Goal: Communication & Community: Answer question/provide support

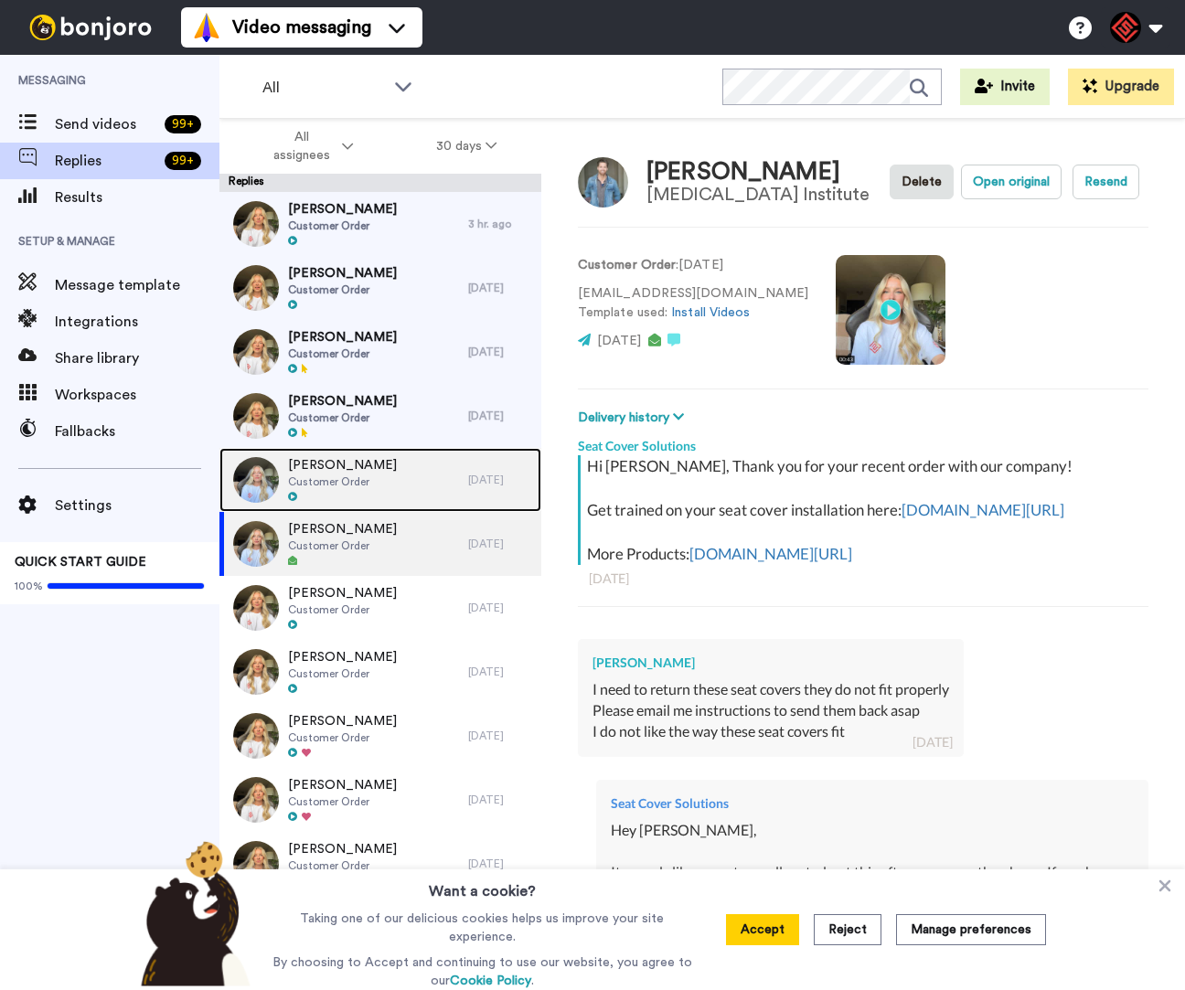
click at [388, 459] on div "[PERSON_NAME] Customer Order" at bounding box center [343, 480] width 249 height 64
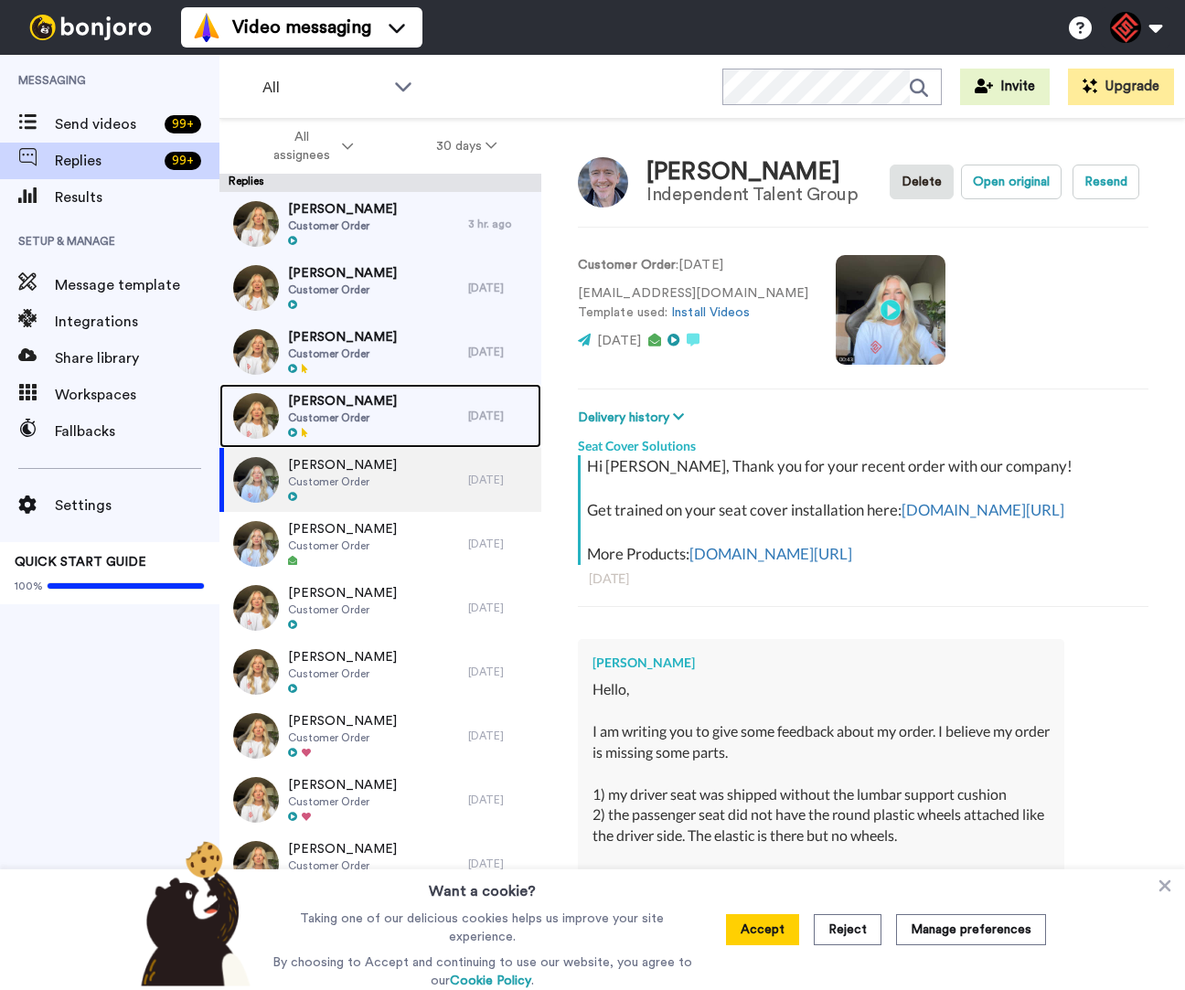
click at [402, 430] on div "[PERSON_NAME] Customer Order" at bounding box center [343, 416] width 249 height 64
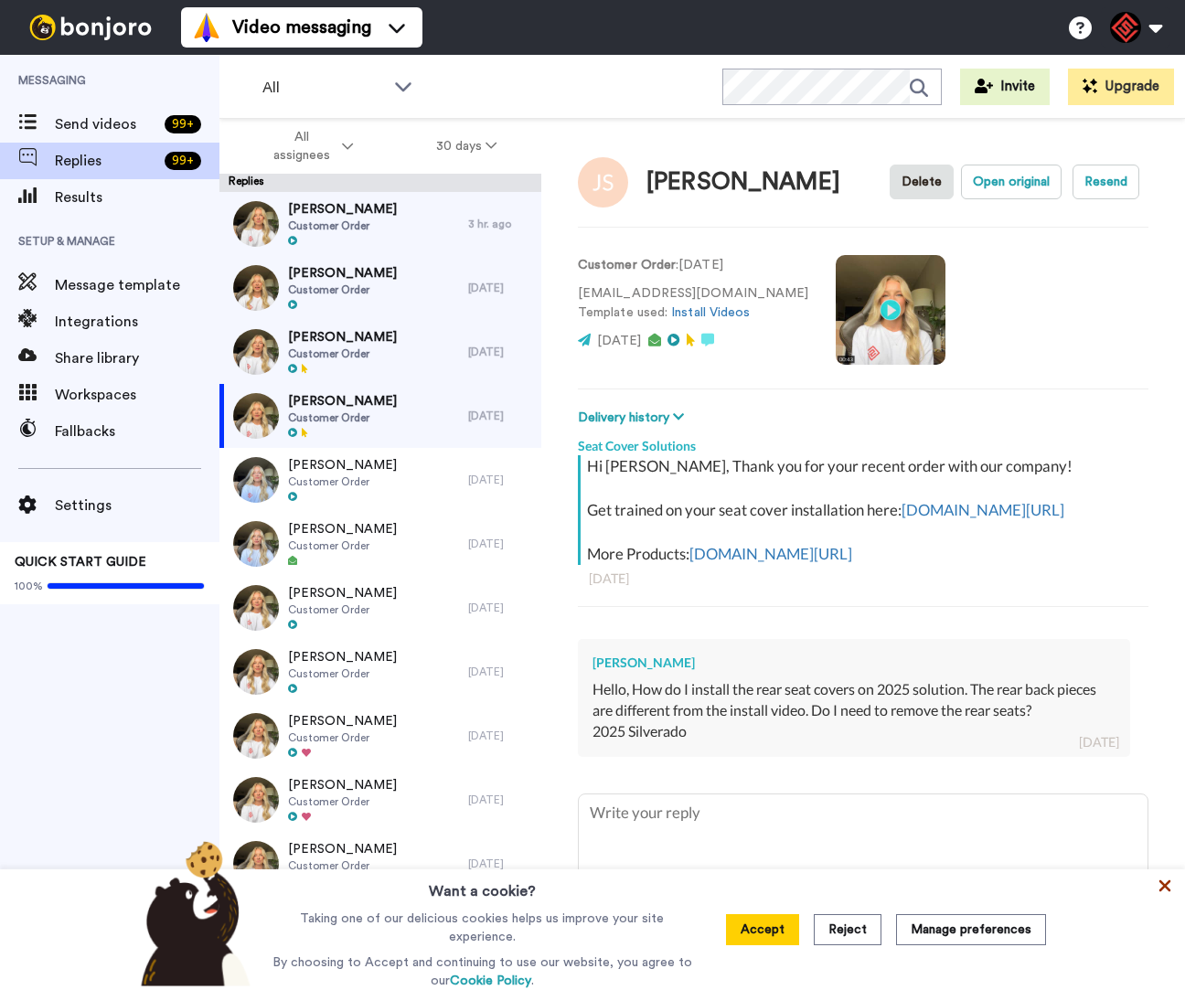
click at [1157, 895] on icon at bounding box center [1165, 886] width 18 height 18
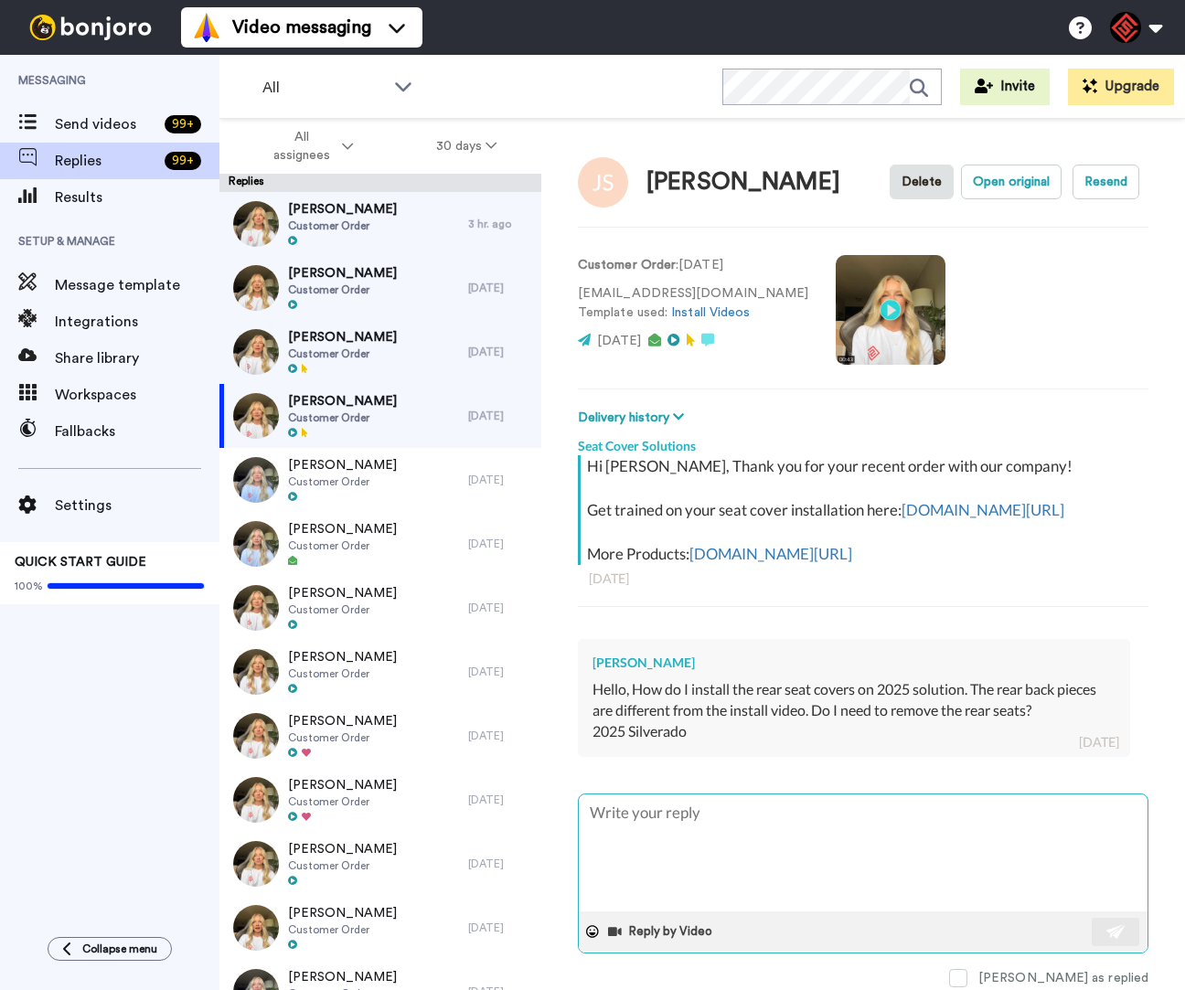
click at [888, 848] on textarea at bounding box center [863, 853] width 569 height 117
type textarea "x"
type textarea "H"
type textarea "x"
type textarea "He"
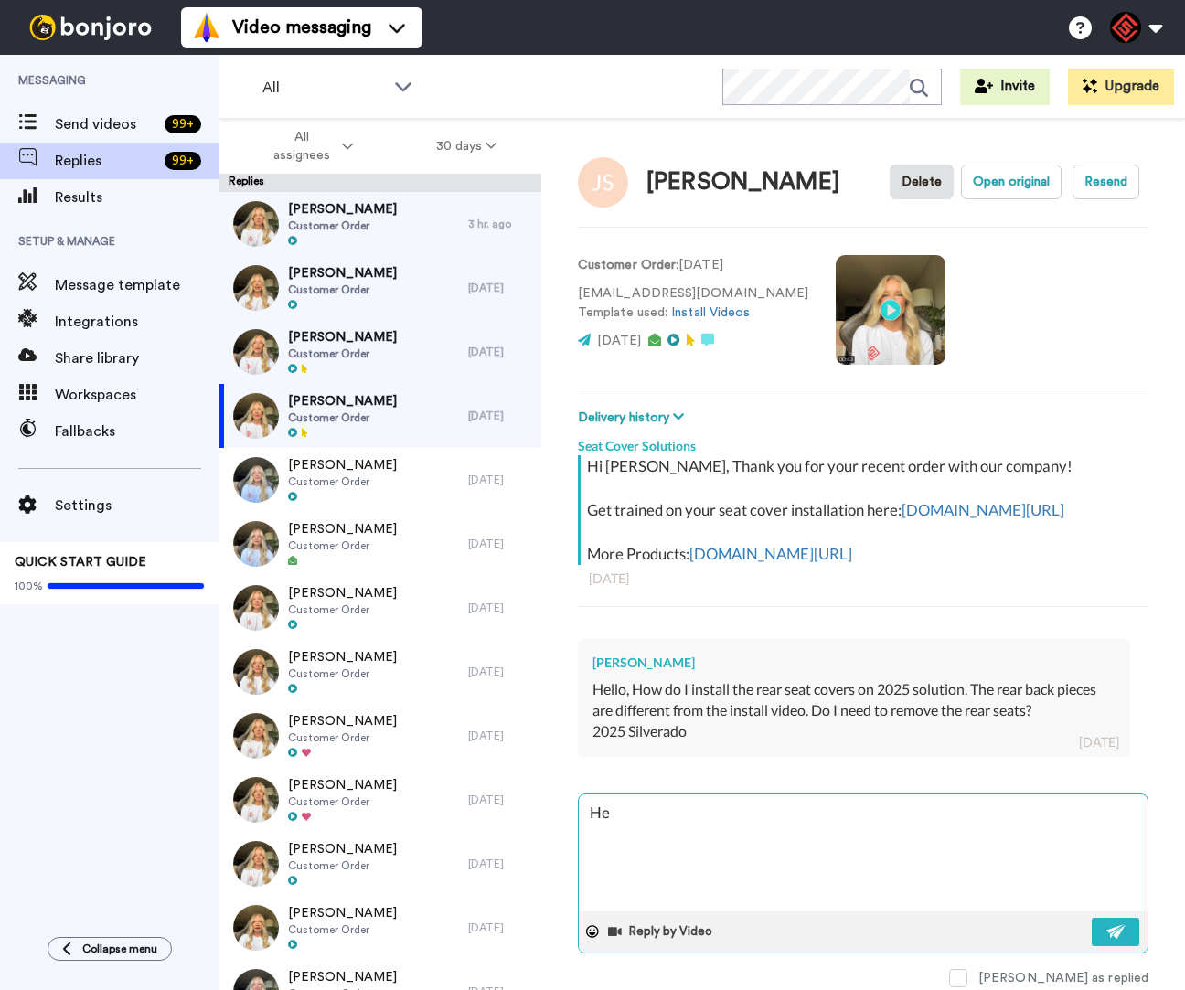
type textarea "x"
type textarea "Hey"
type textarea "x"
type textarea "Hey J"
type textarea "x"
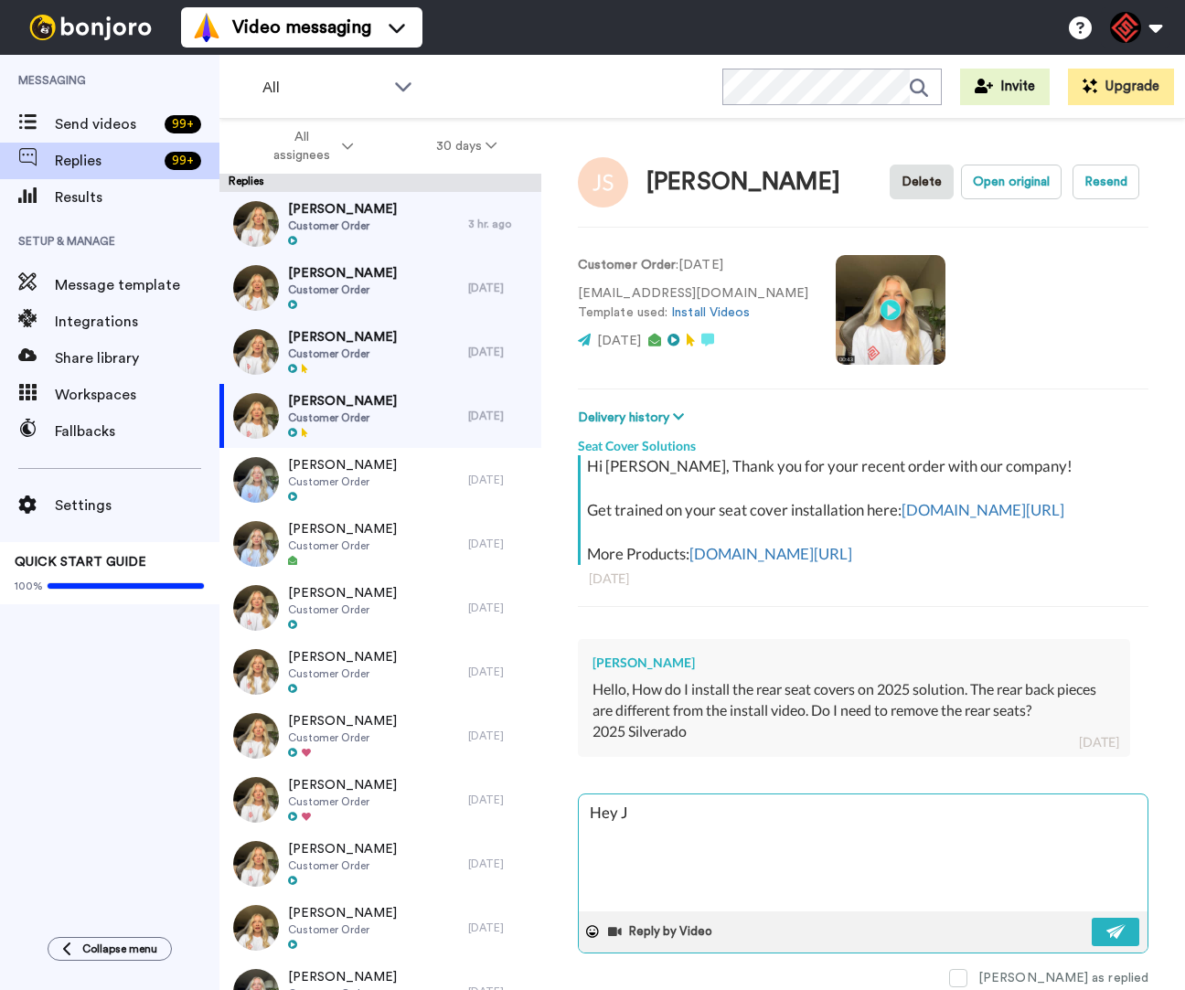
type textarea "Hey [PERSON_NAME]"
type textarea "x"
type textarea "Hey [PERSON_NAME]"
type textarea "x"
type textarea "Hey [PERSON_NAME]"
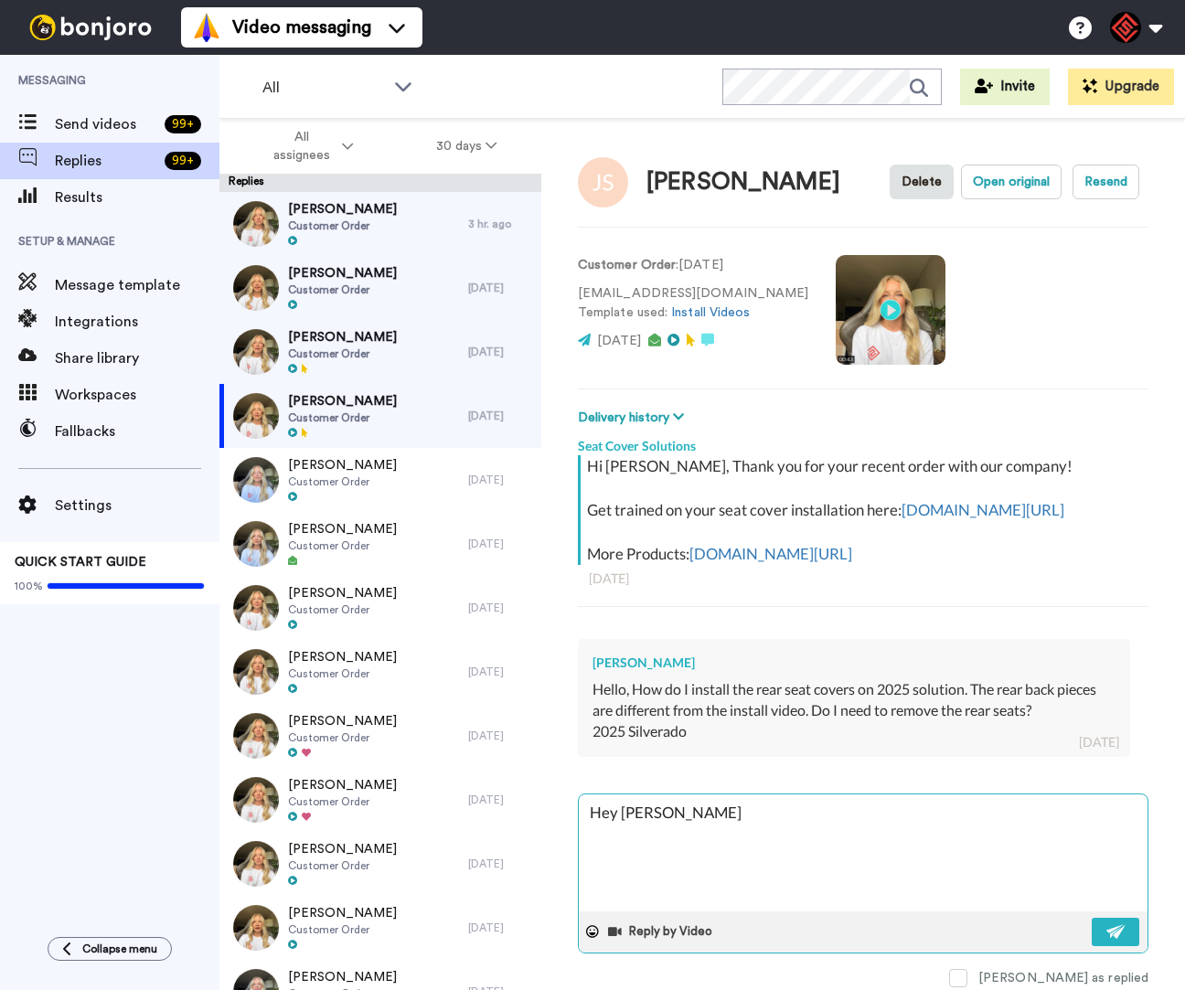
type textarea "x"
type textarea "Hey [PERSON_NAME]"
type textarea "x"
type textarea "Hey [PERSON_NAME]"
type textarea "x"
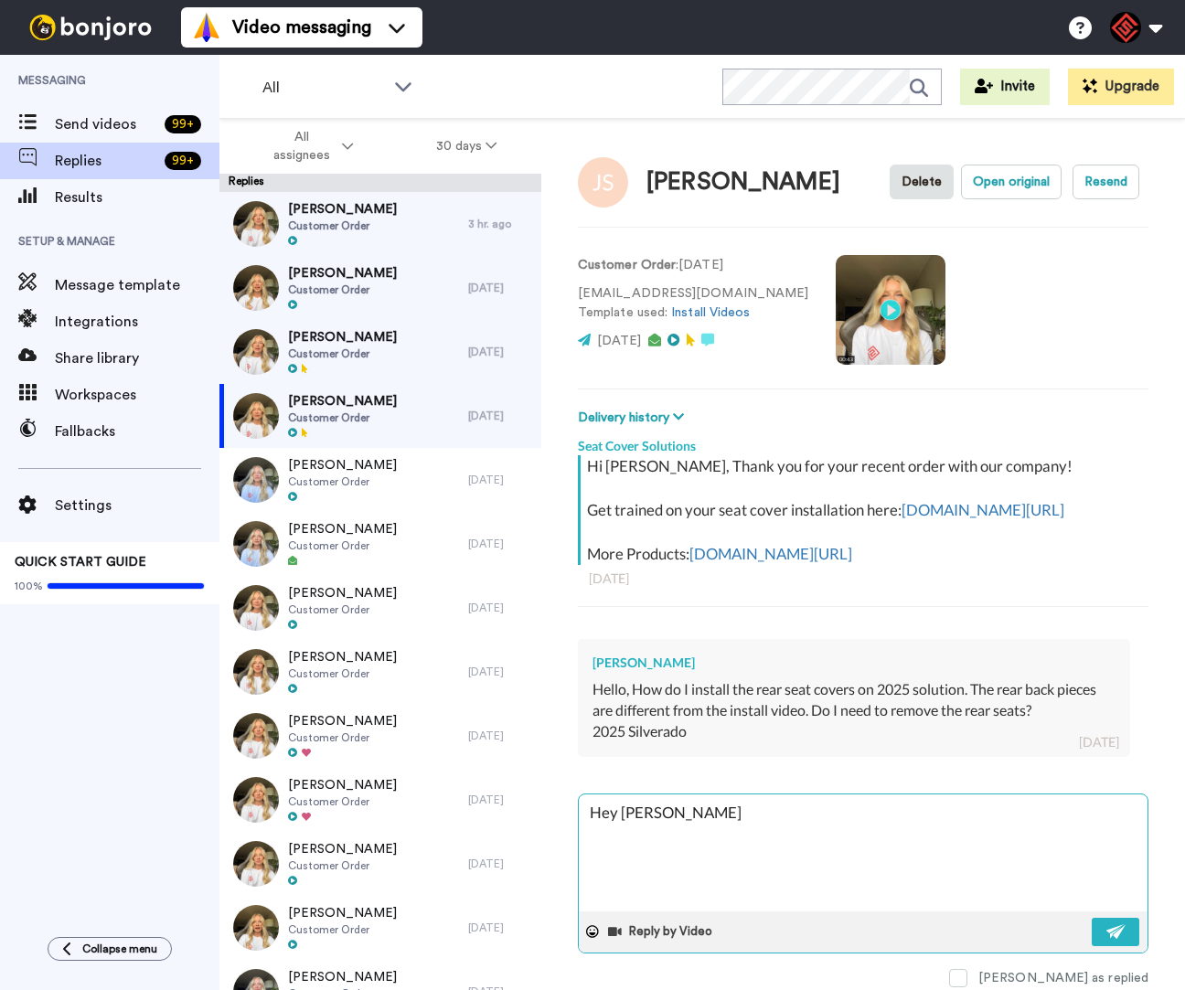
type textarea "Hey [PERSON_NAME],"
type textarea "x"
type textarea "Hey [PERSON_NAME],"
type textarea "x"
type textarea "Hey [PERSON_NAME],"
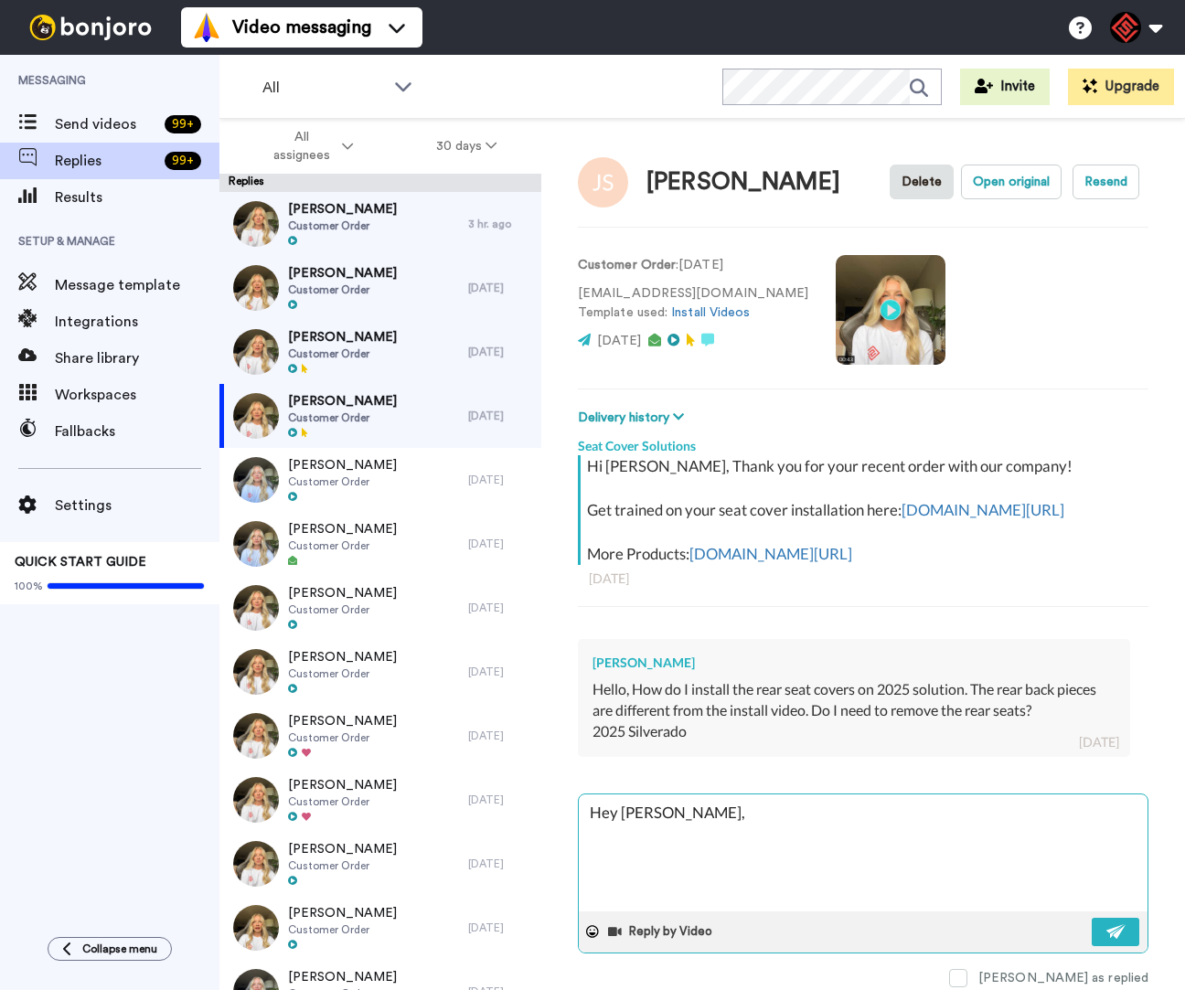
type textarea "x"
type textarea "Hey [PERSON_NAME],"
type textarea "x"
type textarea "Hey [PERSON_NAME],"
type textarea "x"
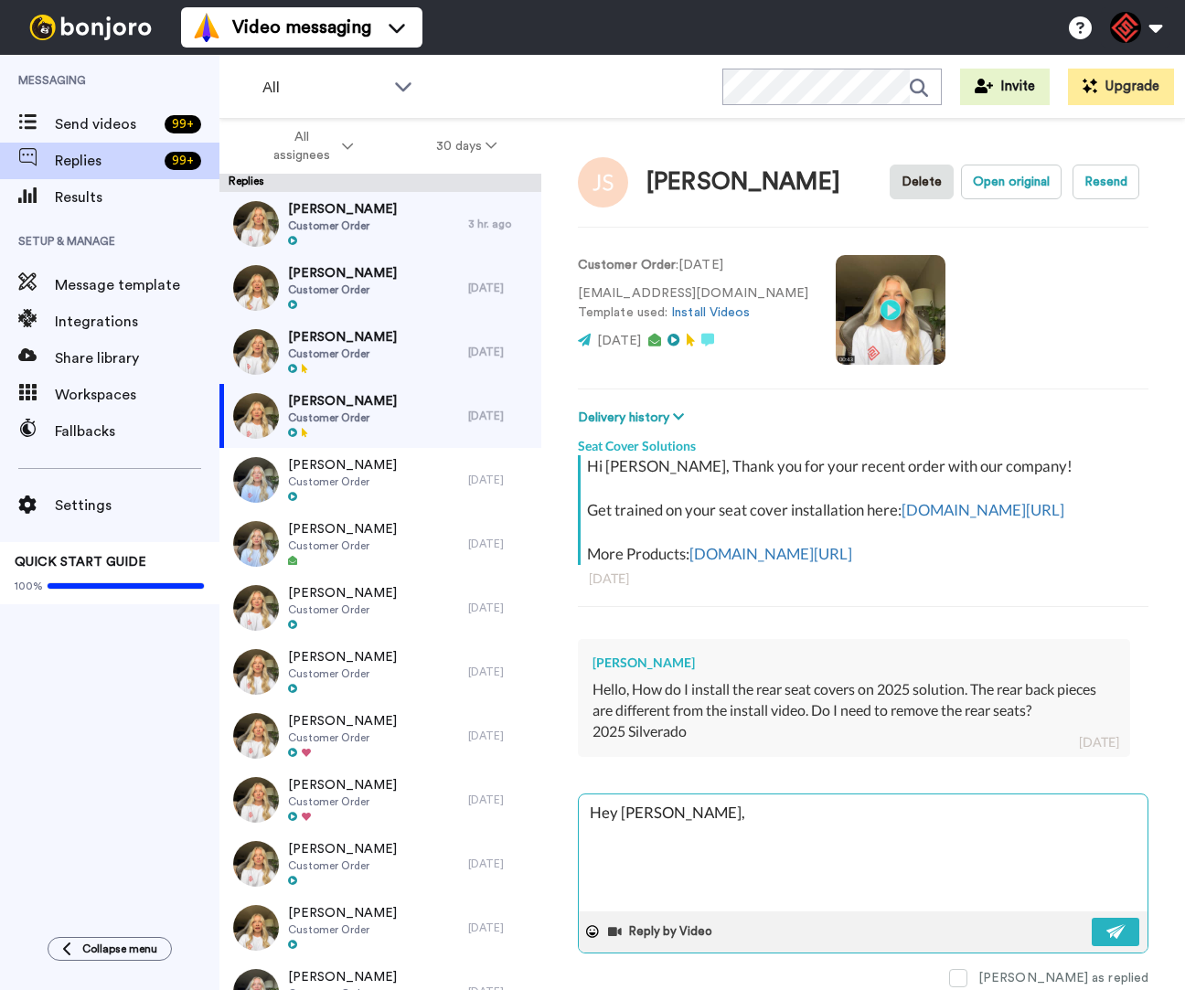
type textarea "Hey [PERSON_NAME]"
type textarea "x"
type textarea "Hey [PERSON_NAME]"
type textarea "x"
type textarea "Hey [PERSON_NAME]"
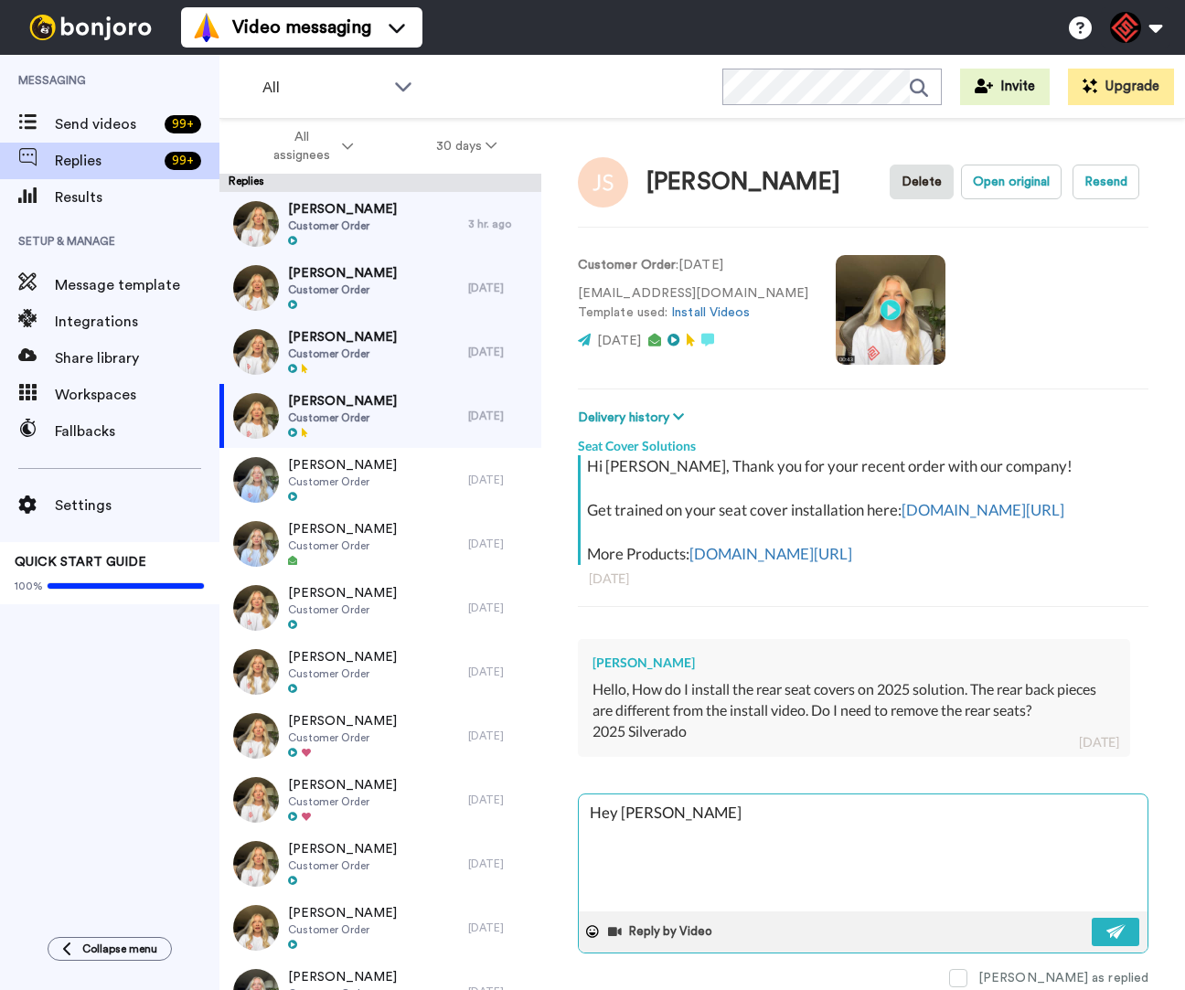
type textarea "x"
type textarea "Hey [PERSON_NAME]"
type textarea "x"
type textarea "Hey [PERSON_NAME]"
type textarea "x"
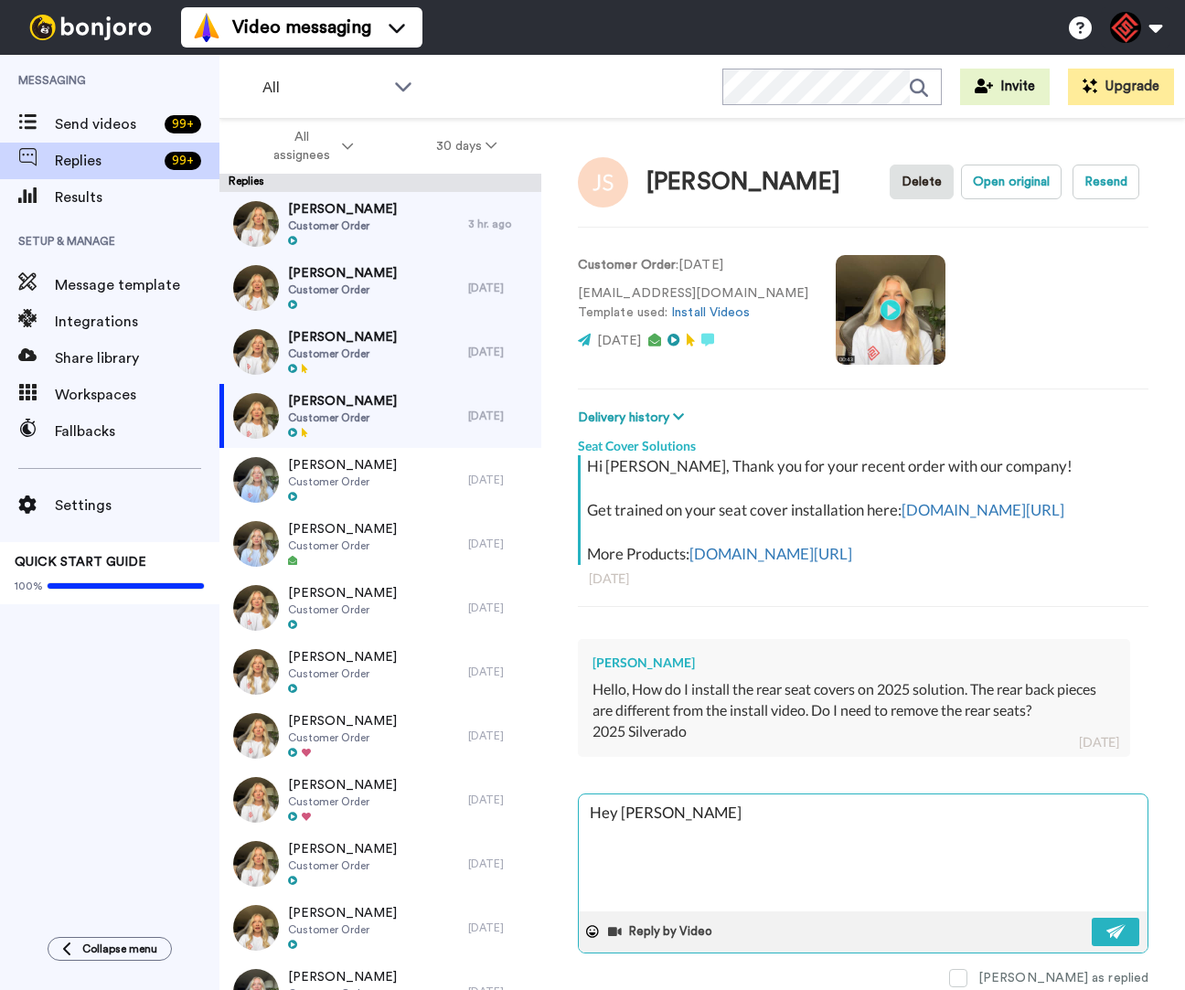
type textarea "Hey [PERSON_NAME]"
type textarea "x"
type textarea "Hey [PERSON_NAME]"
type textarea "x"
type textarea "Hey [PERSON_NAME],"
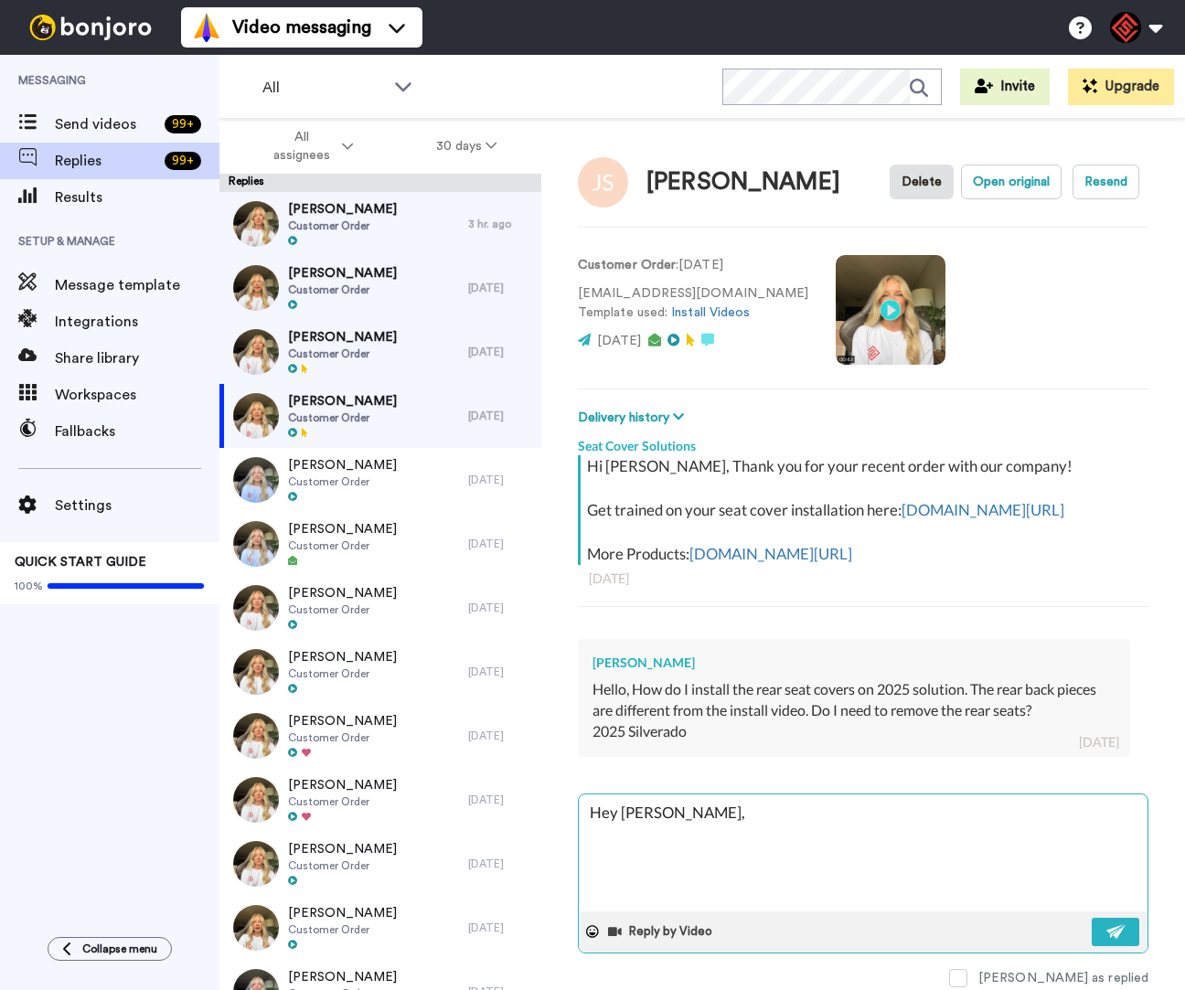
type textarea "x"
type textarea "Hey [PERSON_NAME],"
type textarea "x"
type textarea "Hey [PERSON_NAME],"
type textarea "x"
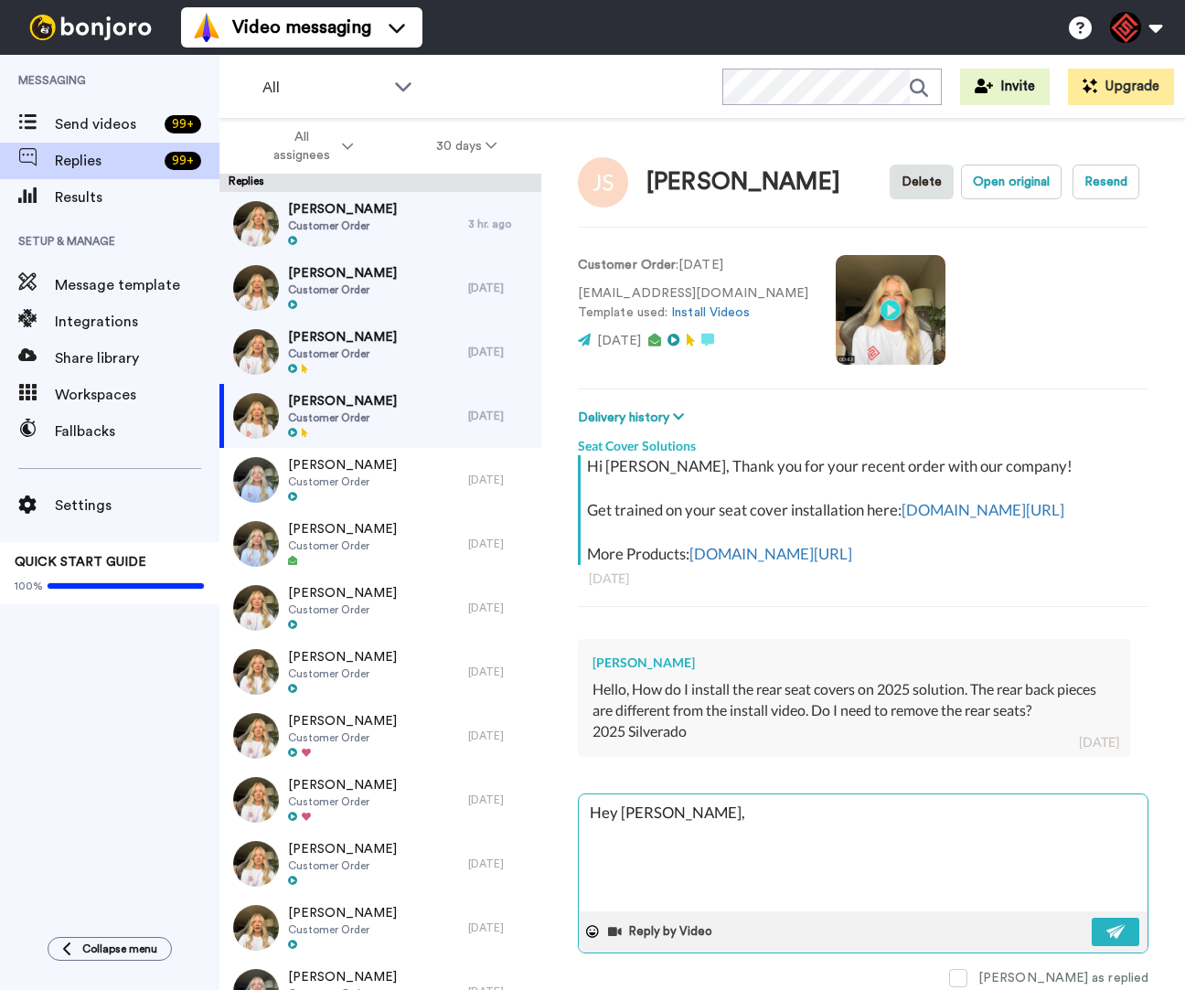
type textarea "Hey [PERSON_NAME], T"
type textarea "x"
type textarea "Hey [PERSON_NAME], Th"
type textarea "x"
type textarea "Hey [PERSON_NAME], Tha"
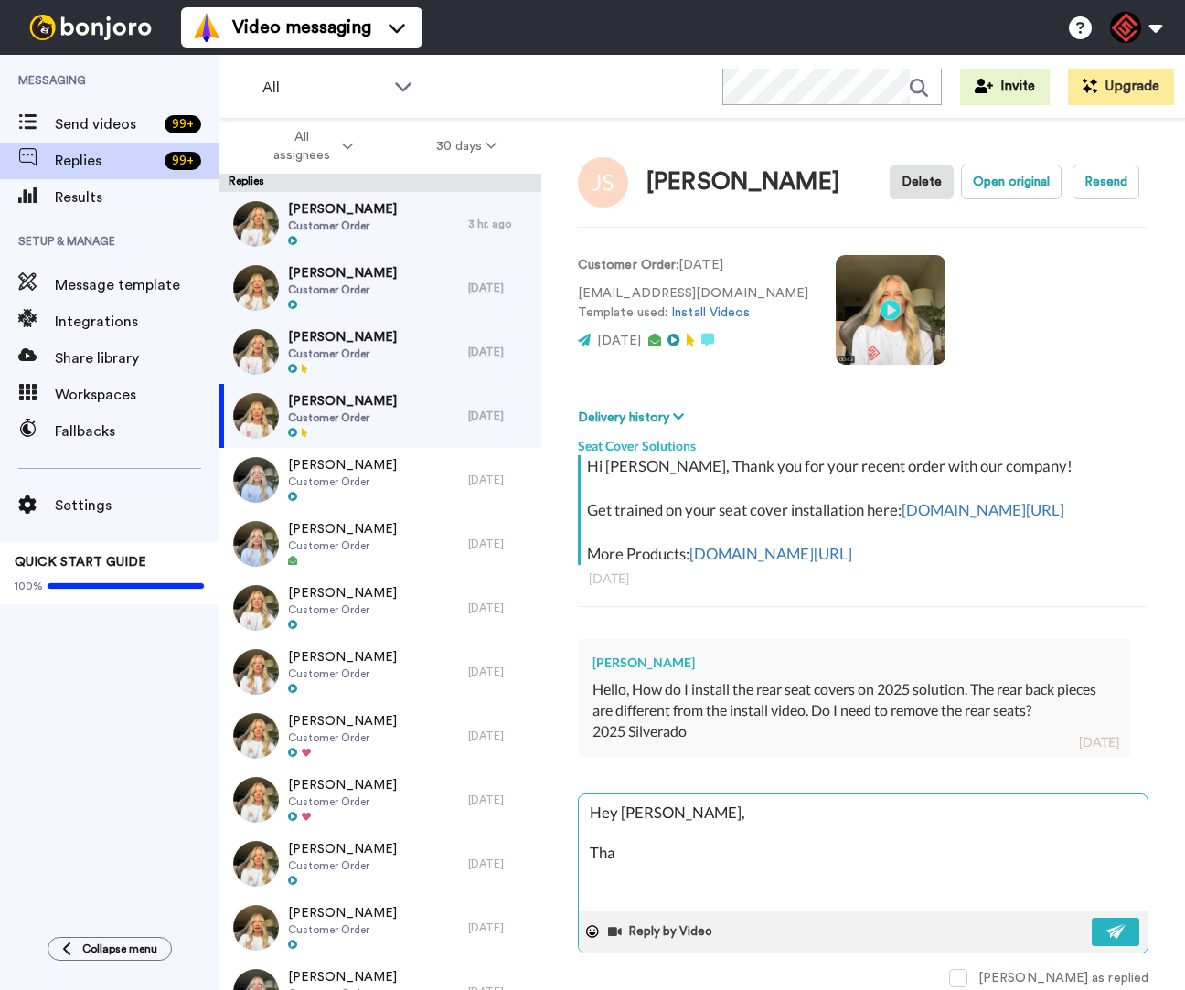
type textarea "x"
type textarea "Hey [PERSON_NAME], Than"
type textarea "x"
type textarea "Hey [PERSON_NAME], Thank"
type textarea "x"
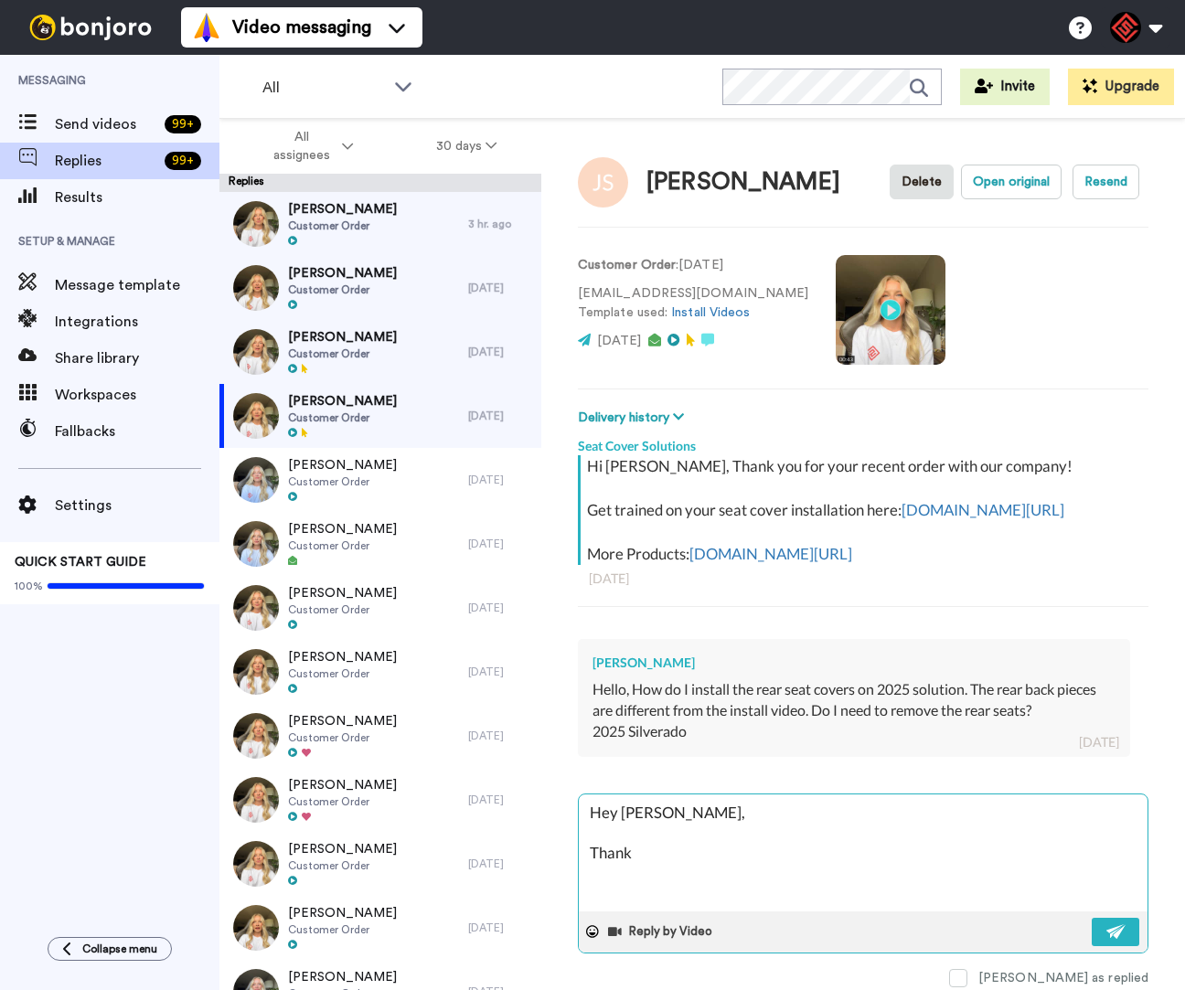
type textarea "Hey [PERSON_NAME], Thanky"
type textarea "x"
type textarea "Hey [PERSON_NAME], Thankyo"
type textarea "x"
type textarea "Hey [PERSON_NAME], Thankyou"
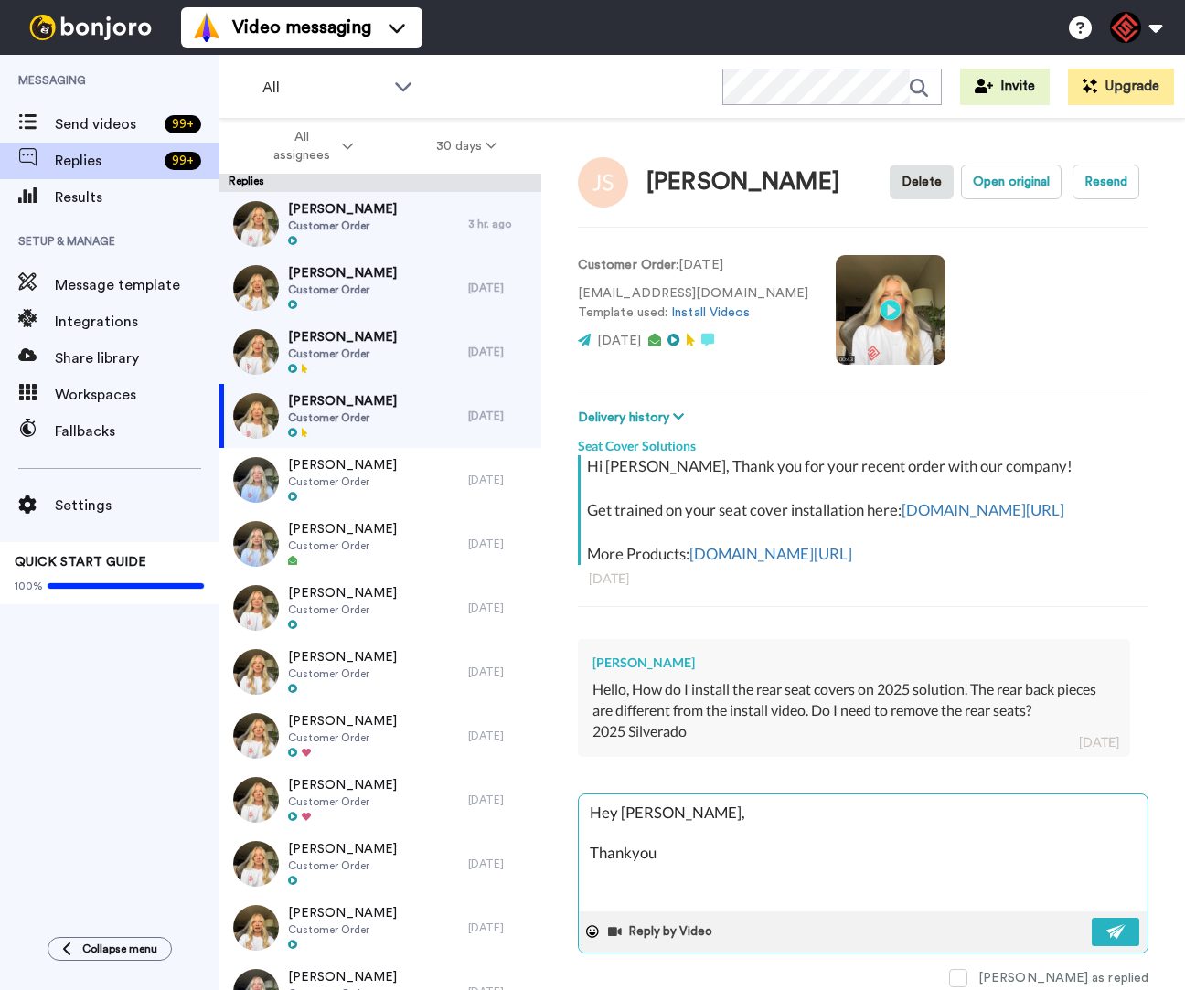
type textarea "x"
type textarea "Hey [PERSON_NAME], Thankyou"
type textarea "x"
type textarea "Hey [PERSON_NAME], Thankyou f"
type textarea "x"
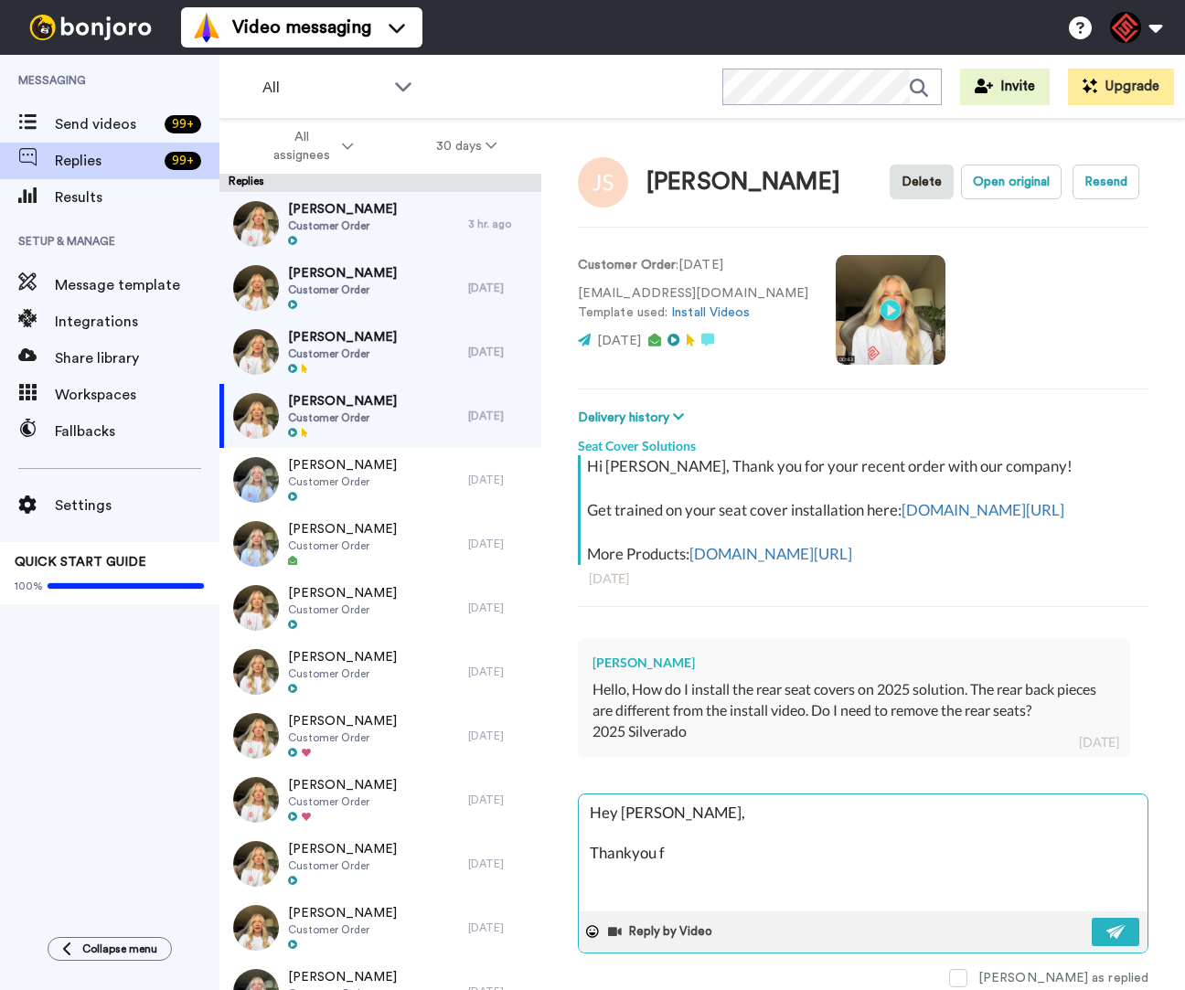
type textarea "Hey [PERSON_NAME], Thankyou fo"
type textarea "x"
type textarea "Hey [PERSON_NAME], Thankyou for"
type textarea "x"
type textarea "Hey [PERSON_NAME], Thankyou for"
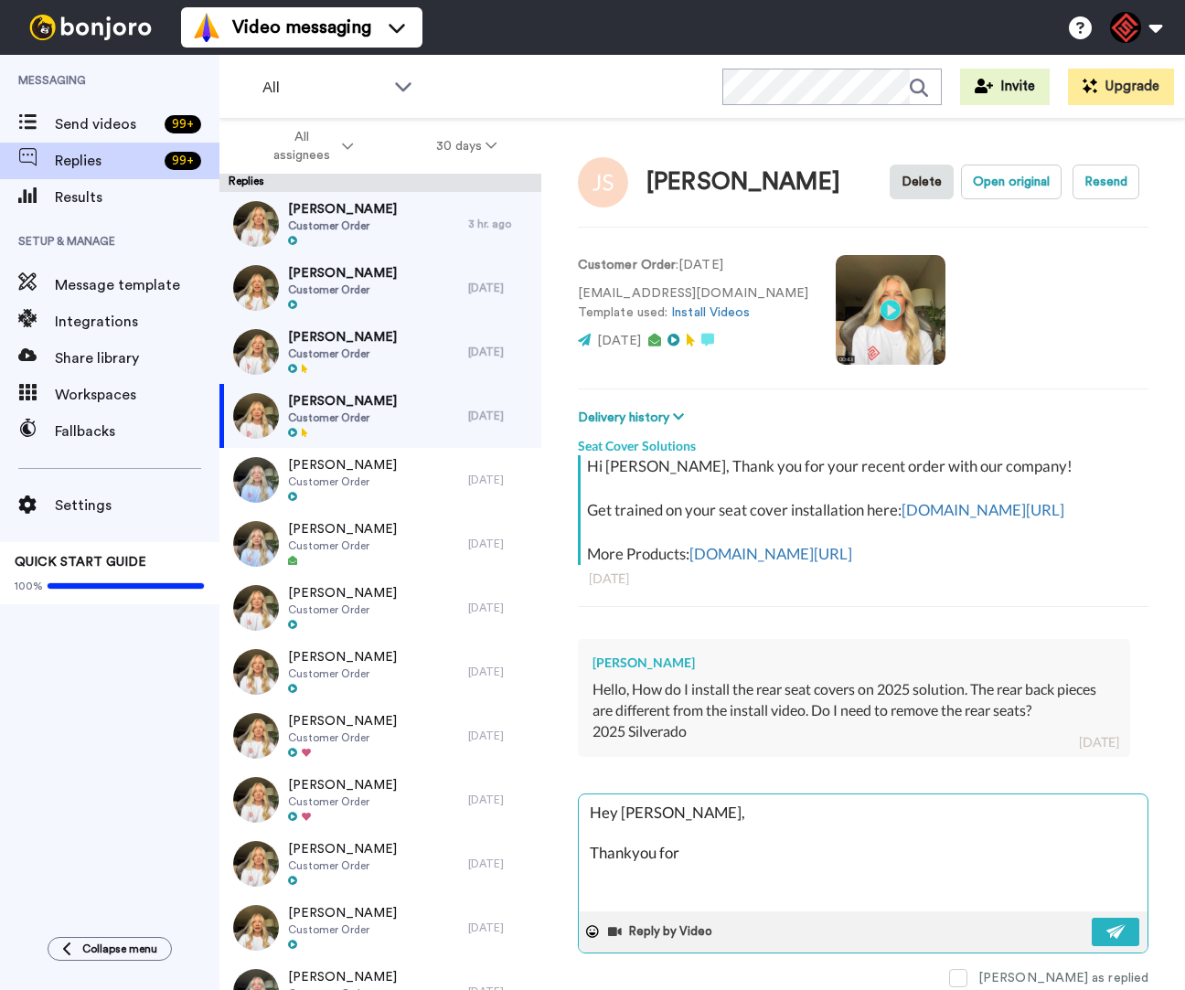
type textarea "x"
type textarea "Hey [PERSON_NAME], Thankyou for r"
type textarea "x"
type textarea "Hey [PERSON_NAME], Thankyou for re"
type textarea "x"
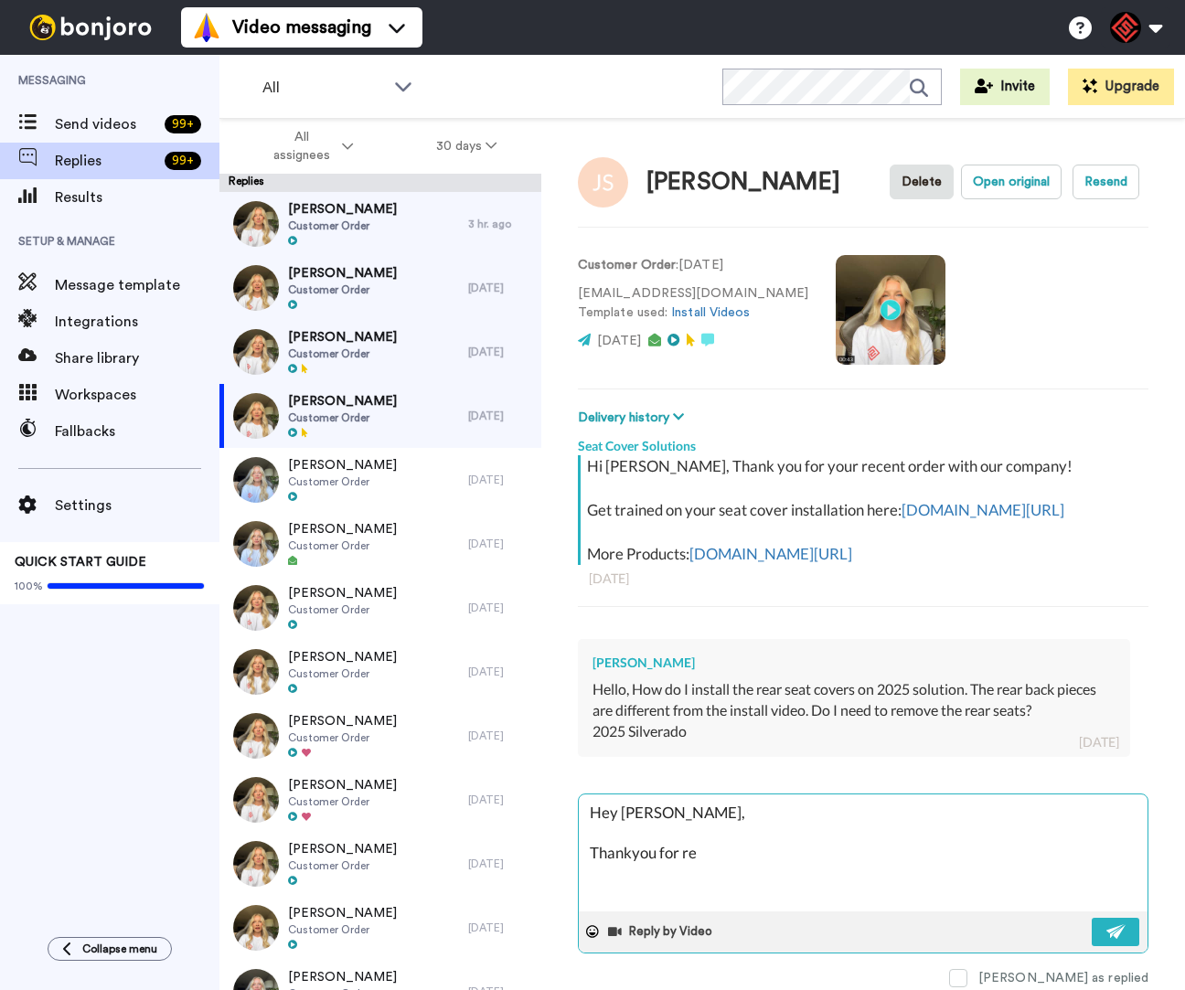
type textarea "Hey [PERSON_NAME], Thankyou for [PERSON_NAME]"
type textarea "x"
type textarea "Hey [PERSON_NAME], Thankyou for reac"
type textarea "x"
type textarea "Hey [PERSON_NAME], Thankyou for reach"
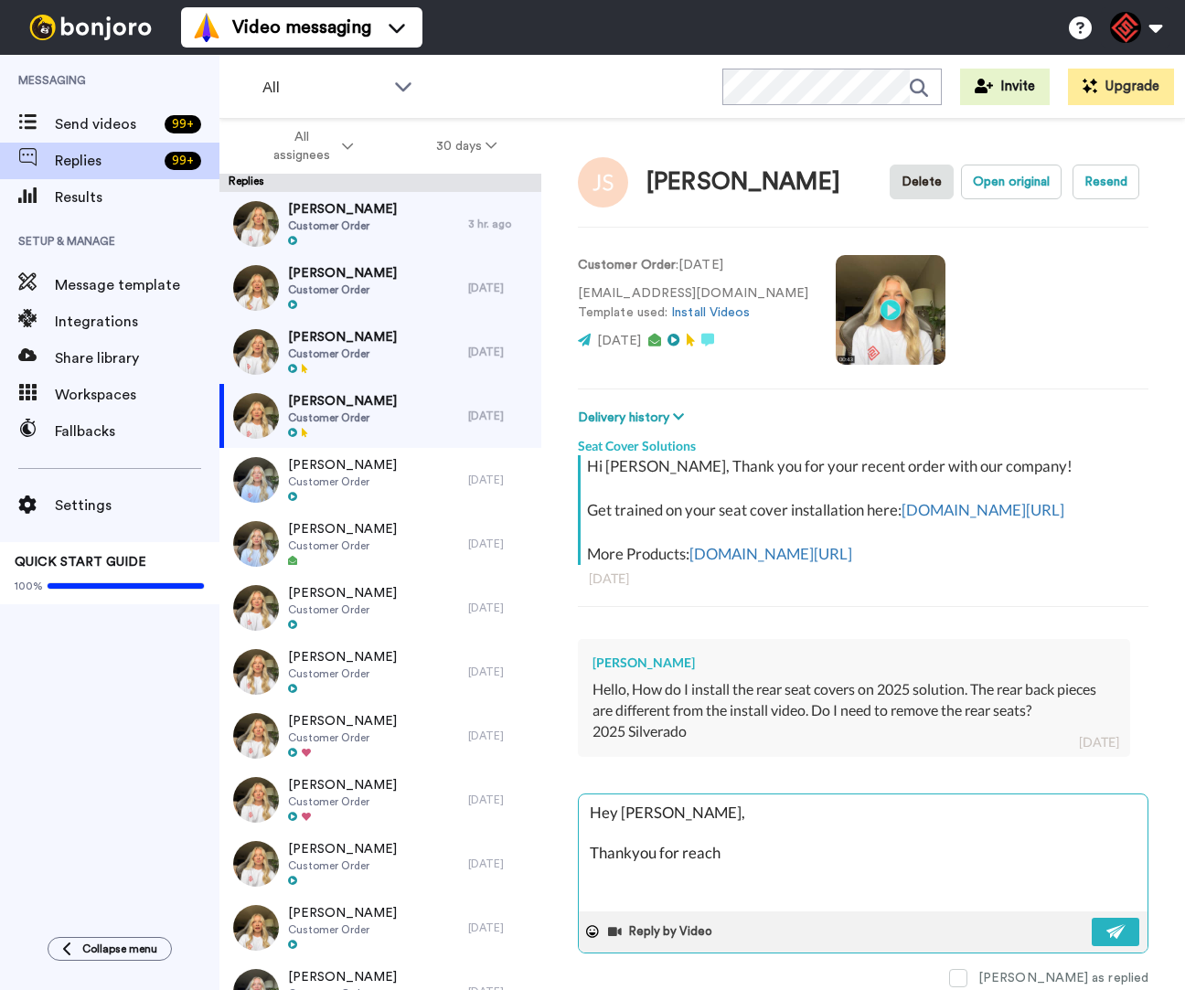
type textarea "x"
type textarea "Hey [PERSON_NAME], Thankyou for reachi"
type textarea "x"
type textarea "Hey [PERSON_NAME], Thankyou for reachin"
type textarea "x"
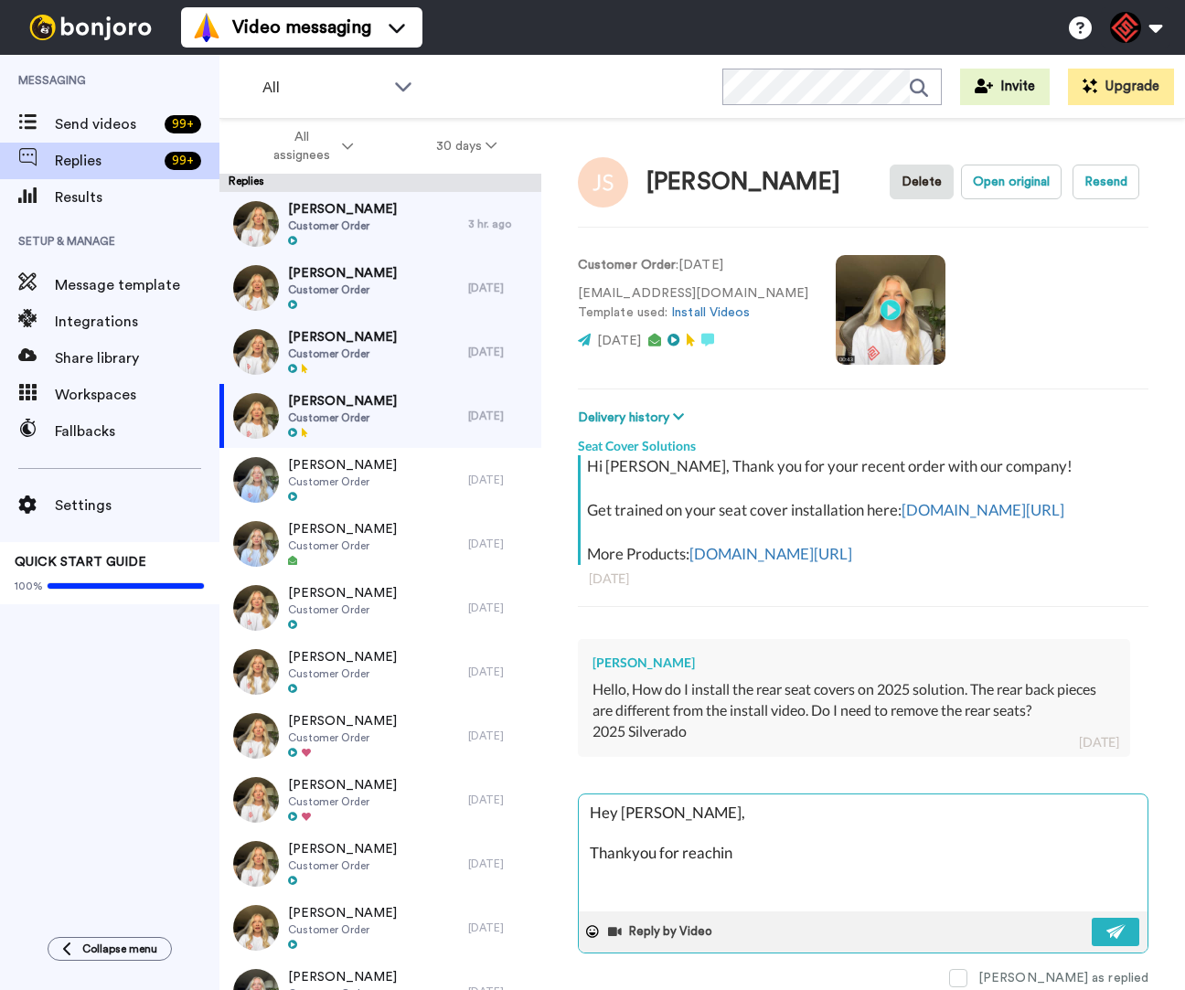
type textarea "Hey [PERSON_NAME], Thankyou for reaching"
type textarea "x"
type textarea "Hey [PERSON_NAME], Thankyou for reaching"
type textarea "x"
type textarea "Hey [PERSON_NAME], Thankyou for reaching o"
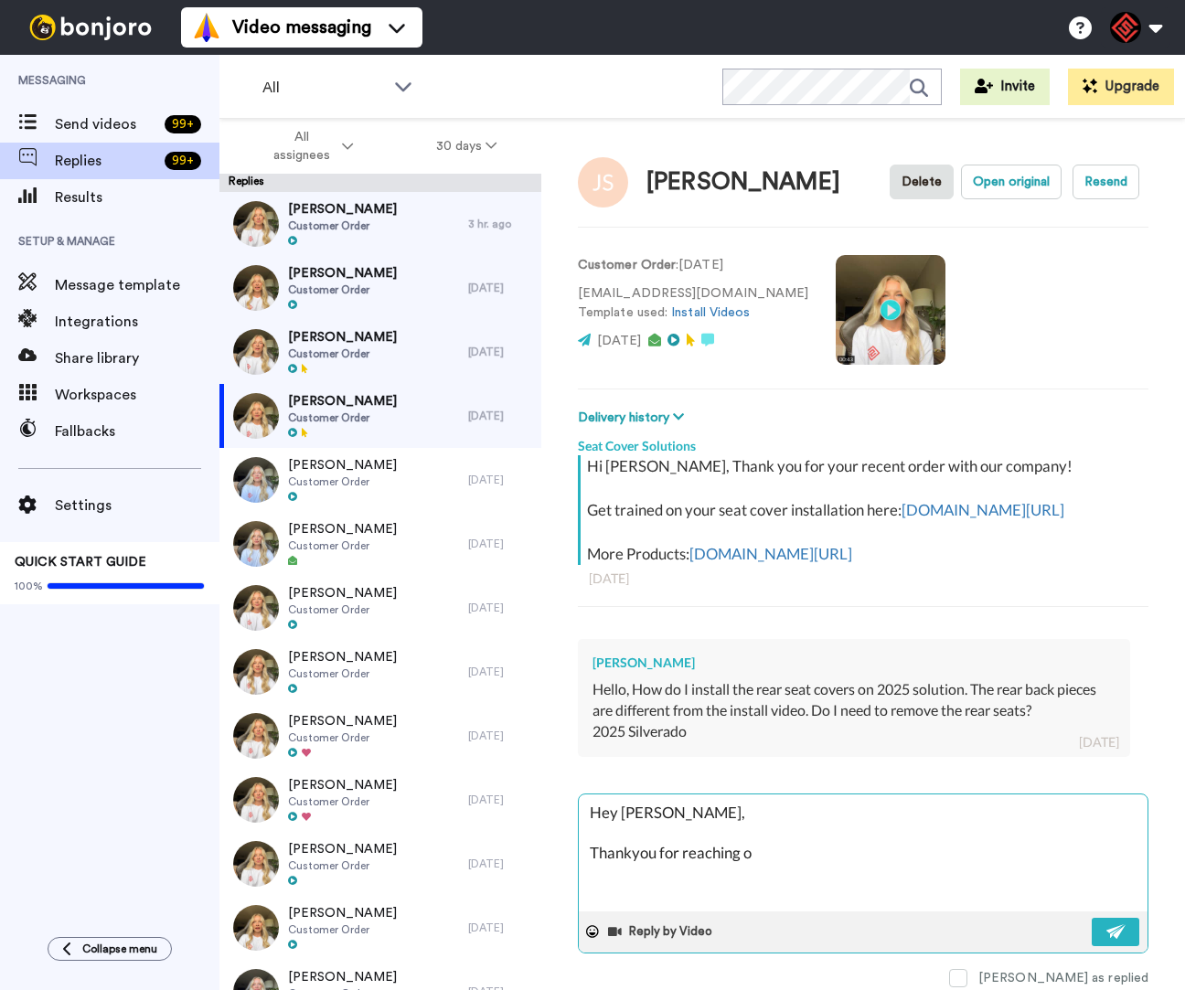
type textarea "x"
type textarea "Hey [PERSON_NAME], Thankyou for reaching ou"
type textarea "x"
type textarea "Hey [PERSON_NAME], Thankyou for reaching out"
type textarea "x"
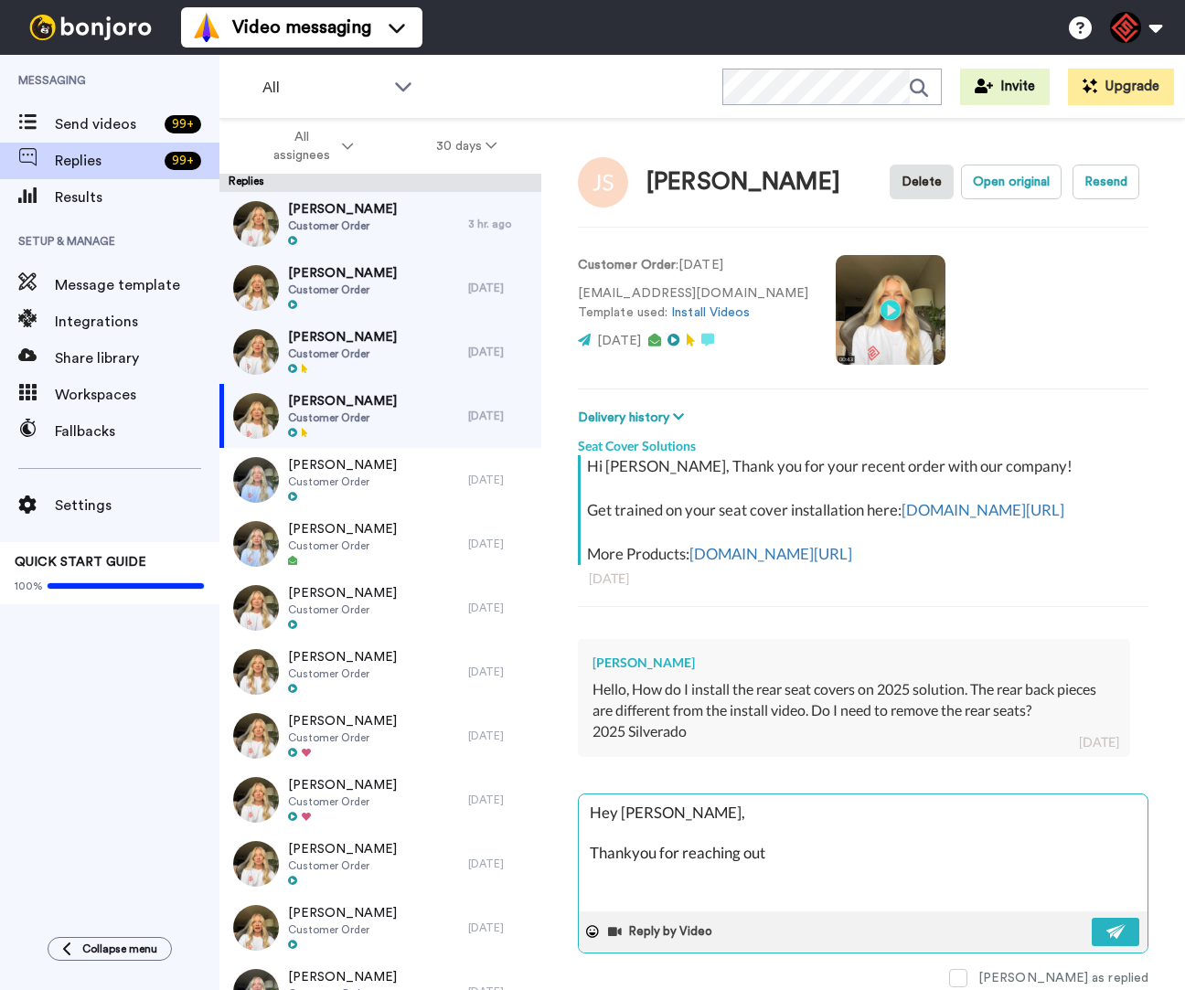
type textarea "Hey [PERSON_NAME], Thankyou for reaching out."
type textarea "x"
type textarea "Hey [PERSON_NAME], Thankyou for reaching out."
type textarea "x"
type textarea "Hey [PERSON_NAME], Thankyou for reaching out. i"
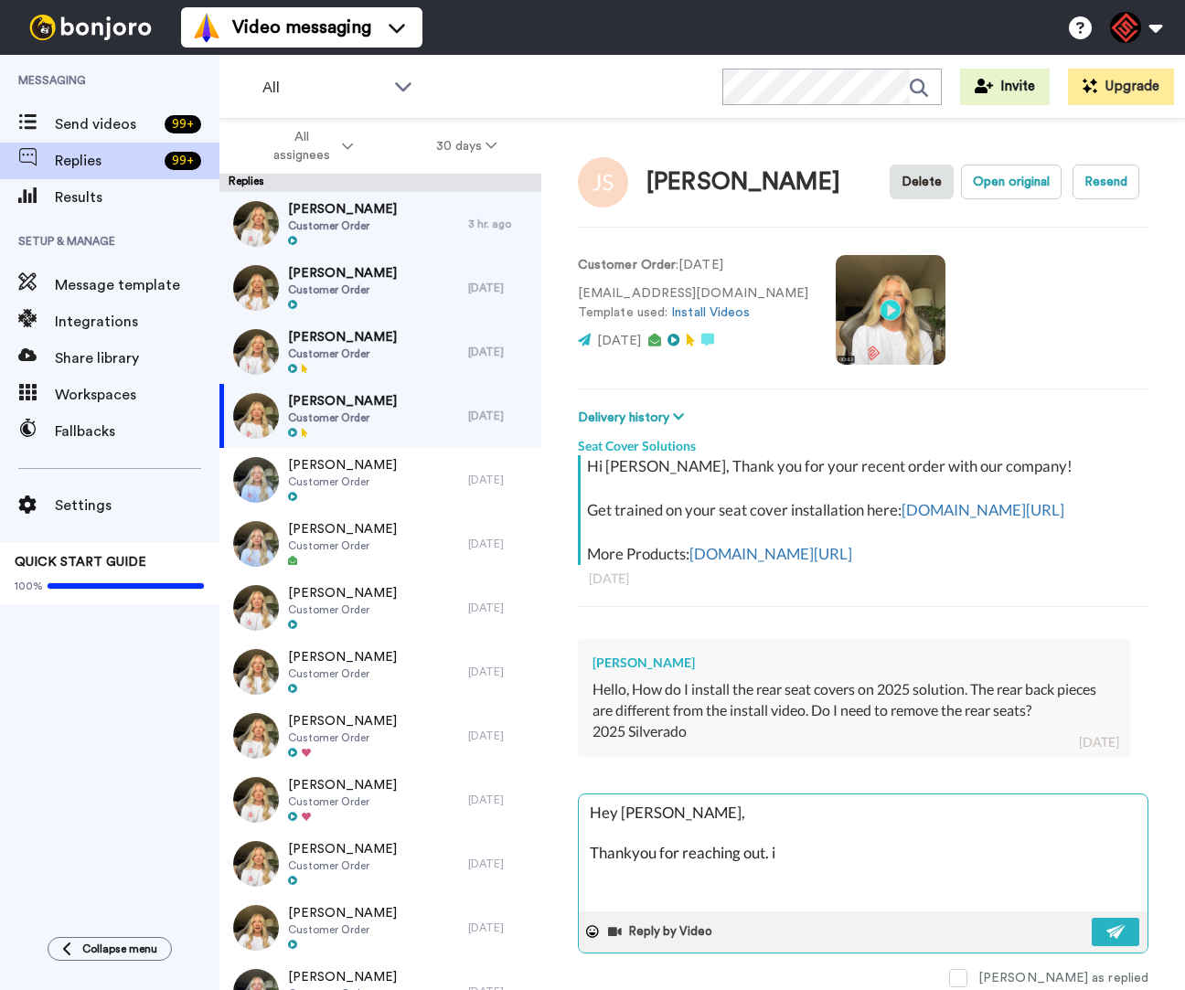
type textarea "x"
type textarea "Hey [PERSON_NAME], Thankyou for reaching out. i"
type textarea "x"
type textarea "Hey [PERSON_NAME], Thankyou for reaching out. i h"
type textarea "x"
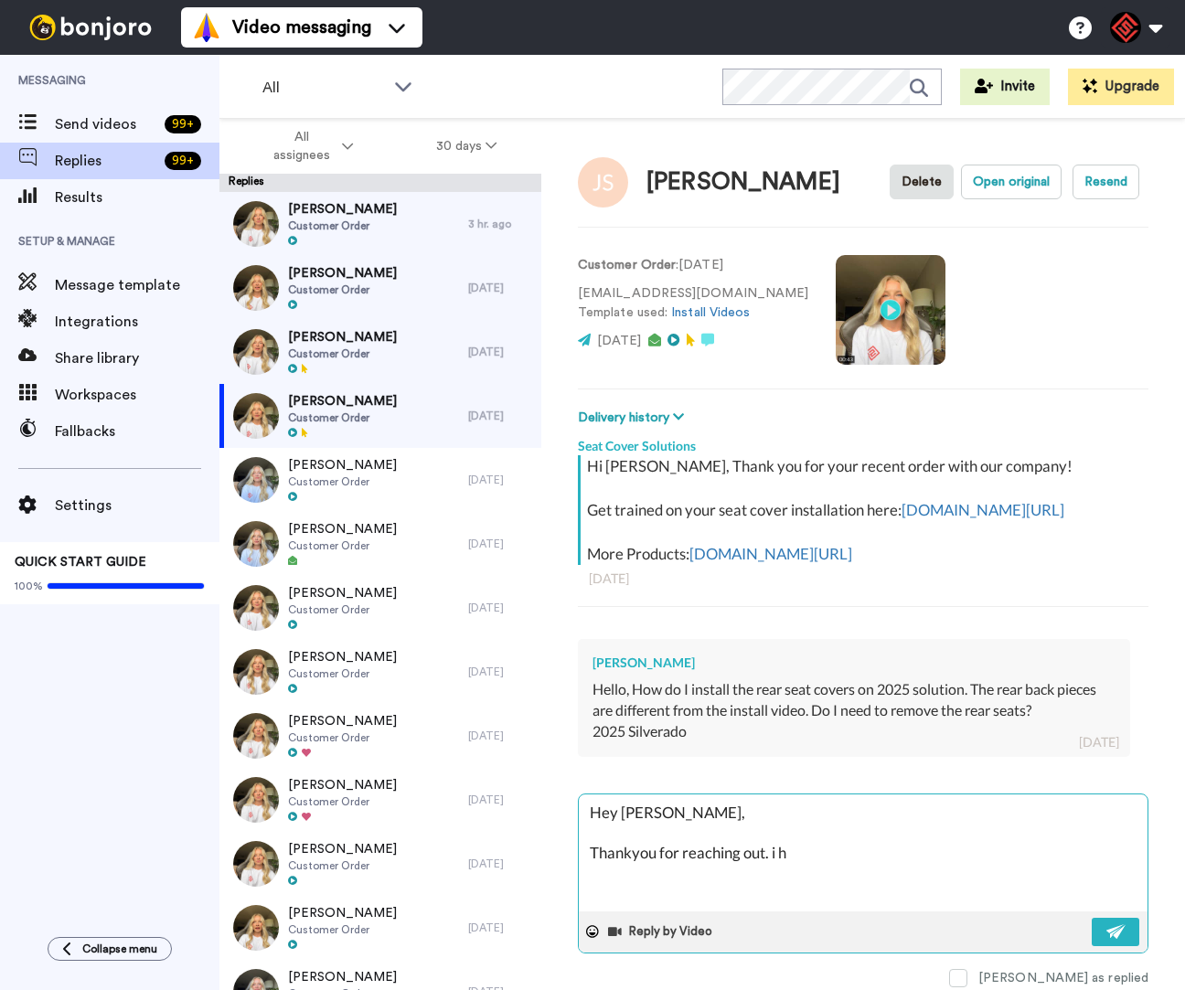
type textarea "Hey [PERSON_NAME], Thankyou for reaching out. i ha"
type textarea "x"
type textarea "Hey [PERSON_NAME], Thankyou for reaching out. i hav"
type textarea "x"
type textarea "Hey [PERSON_NAME], Thankyou for reaching out. i have"
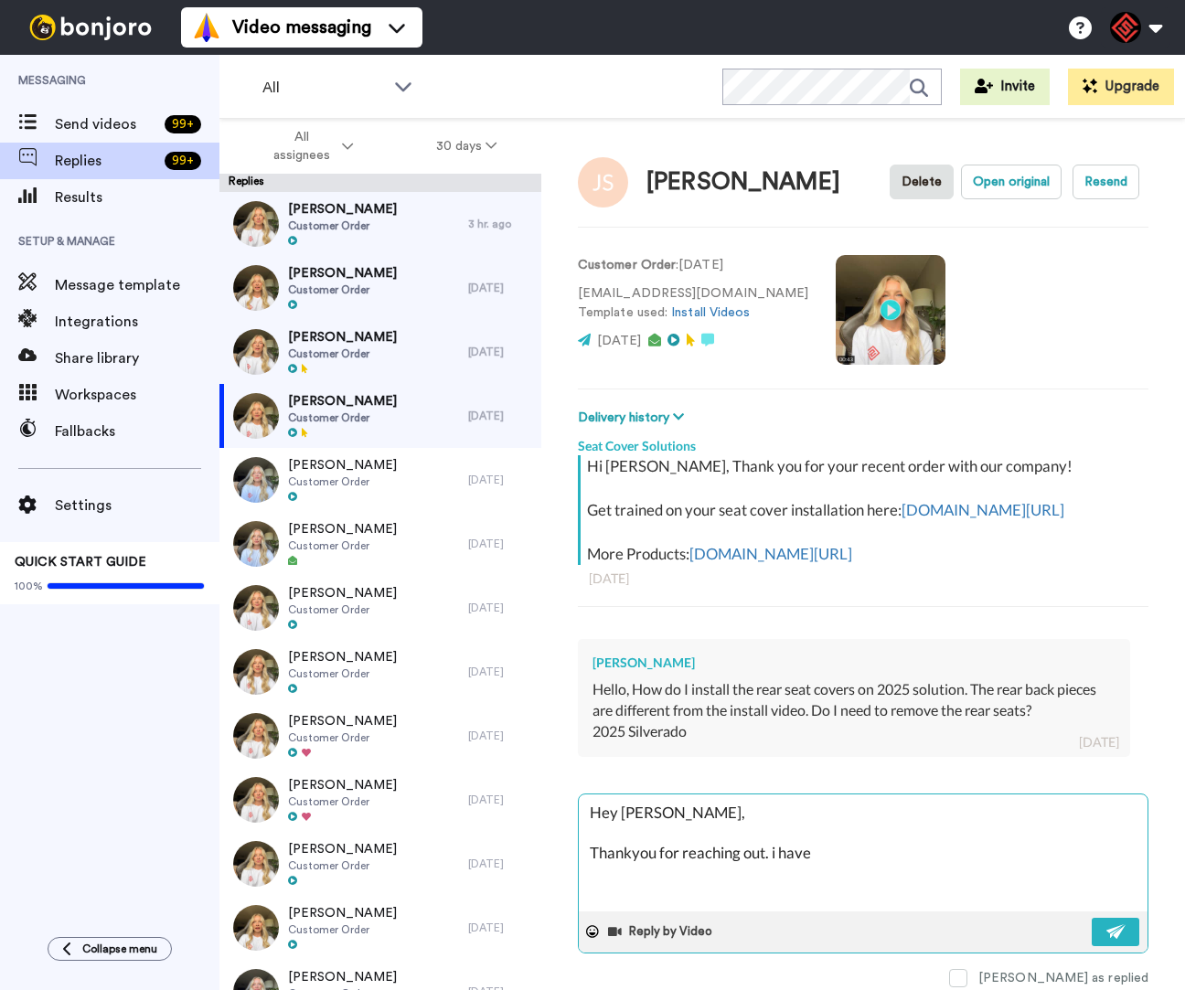
type textarea "x"
type textarea "Hey [PERSON_NAME], Thankyou for reaching out. i have"
type textarea "x"
type textarea "Hey [PERSON_NAME], Thankyou for reaching out. i have g"
type textarea "x"
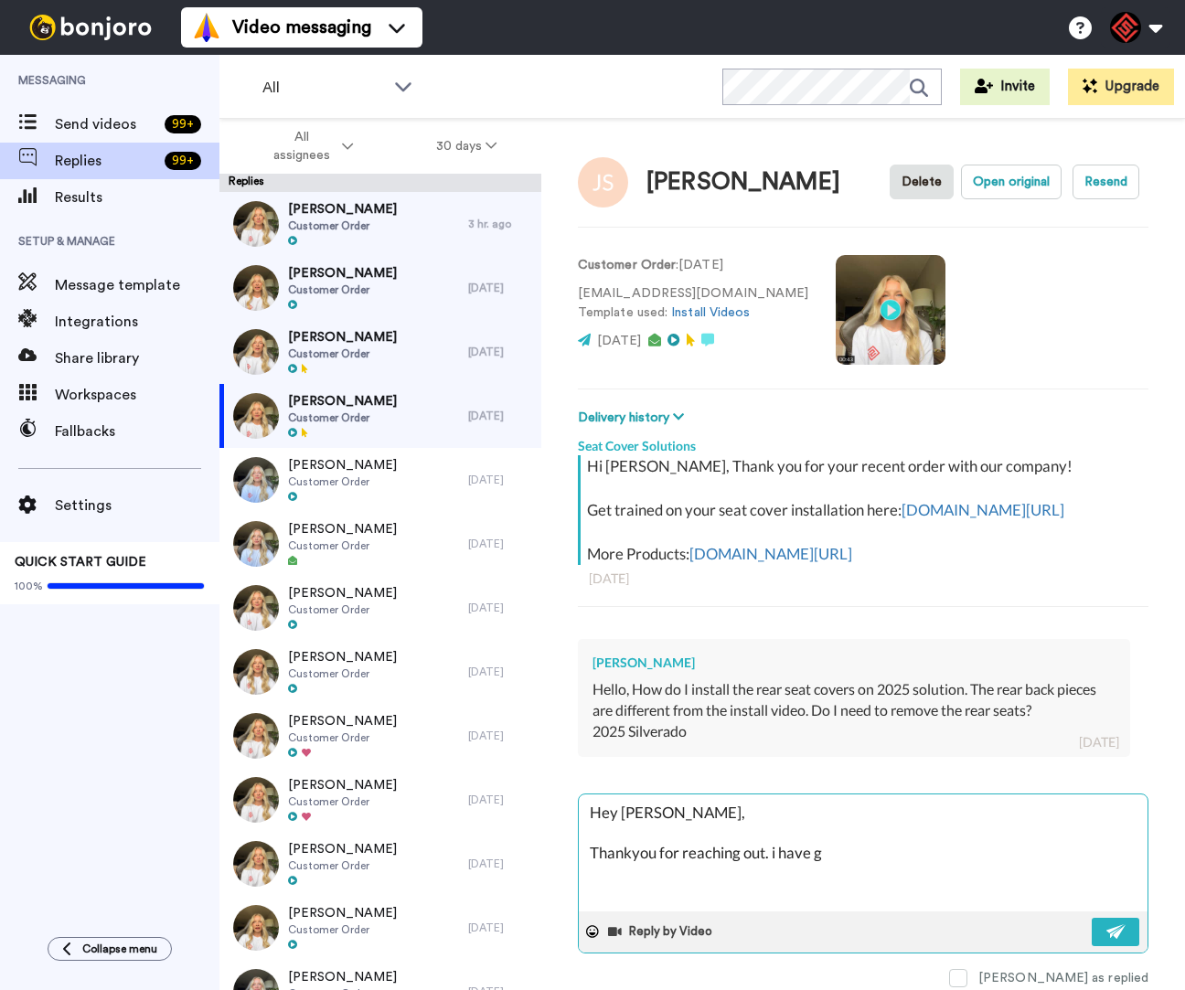
type textarea "Hey [PERSON_NAME], Thankyou for reaching out. i have go"
type textarea "x"
type textarea "Hey [PERSON_NAME], Thankyou for reaching out. i have gon"
type textarea "x"
type textarea "Hey [PERSON_NAME], Thankyou for reaching out. i have gone"
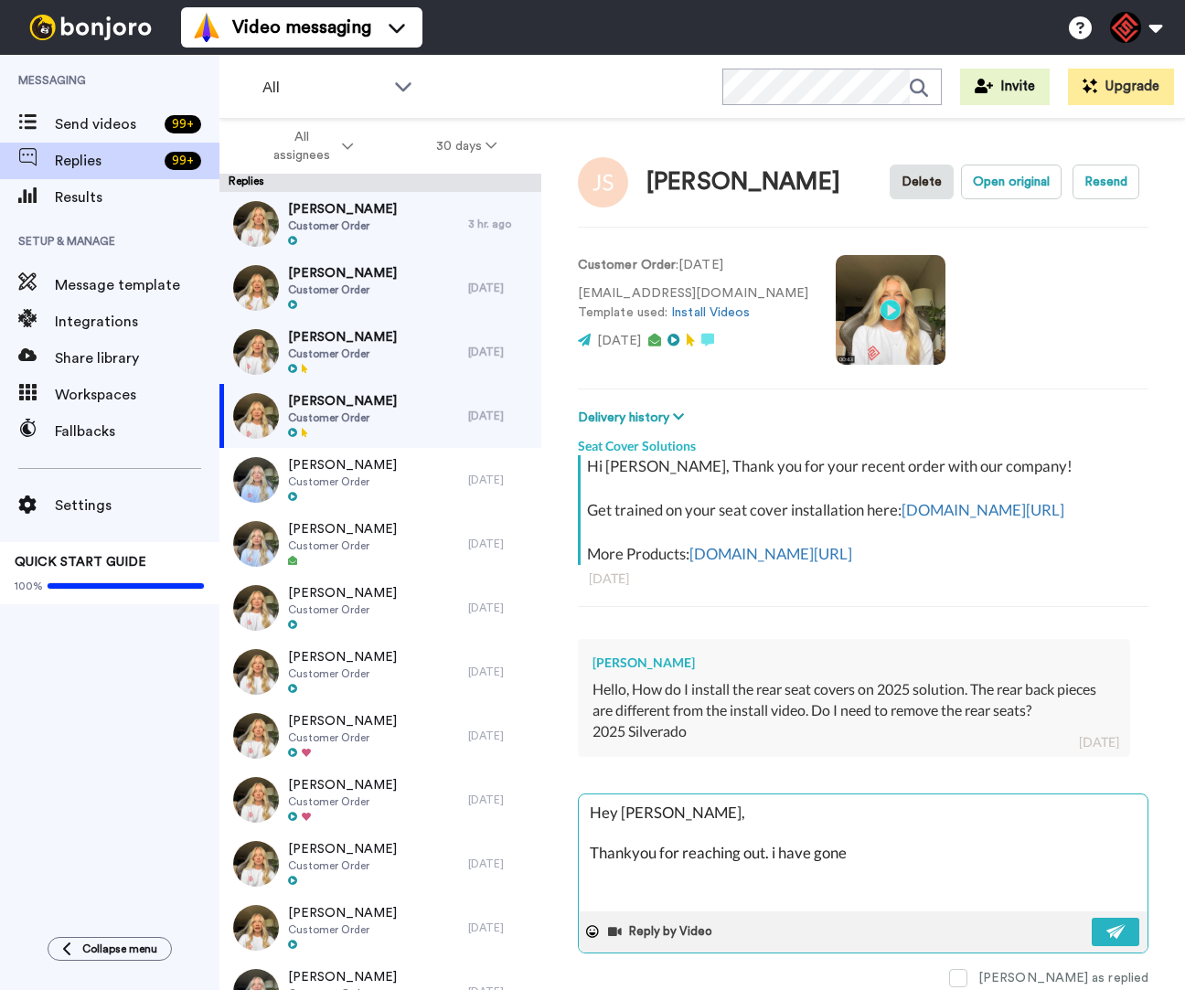
type textarea "x"
type textarea "Hey [PERSON_NAME], Thankyou for reaching out. i have gone"
type textarea "x"
type textarea "Hey [PERSON_NAME], Thankyou for reaching out. i have gone a"
type textarea "x"
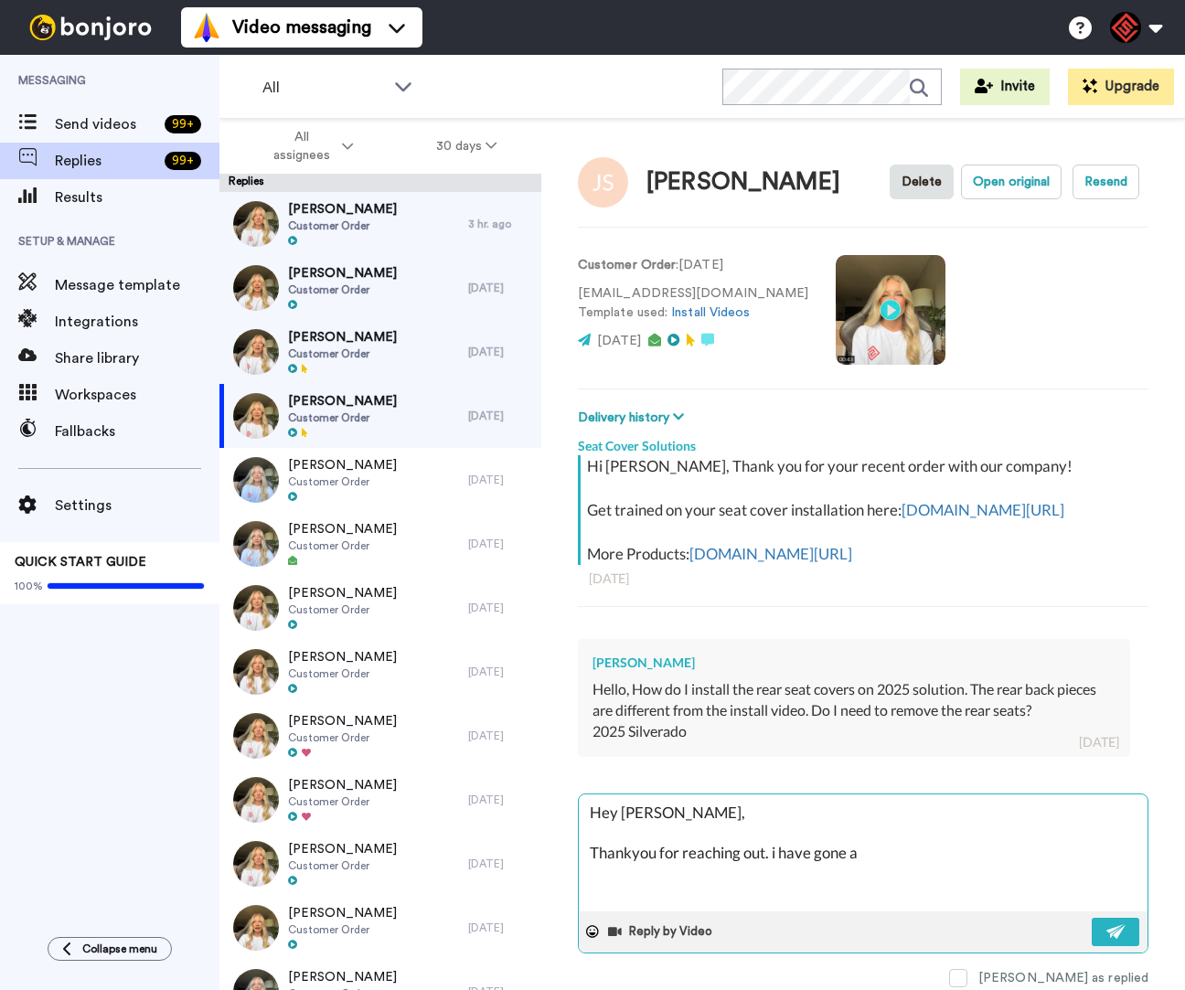
type textarea "Hey [PERSON_NAME], Thankyou for reaching out. i have gone ah"
type textarea "x"
type textarea "Hey [PERSON_NAME], Thankyou for reaching out. i have gone ahe"
type textarea "x"
type textarea "Hey [PERSON_NAME], Thankyou for reaching out. i have gone ahea"
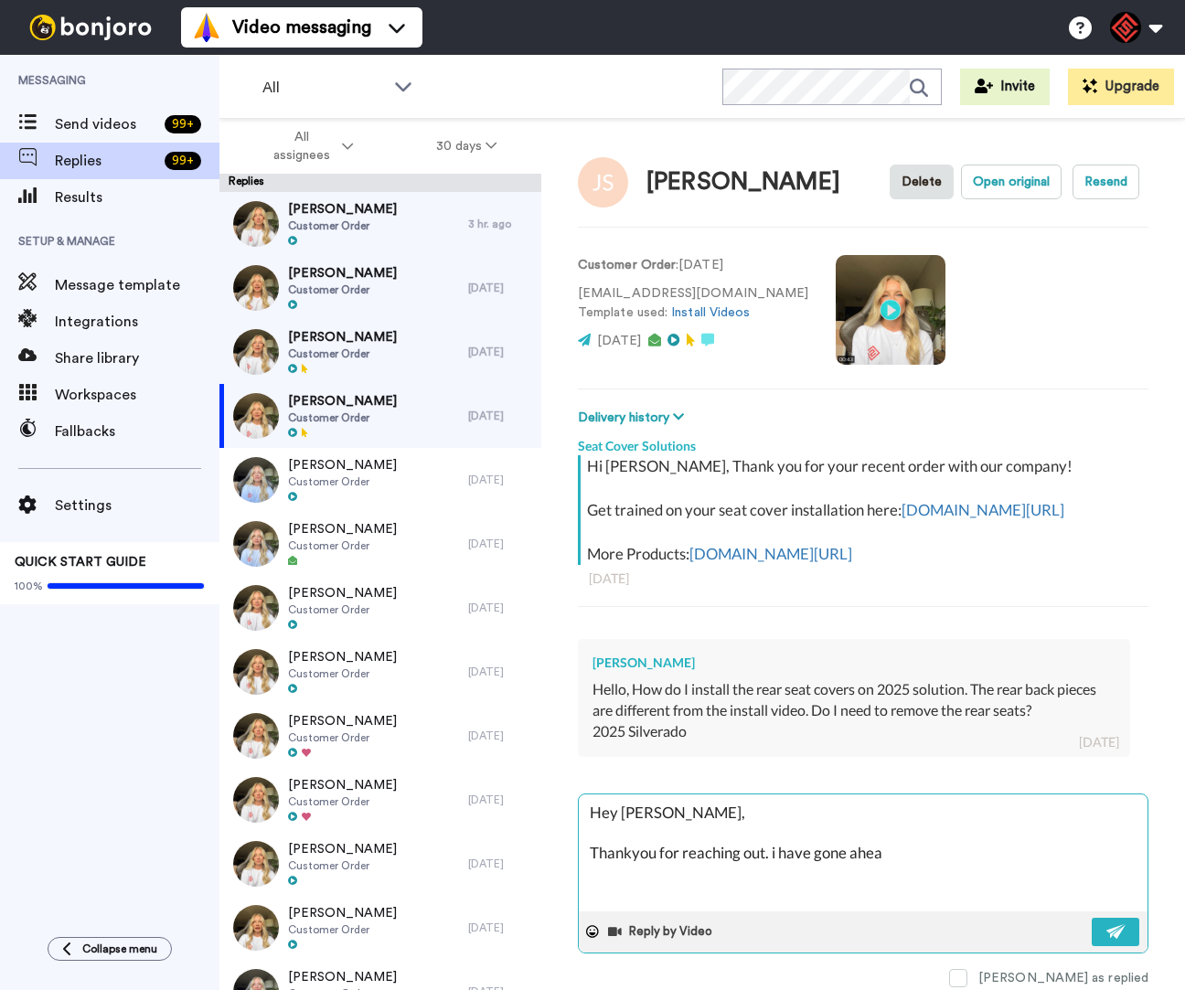
type textarea "x"
type textarea "Hey [PERSON_NAME], Thankyou for reaching out. i have gone ahead"
type textarea "x"
type textarea "Hey [PERSON_NAME], Thankyou for reaching out. i have gone ahead"
type textarea "x"
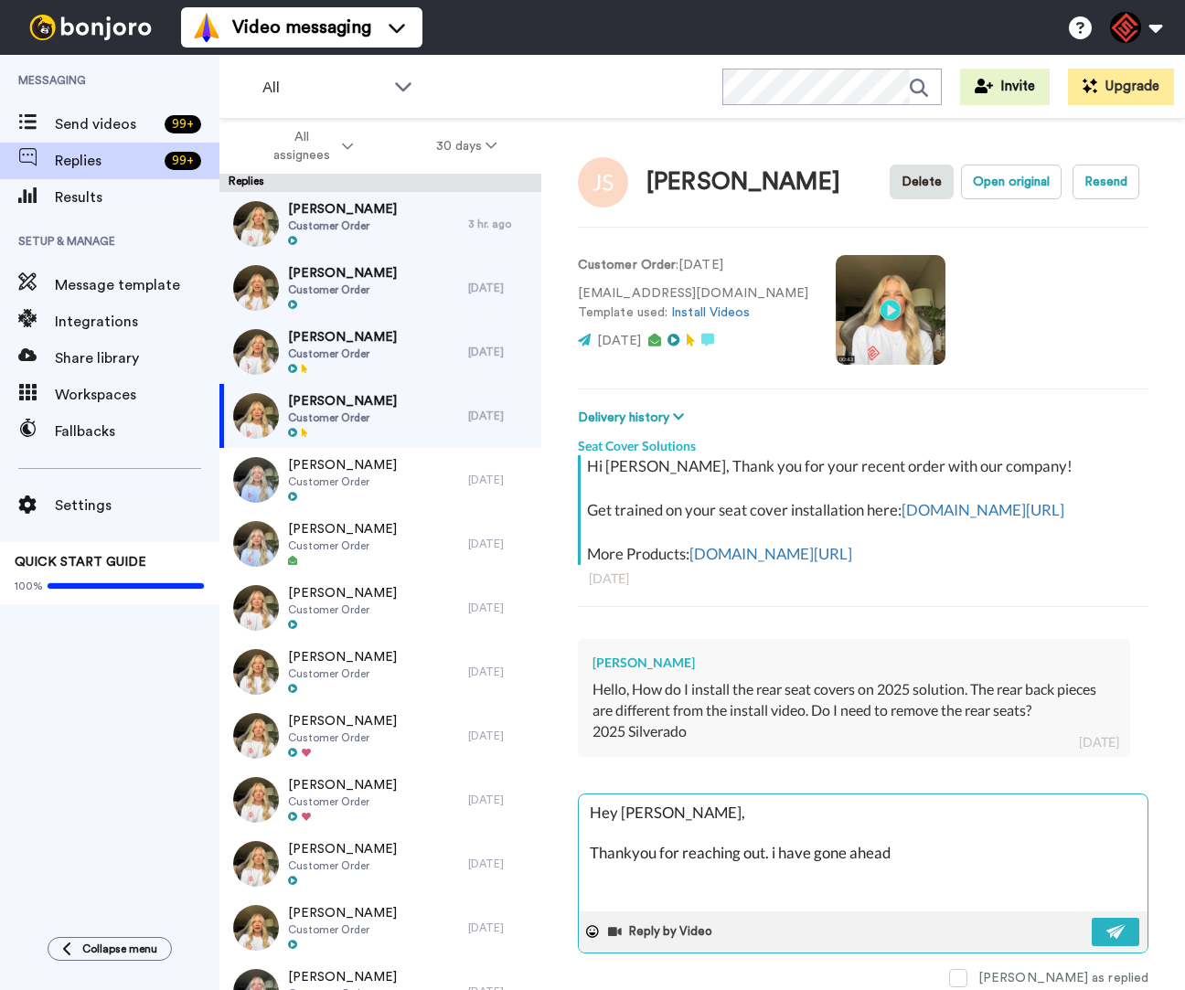
type textarea "Hey [PERSON_NAME], Thankyou for reaching out. i have gone ahead a"
type textarea "x"
type textarea "Hey [PERSON_NAME], Thankyou for reaching out. i have gone ahead an"
type textarea "x"
type textarea "Hey [PERSON_NAME], Thankyou for reaching out. i have gone ahead and"
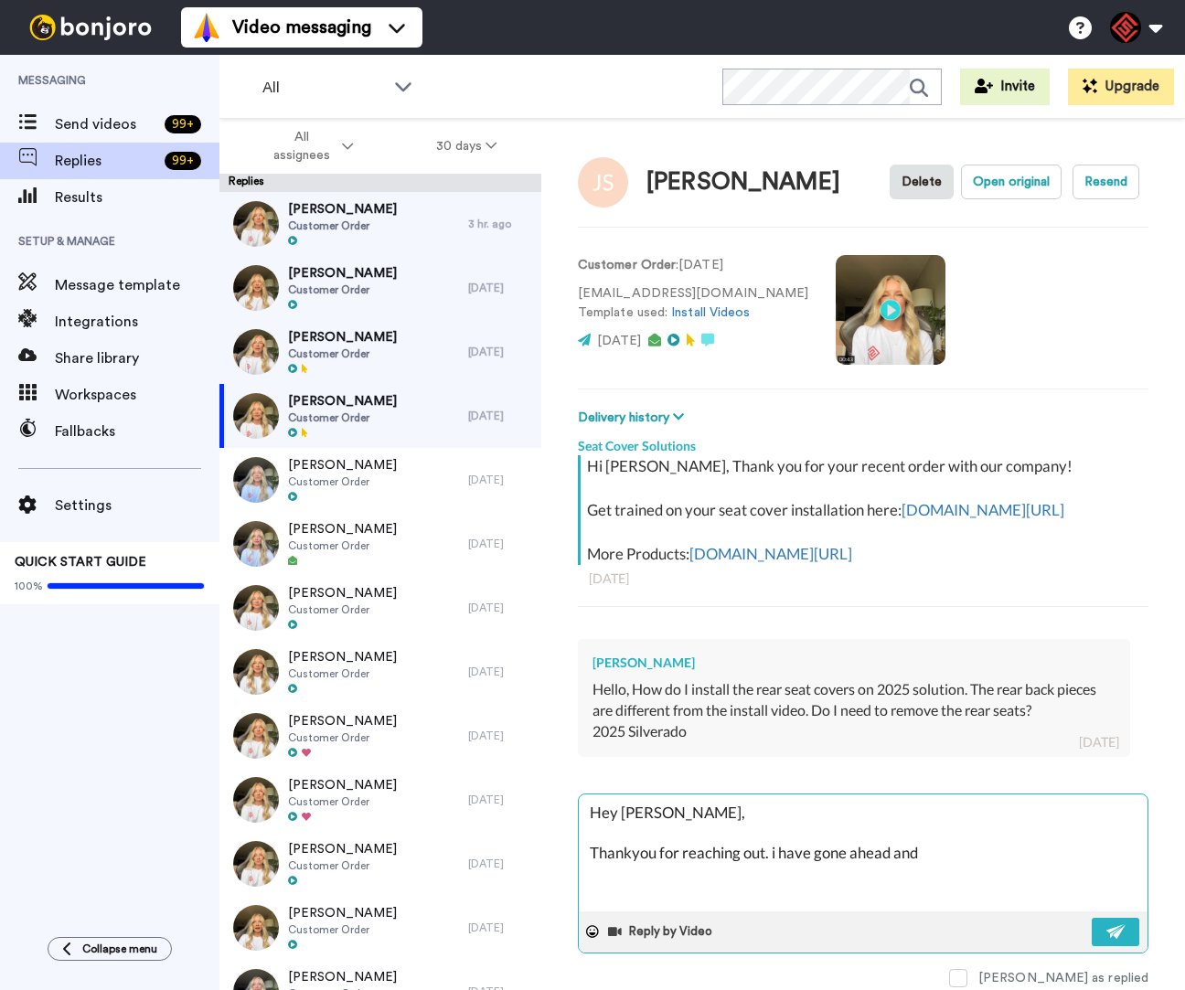
type textarea "x"
type textarea "Hey [PERSON_NAME], Thankyou for reaching out. i have gone ahead and"
type textarea "x"
type textarea "Hey [PERSON_NAME], Thankyou for reaching out. i have gone ahead and"
type textarea "x"
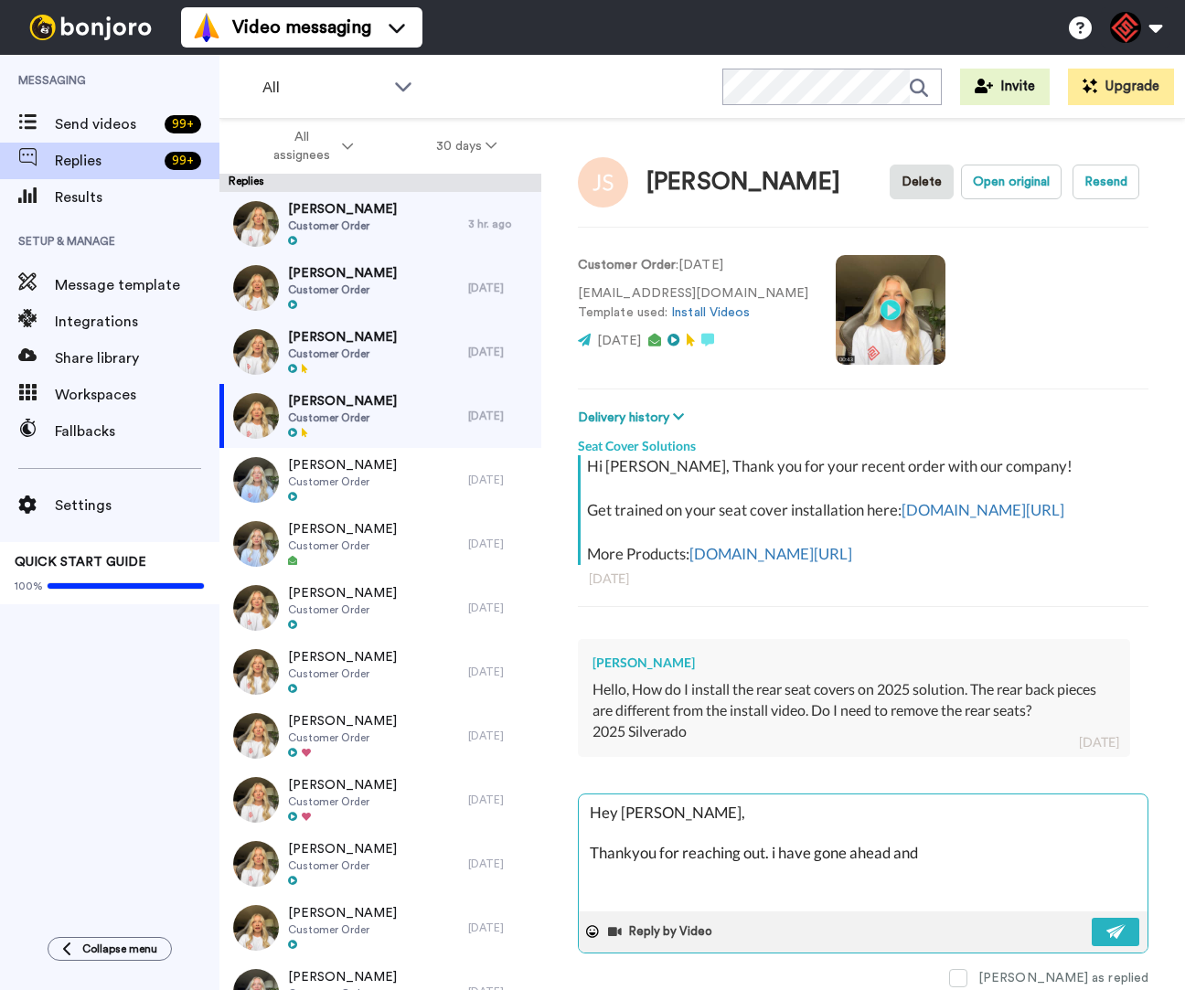
type textarea "Hey [PERSON_NAME], Thankyou for reaching out. i have gone ahead an"
type textarea "x"
type textarea "Hey [PERSON_NAME], Thankyou for reaching out. i have gone ahead a"
type textarea "x"
type textarea "Hey [PERSON_NAME], Thankyou for reaching out. i have gone ahead"
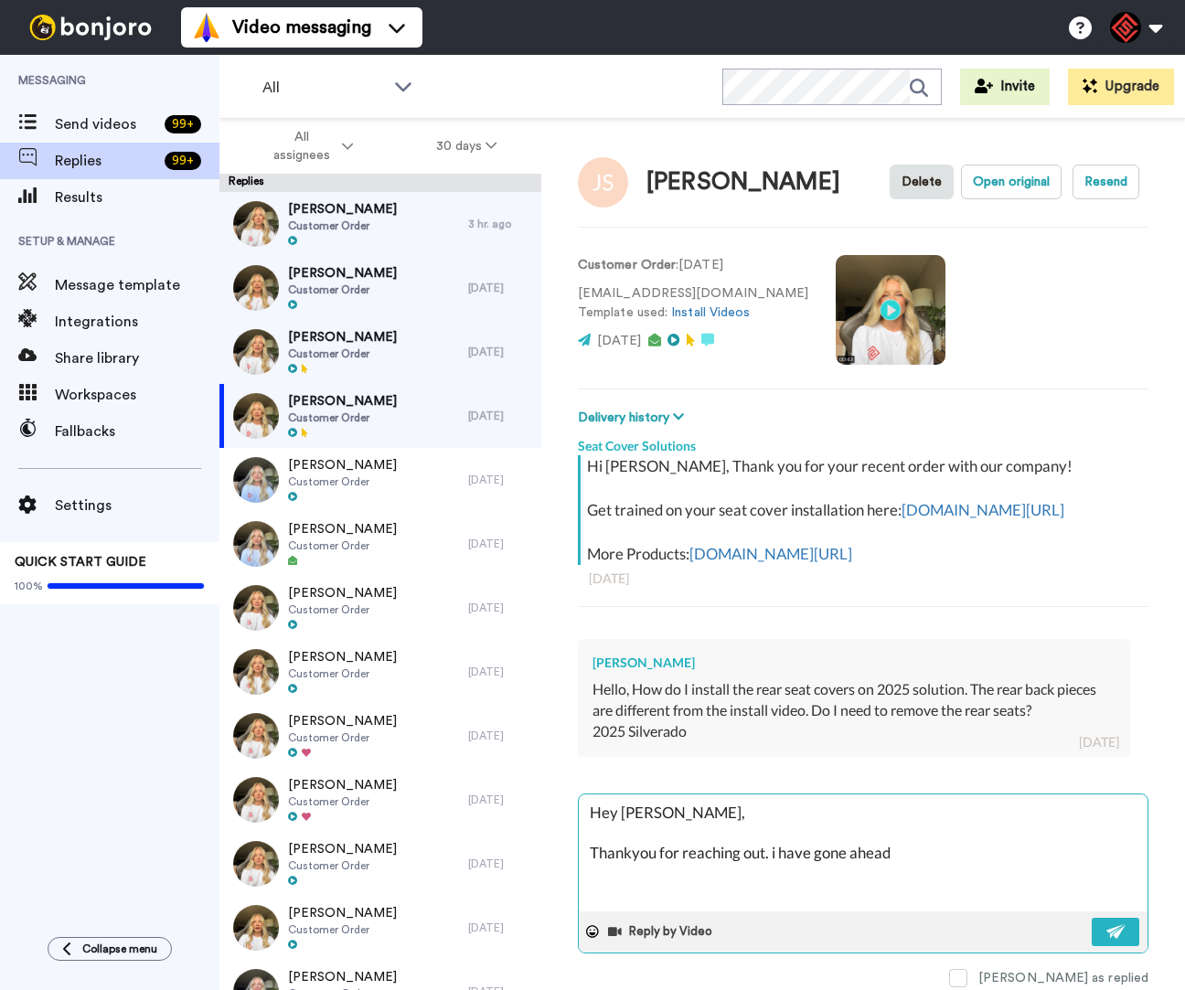
type textarea "x"
type textarea "Hey [PERSON_NAME], Thankyou for reaching out. i have gone ahead"
type textarea "x"
type textarea "Hey [PERSON_NAME], Thankyou for reaching out. i have gone ahea"
type textarea "x"
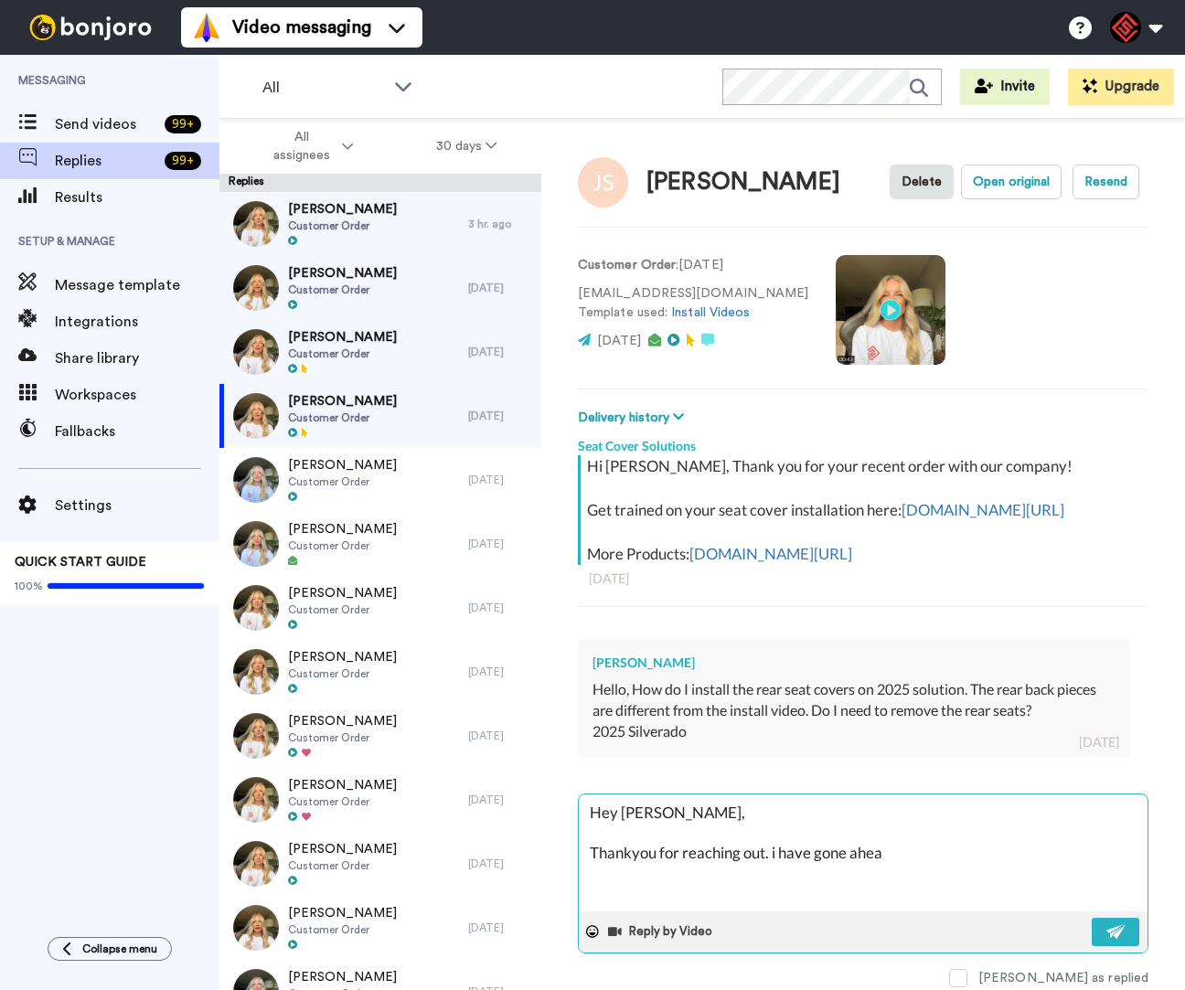
type textarea "Hey [PERSON_NAME], Thankyou for reaching out. i have gone ahe"
type textarea "x"
type textarea "Hey [PERSON_NAME], Thankyou for reaching out. i have gone ah"
type textarea "x"
type textarea "Hey [PERSON_NAME], Thankyou for reaching out. i have gone a"
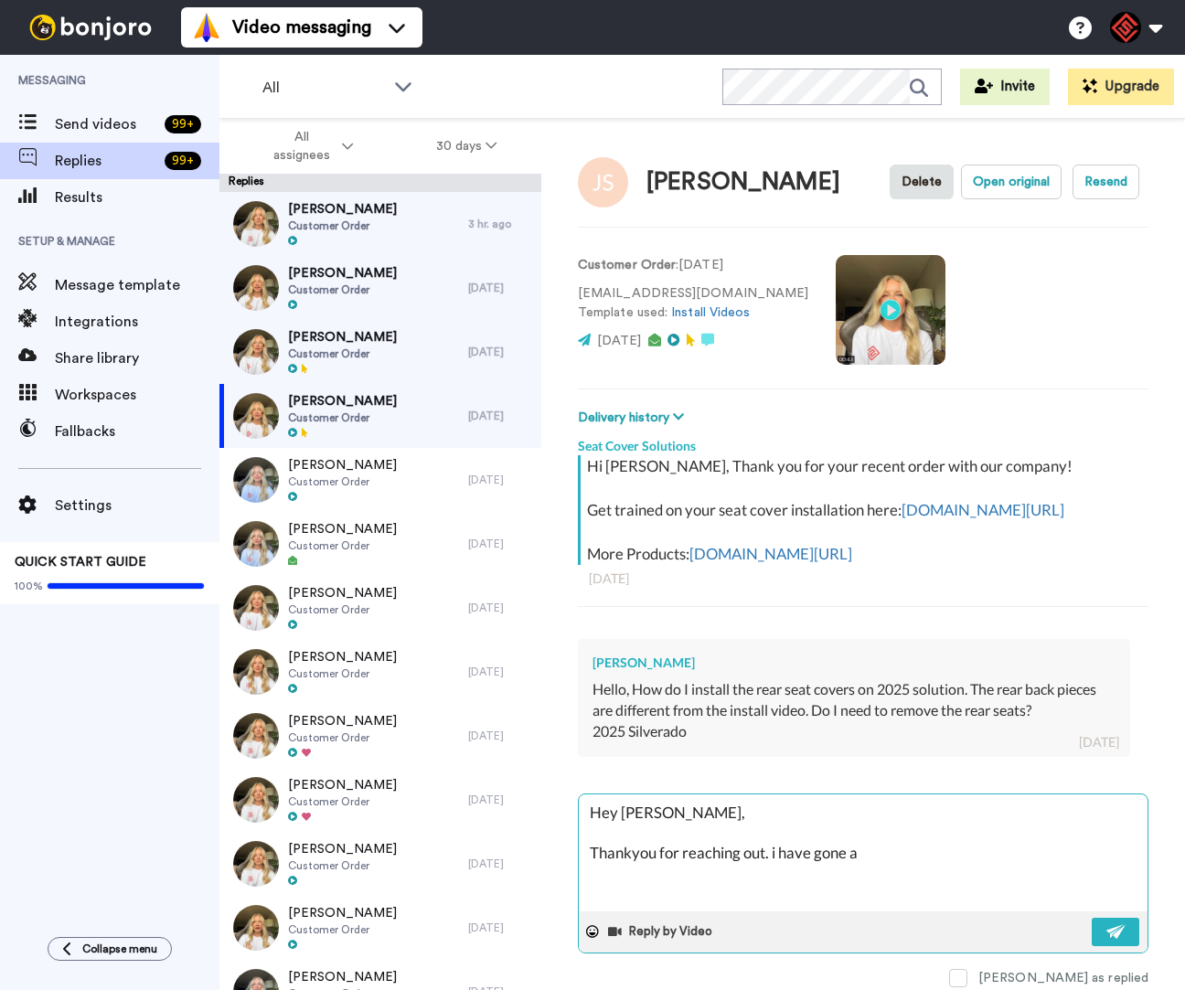
type textarea "x"
type textarea "Hey [PERSON_NAME], Thankyou for reaching out. i have gone"
type textarea "x"
type textarea "Hey [PERSON_NAME], Thankyou for reaching out. i have gone"
type textarea "x"
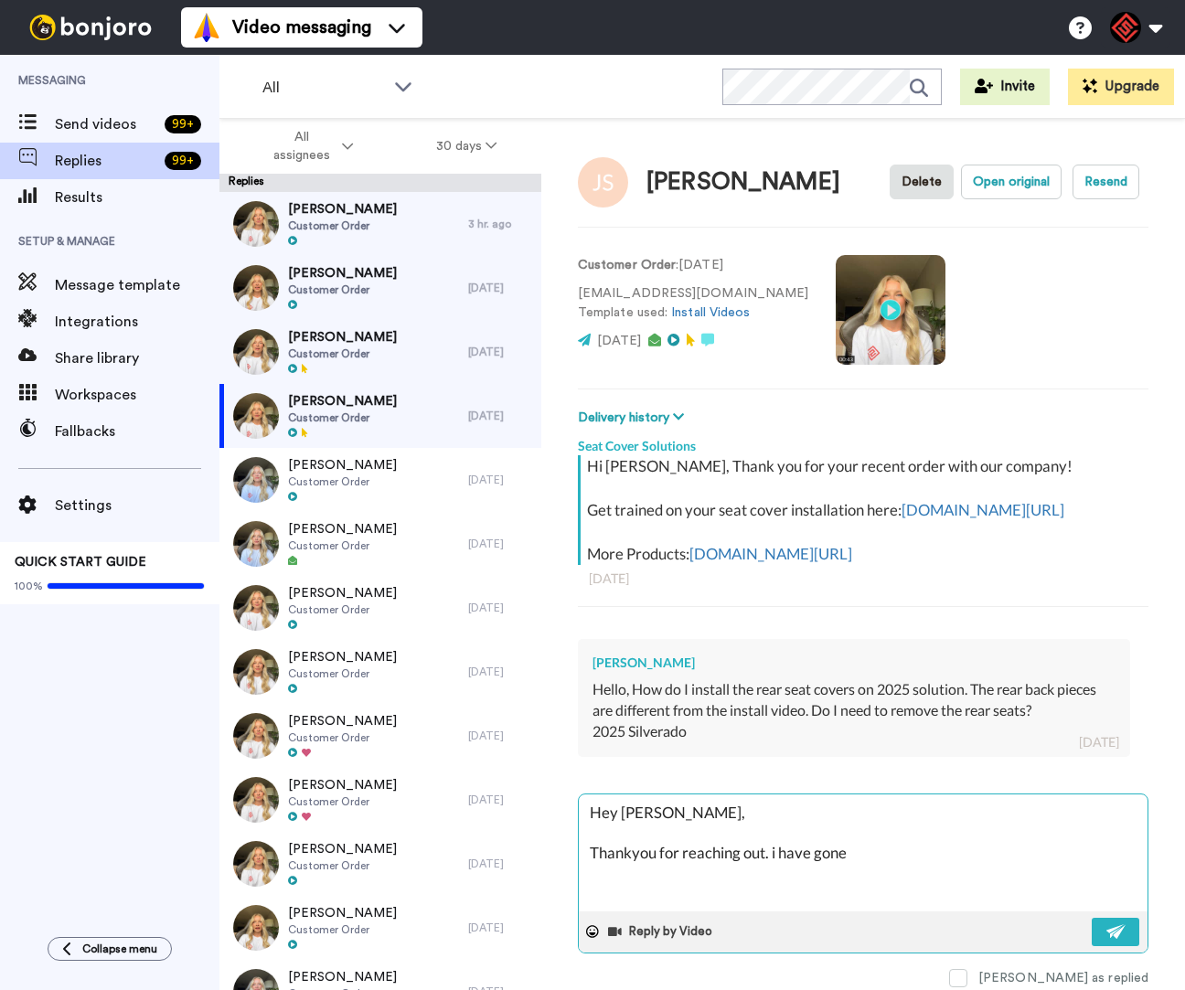
type textarea "Hey [PERSON_NAME], Thankyou for reaching out. i have gon"
type textarea "x"
type textarea "Hey [PERSON_NAME], Thankyou for reaching out. i have go"
type textarea "x"
type textarea "Hey [PERSON_NAME], Thankyou for reaching out. i have g"
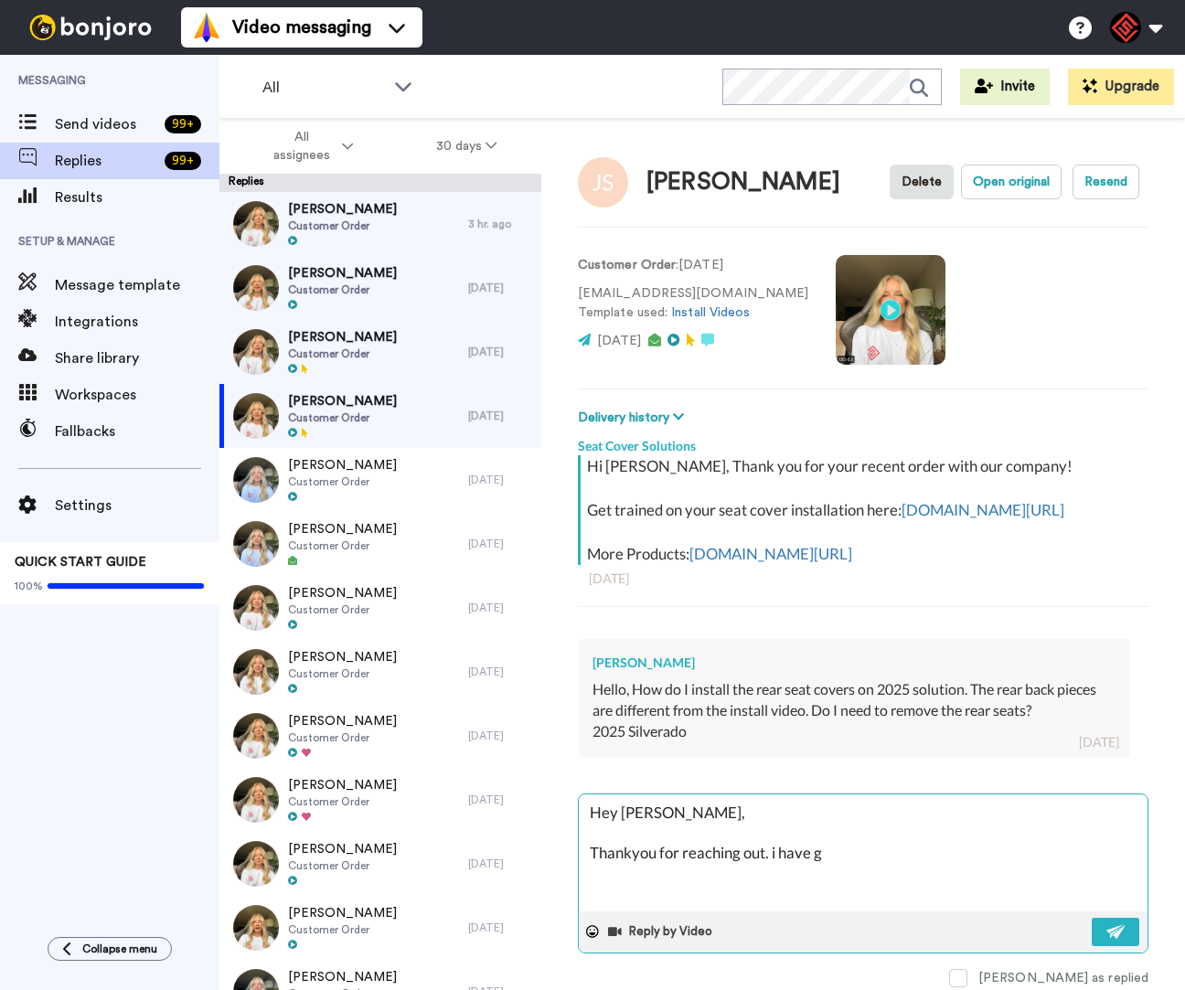
type textarea "x"
type textarea "Hey [PERSON_NAME], Thankyou for reaching out. i have"
type textarea "x"
type textarea "Hey [PERSON_NAME], Thankyou for reaching out. i have"
type textarea "x"
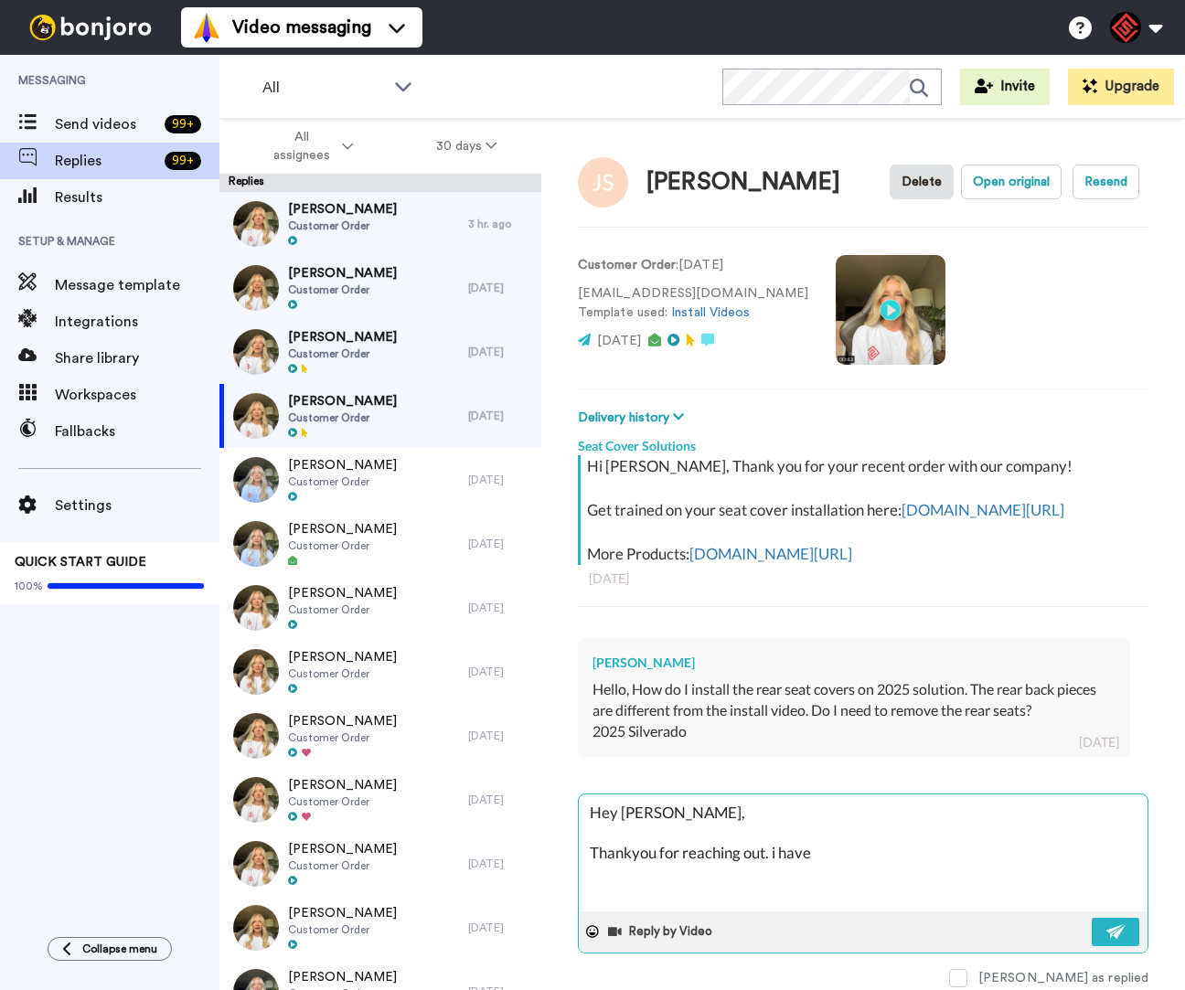
type textarea "Hey [PERSON_NAME], Thankyou for reaching out. i hav"
type textarea "x"
type textarea "Hey [PERSON_NAME], Thankyou for reaching out. i ha"
type textarea "x"
type textarea "Hey [PERSON_NAME], Thankyou for reaching out. i h"
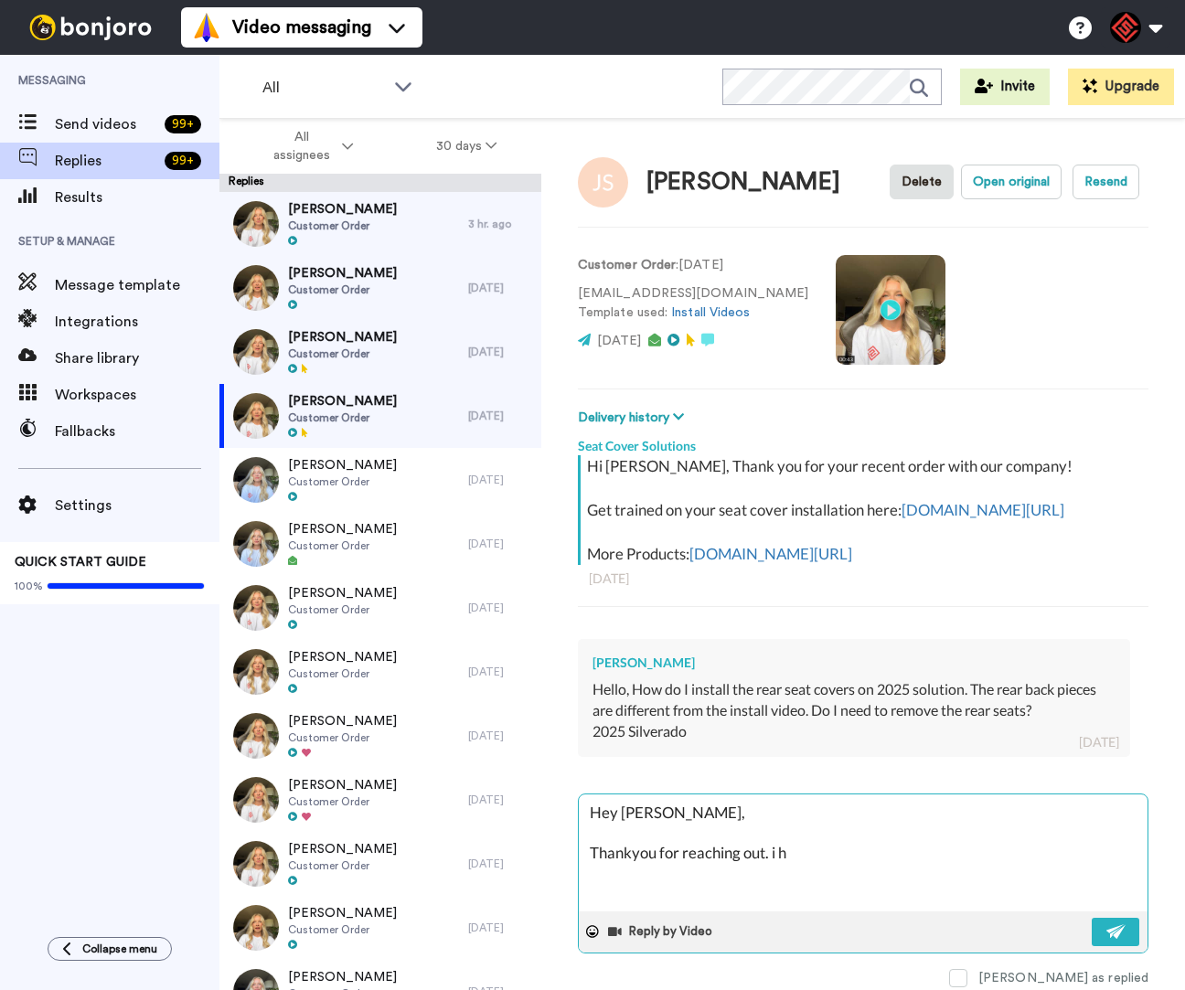
type textarea "x"
type textarea "Hey [PERSON_NAME], Thankyou for reaching out. i"
type textarea "x"
type textarea "Hey [PERSON_NAME], Thankyou for reaching out. i"
type textarea "x"
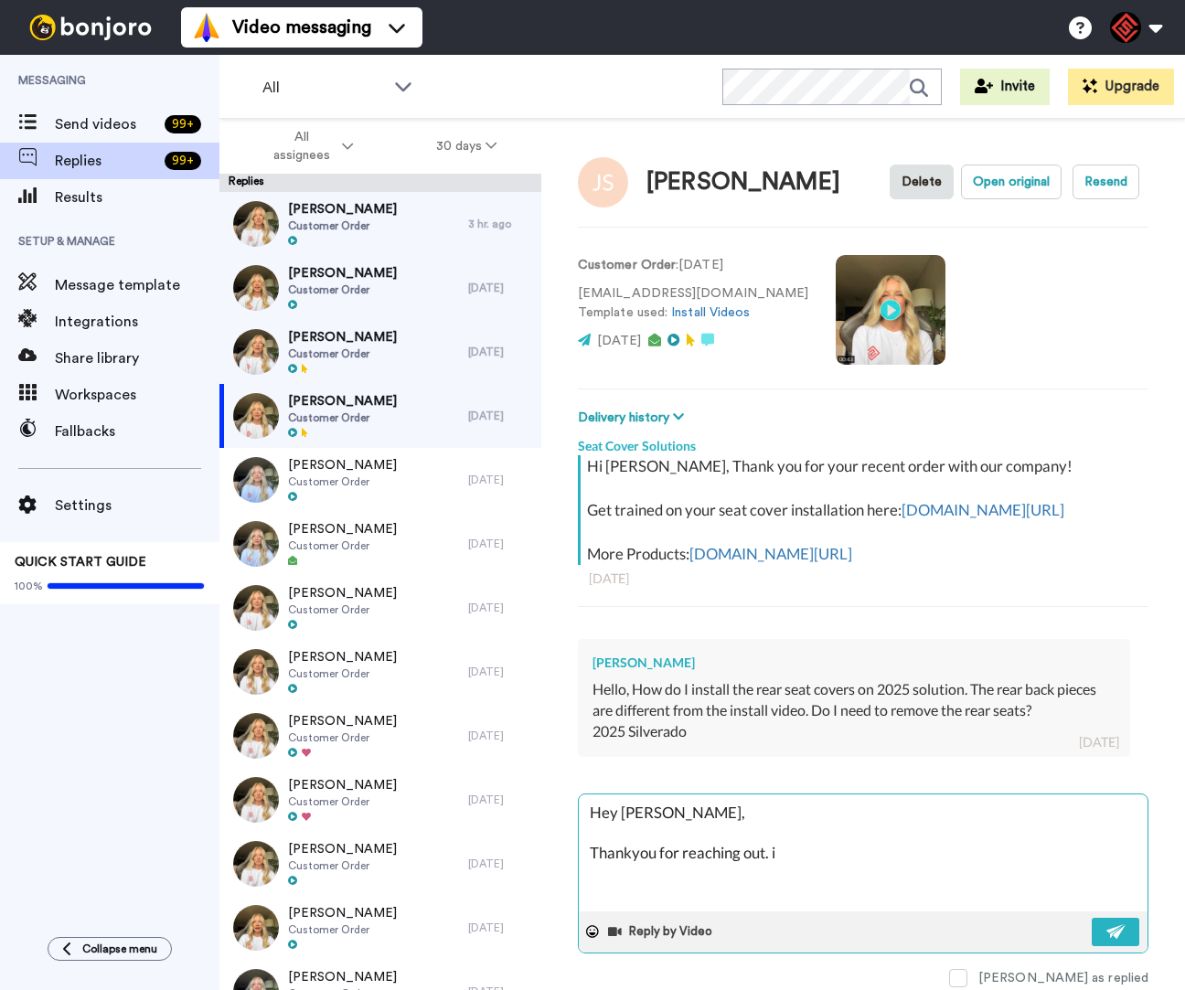
type textarea "Hey [PERSON_NAME], Thankyou for reaching out."
type textarea "x"
type textarea "Hey [PERSON_NAME], Thankyou for reaching out."
type textarea "x"
type textarea "Hey [PERSON_NAME], Thankyou for reaching out"
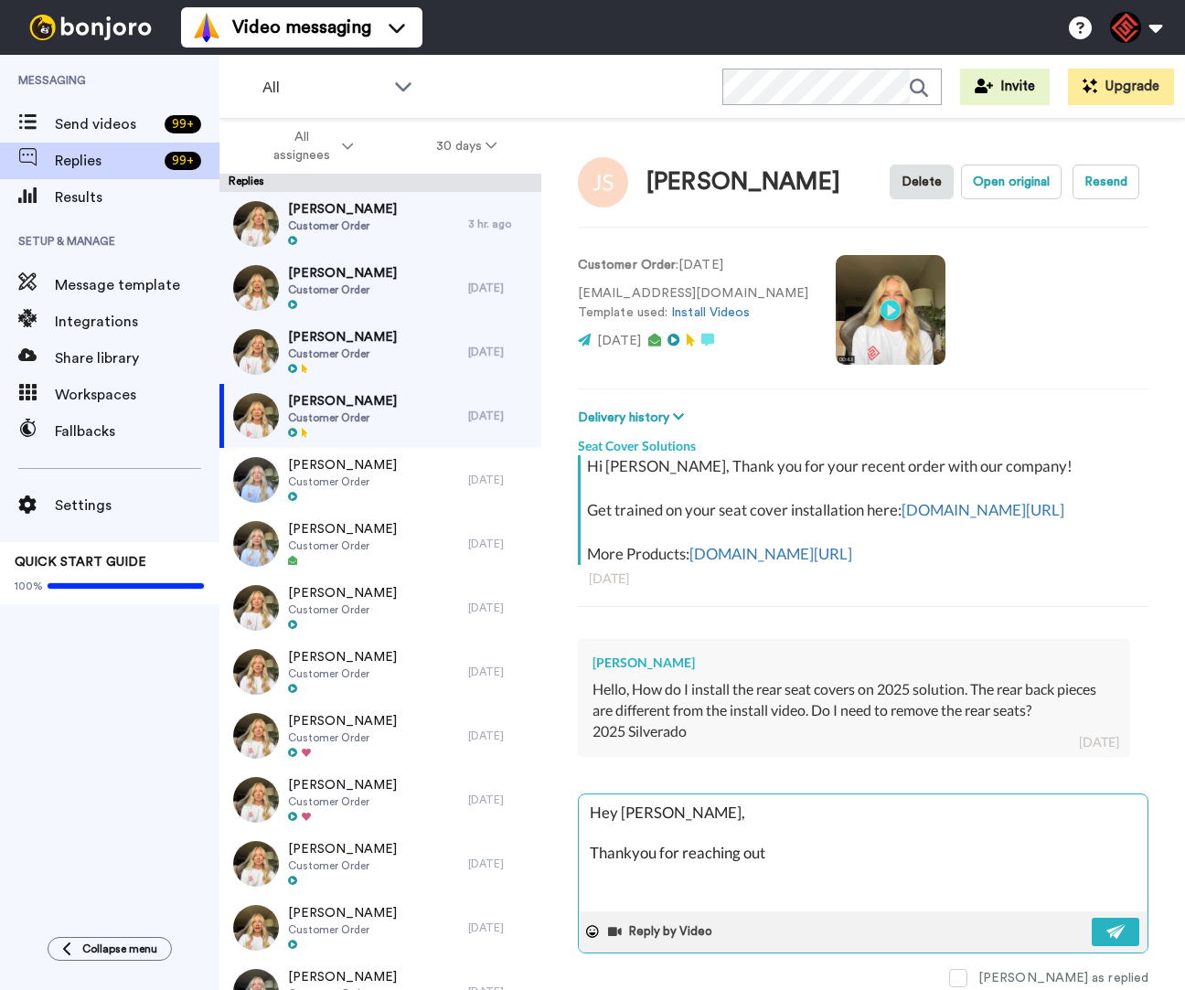
type textarea "x"
type textarea "Hey [PERSON_NAME], Thankyou for reaching ou"
type textarea "x"
type textarea "Hey [PERSON_NAME], Thankyou for reaching o"
type textarea "x"
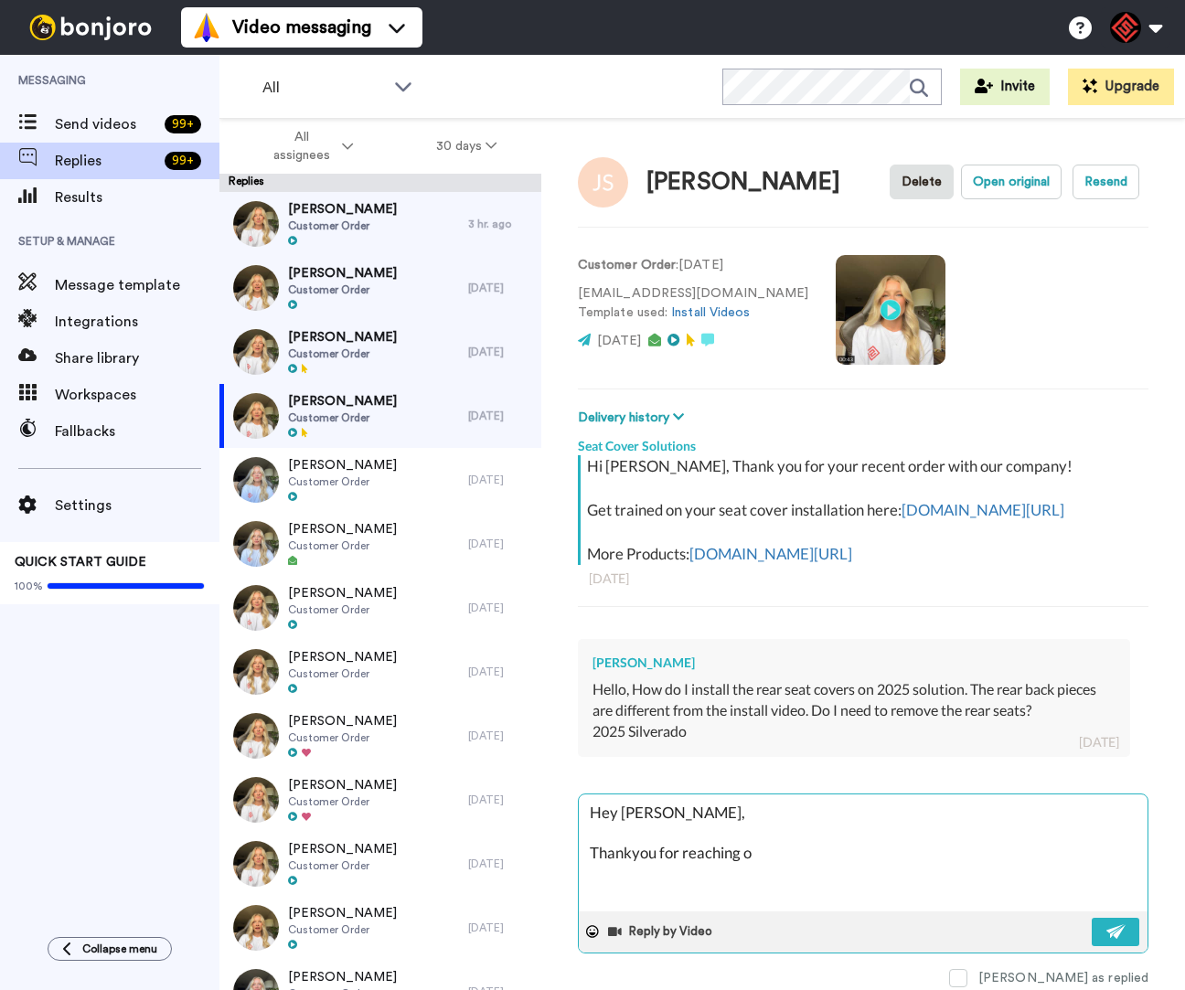
type textarea "Hey [PERSON_NAME], Thankyou for reaching"
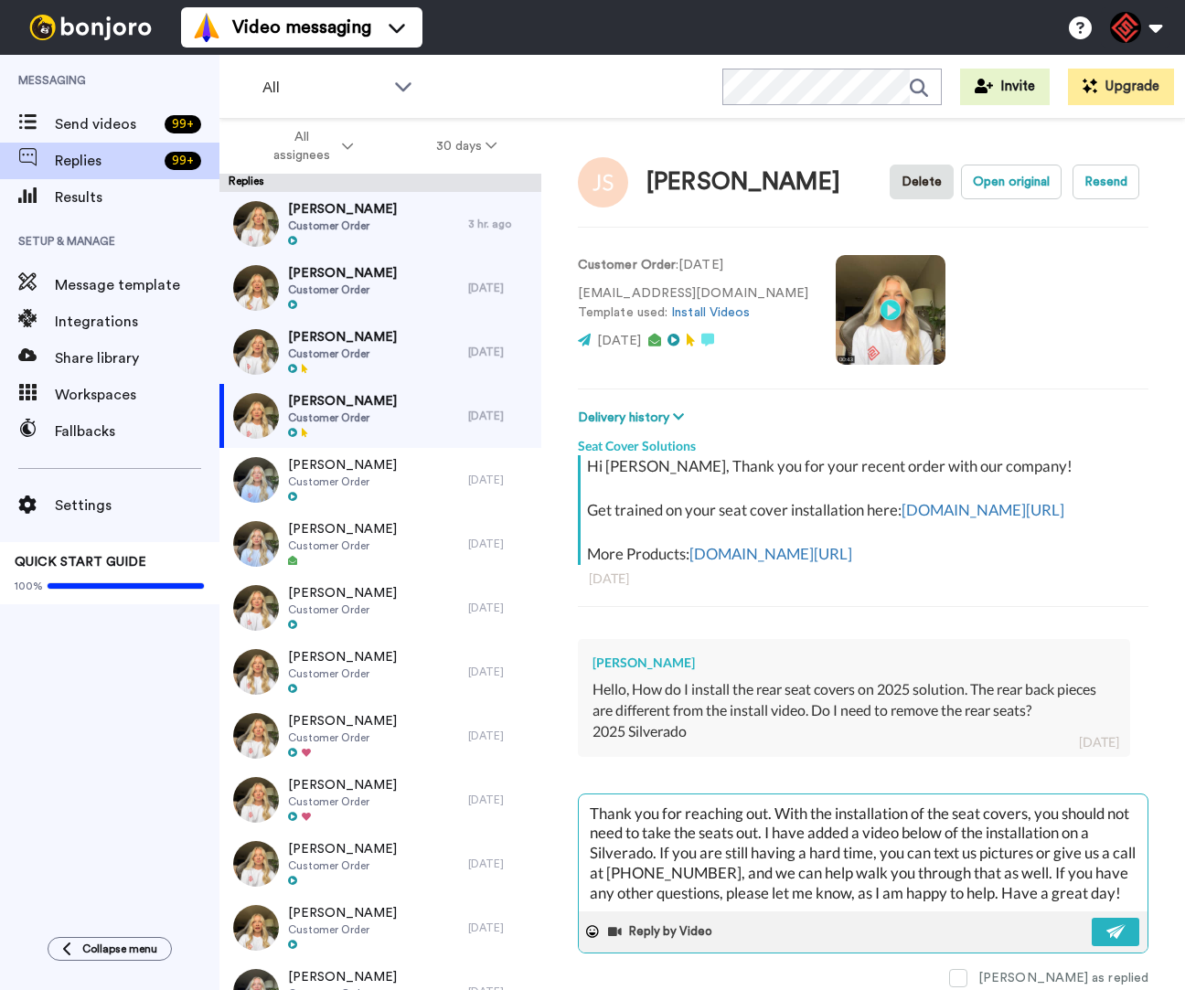
scroll to position [70, 0]
click at [1106, 939] on img at bounding box center [1116, 931] width 20 height 15
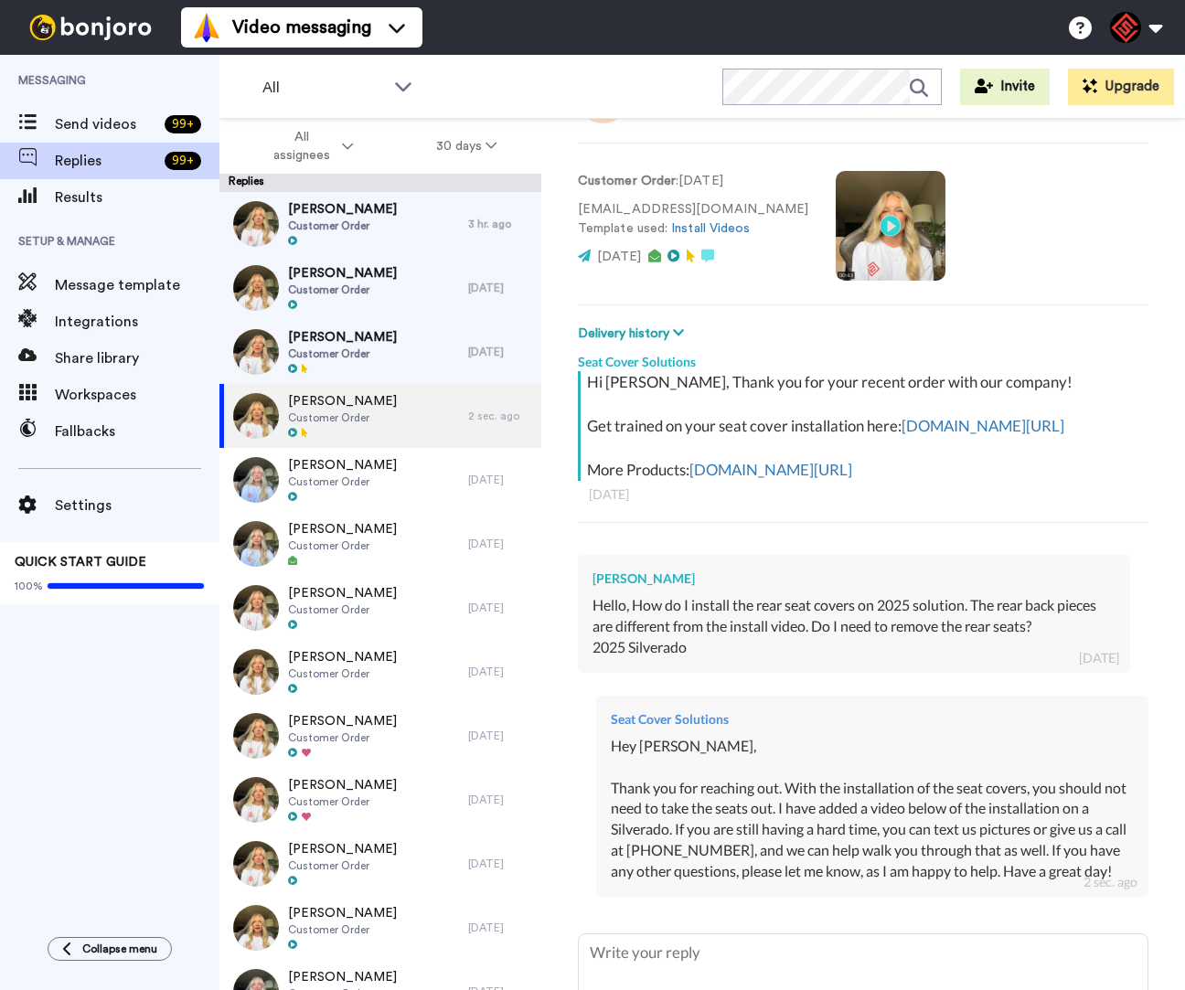
scroll to position [254, 0]
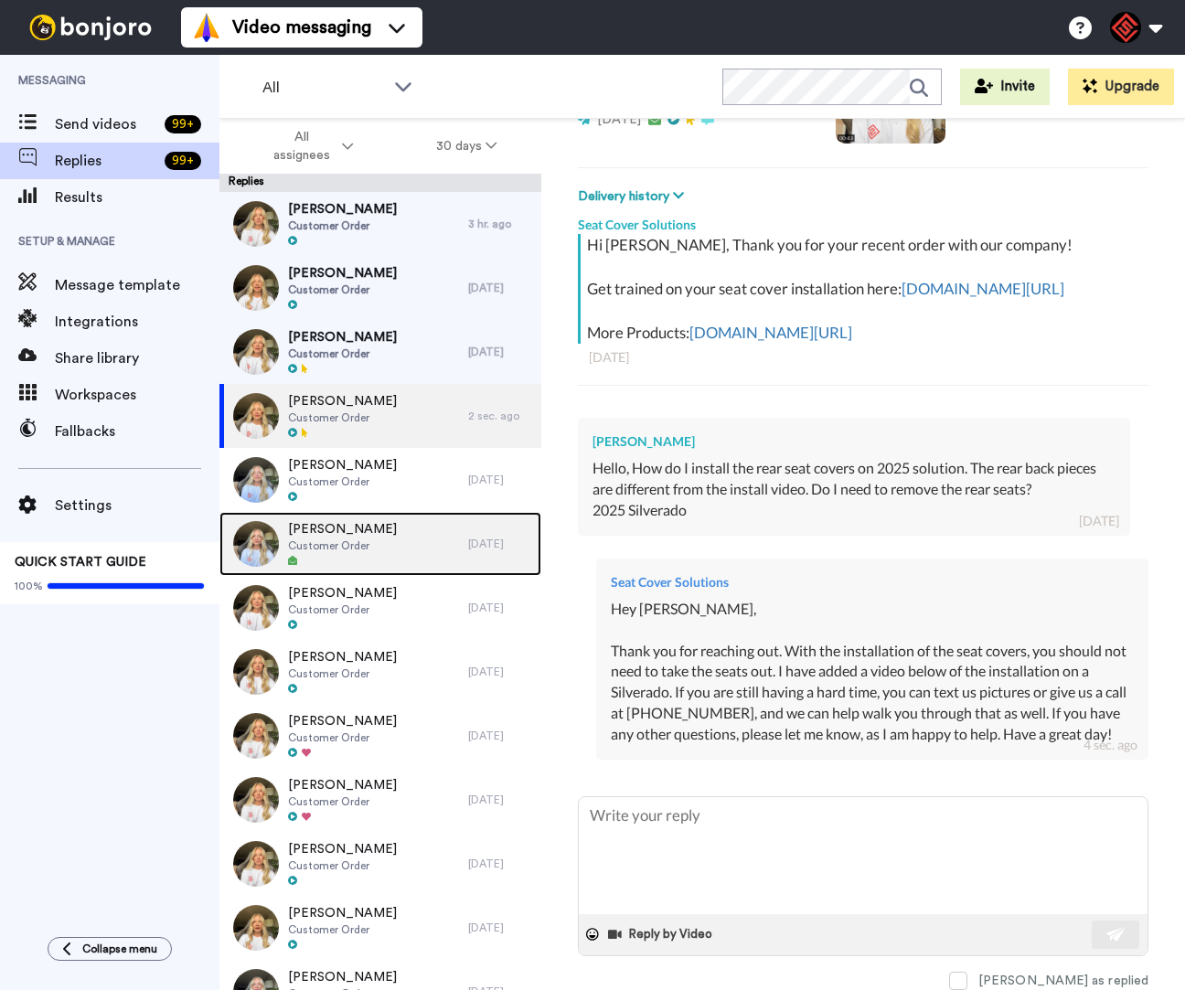
click at [405, 545] on div "[PERSON_NAME] Customer Order" at bounding box center [343, 544] width 249 height 64
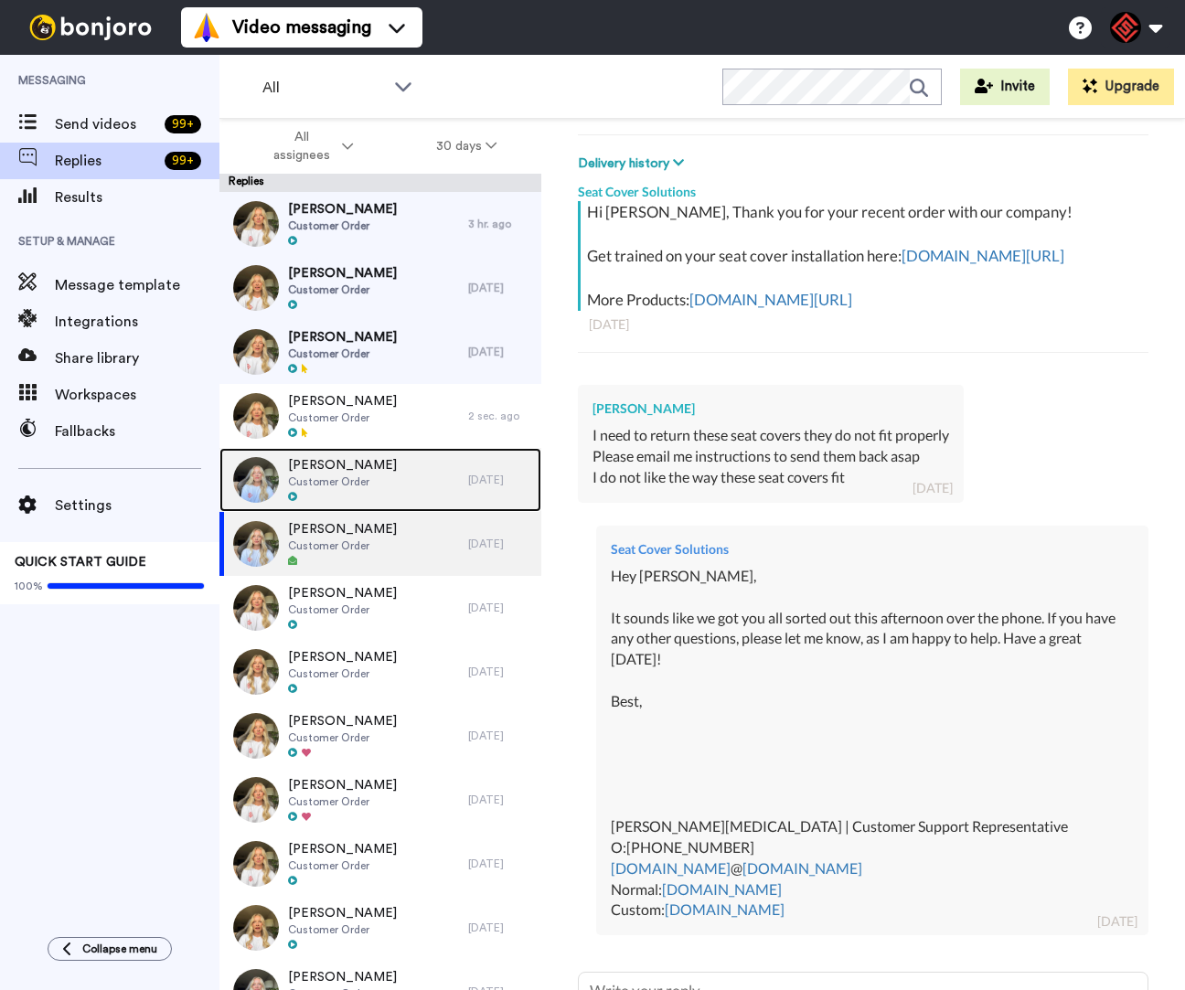
click at [416, 496] on div "[PERSON_NAME] Customer Order" at bounding box center [343, 480] width 249 height 64
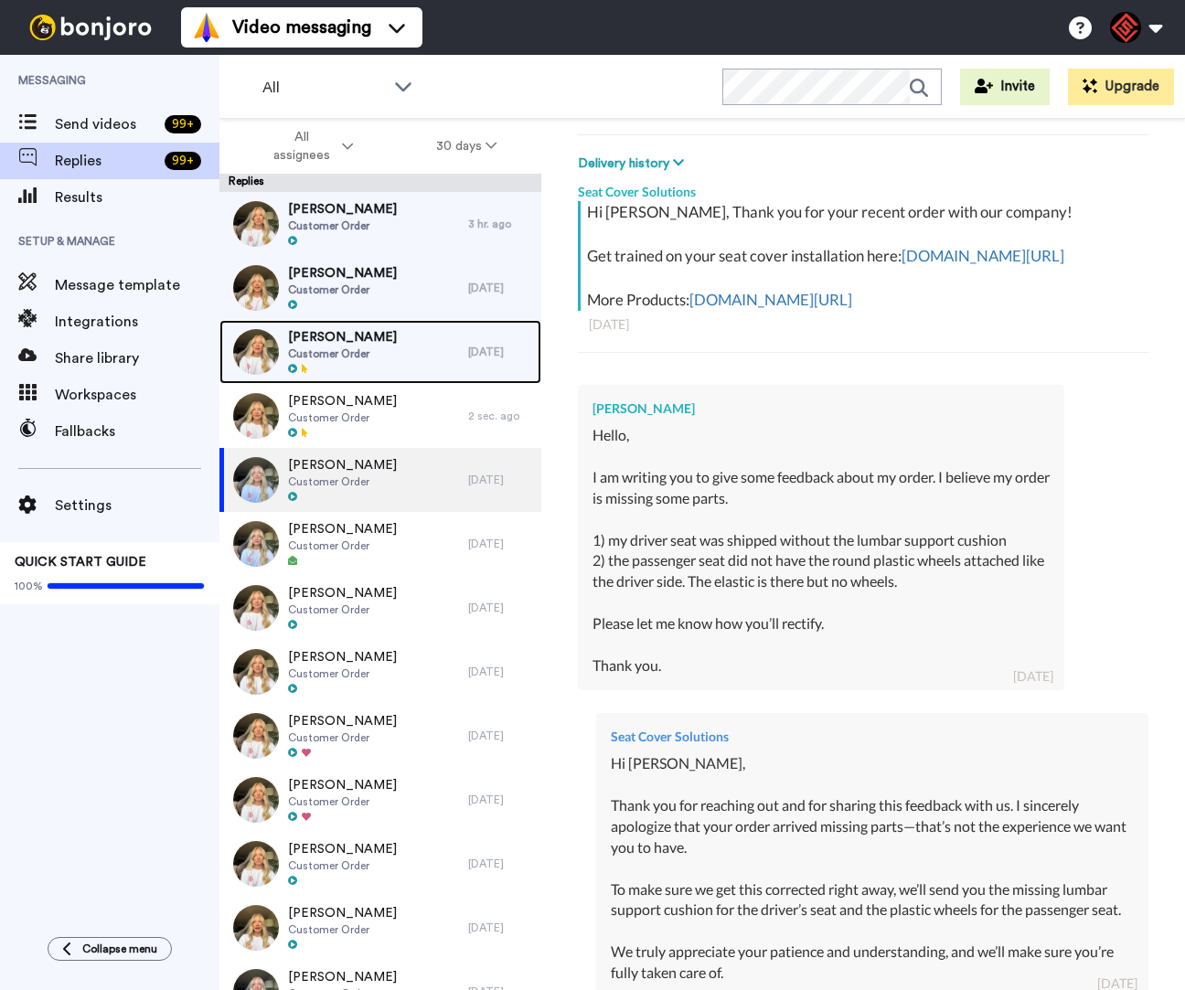
click at [375, 347] on span "Customer Order" at bounding box center [342, 354] width 109 height 15
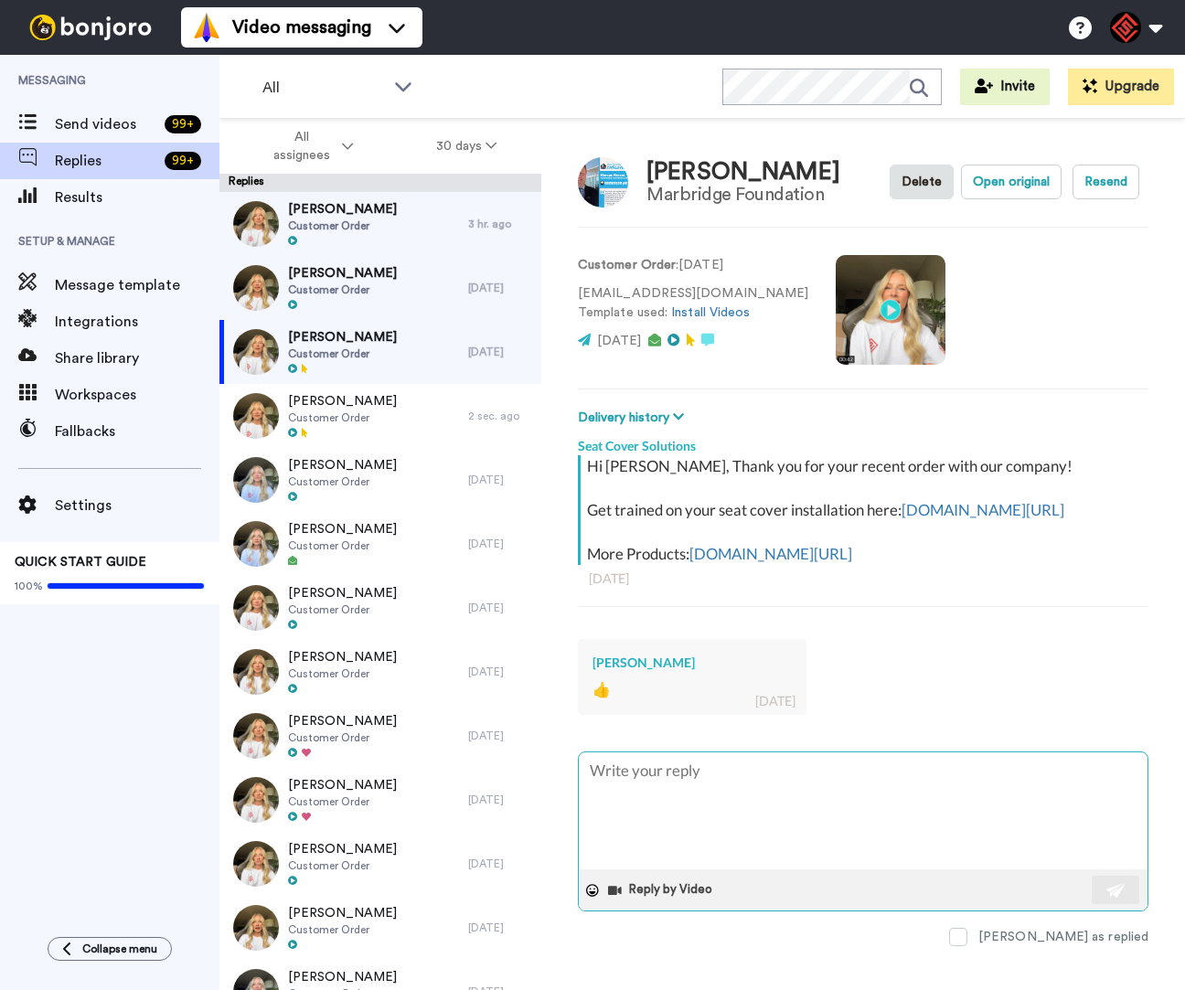
click at [798, 797] on textarea at bounding box center [863, 811] width 569 height 117
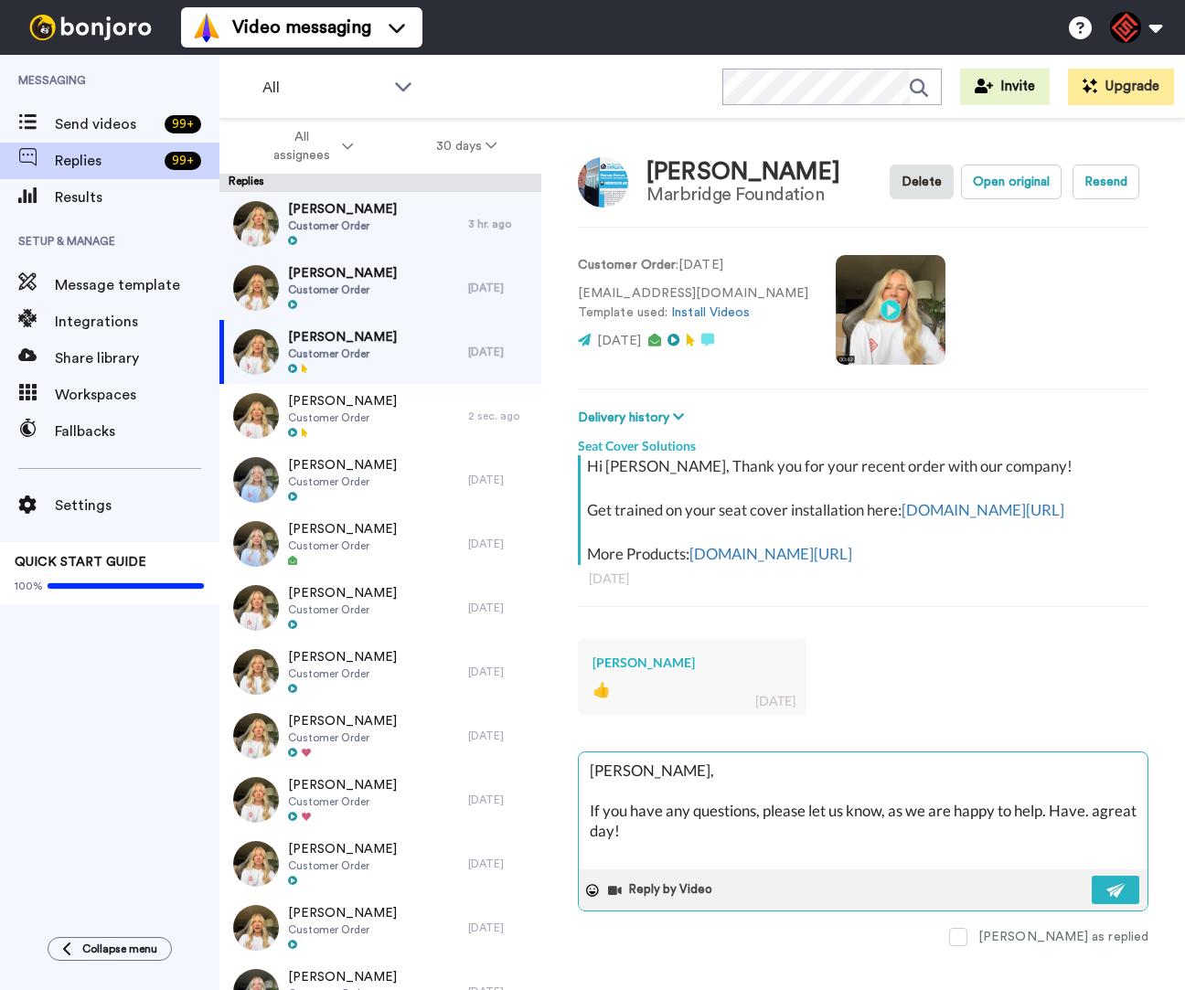
click at [616, 798] on textarea "[PERSON_NAME], If you have any questions, please let us know, as we are happy t…" at bounding box center [863, 811] width 569 height 117
click at [600, 857] on textarea "Hey [PERSON_NAME], If you have any questions, please let us know, as we are hap…" at bounding box center [863, 811] width 569 height 117
click at [1101, 904] on button at bounding box center [1116, 890] width 48 height 28
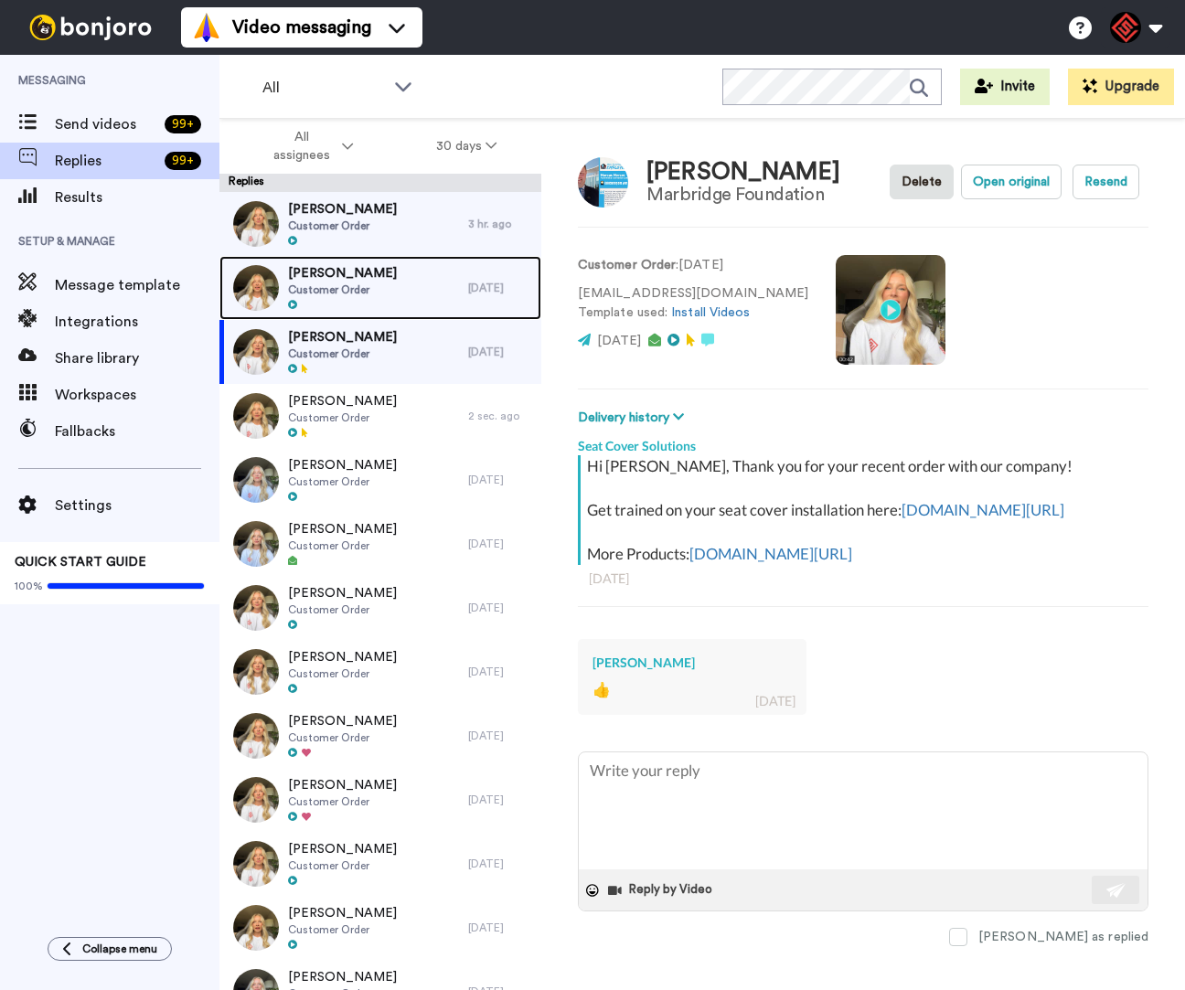
click at [433, 303] on div "[PERSON_NAME] Customer Order" at bounding box center [343, 288] width 249 height 64
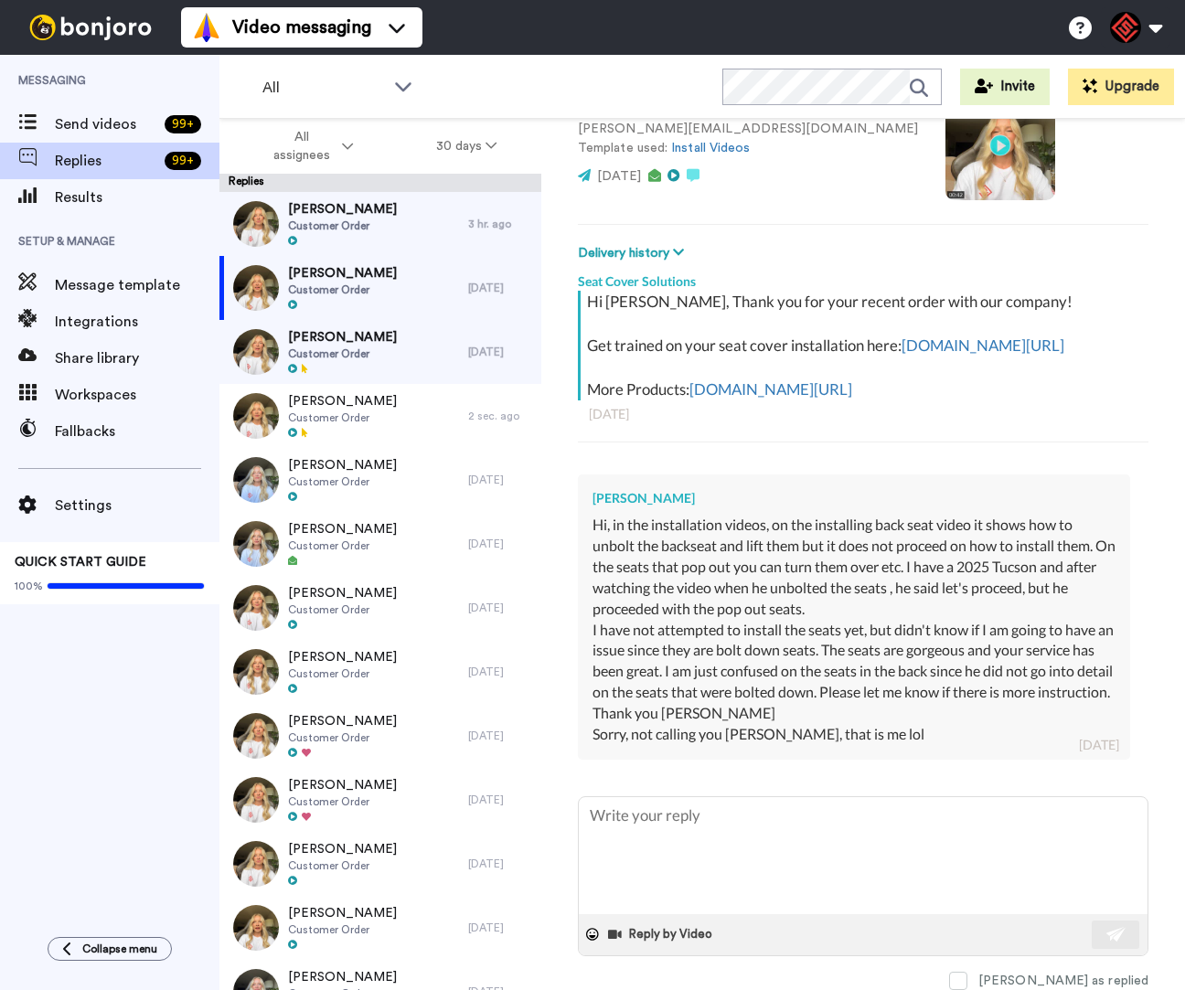
scroll to position [198, 0]
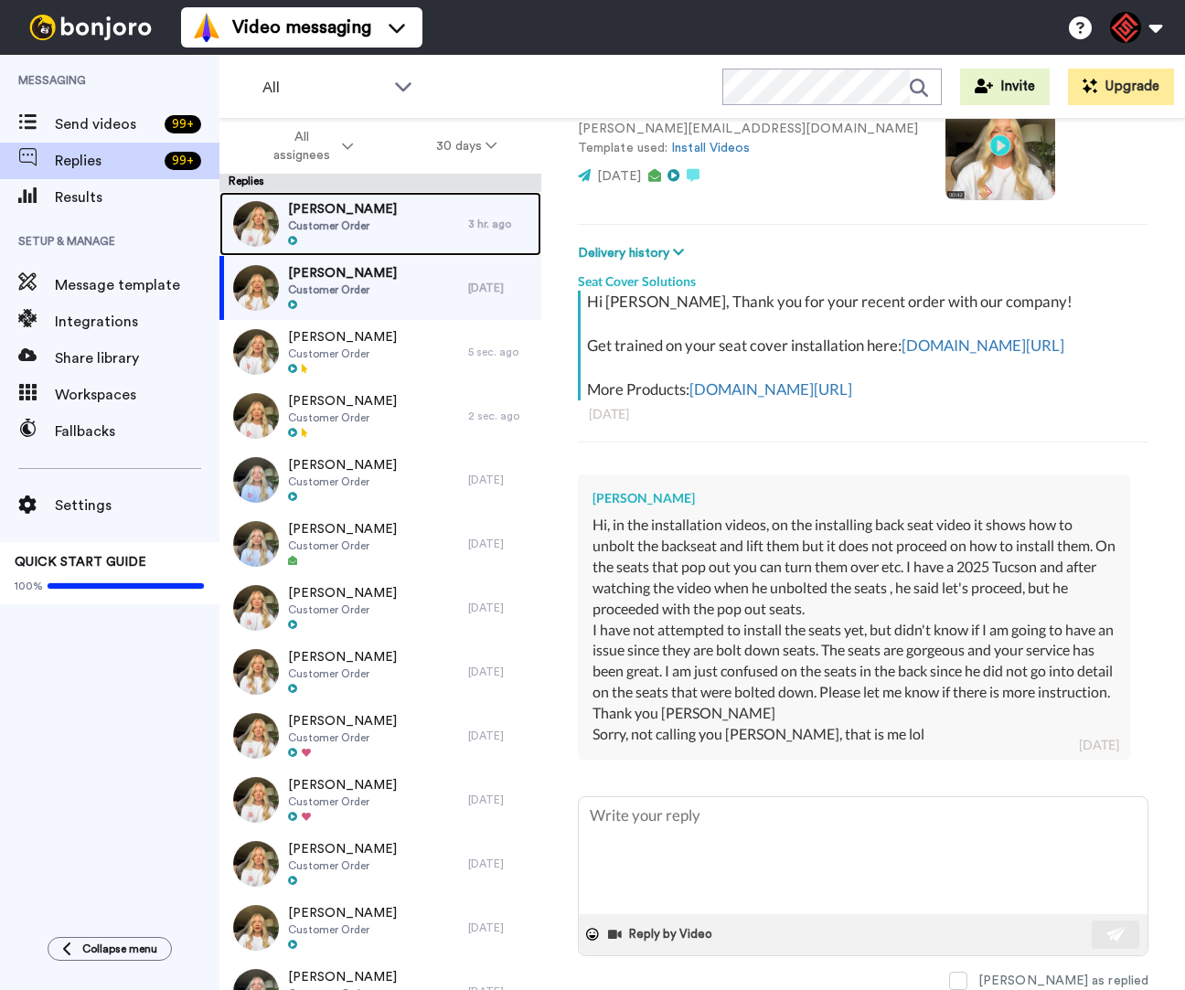
click at [331, 240] on div at bounding box center [342, 241] width 109 height 13
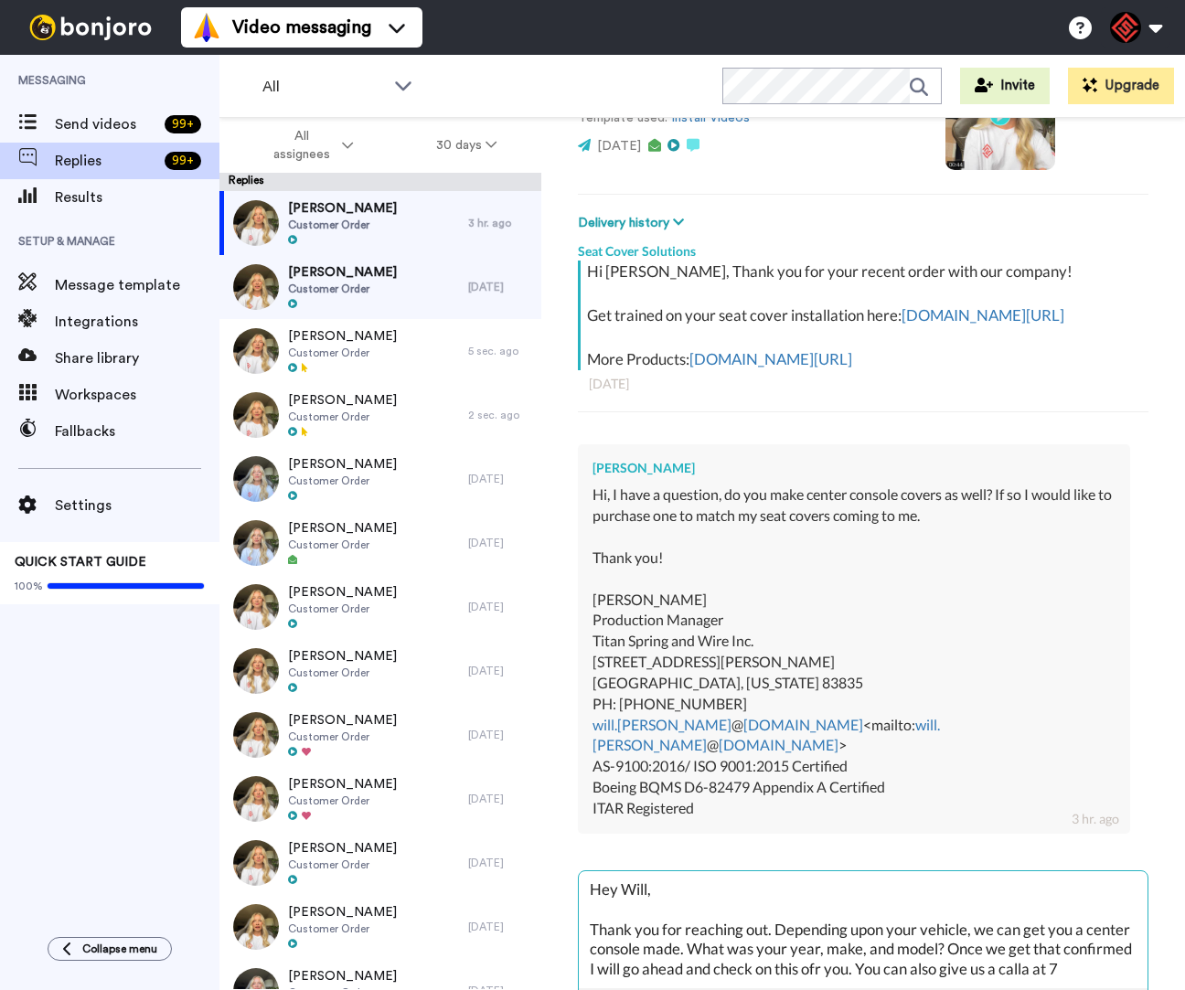
scroll to position [10, 0]
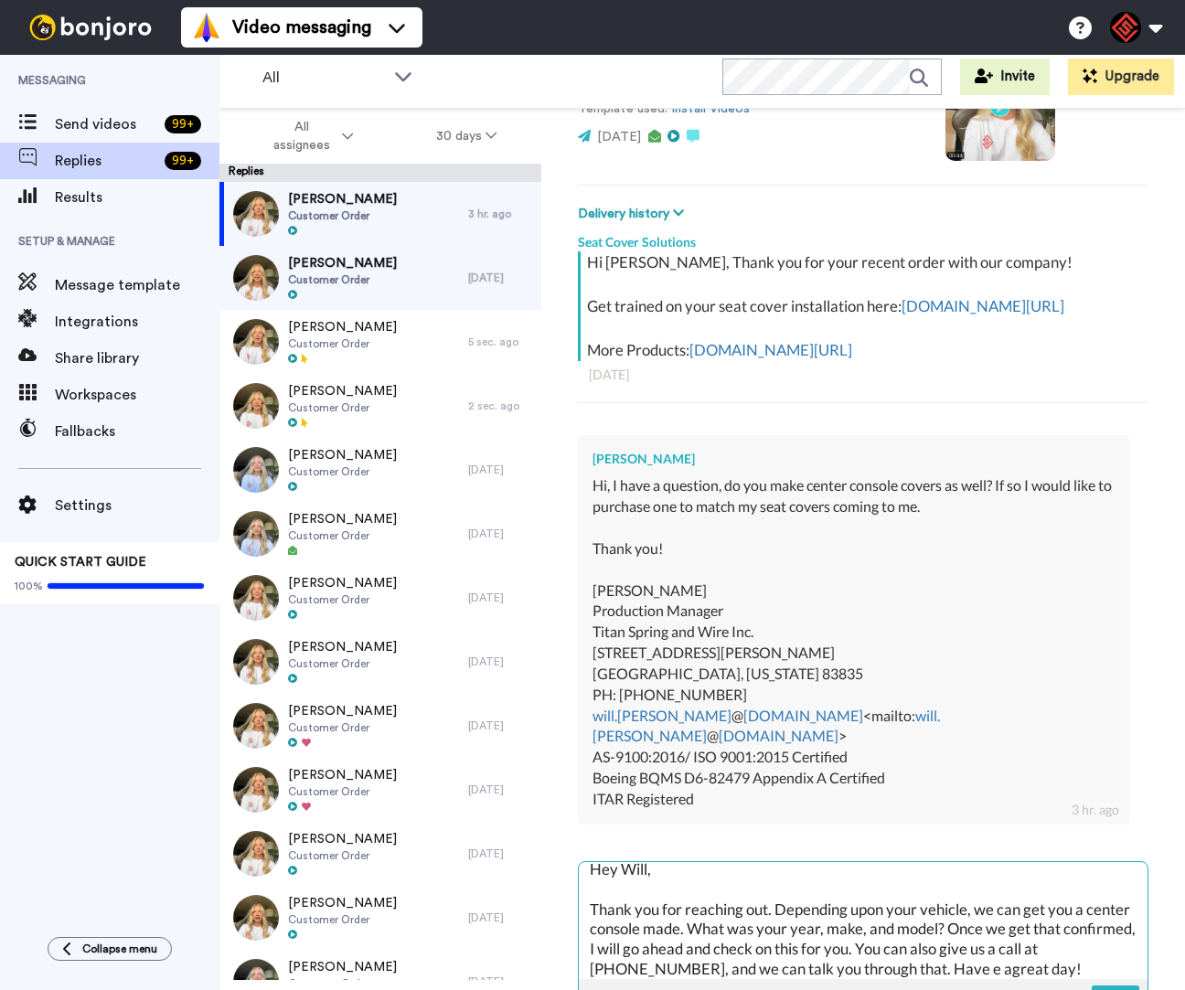
click at [991, 973] on textarea "Hey Will, Thank you for reaching out. Depending upon your vehicle, we can get y…" at bounding box center [863, 920] width 569 height 117
click at [1064, 964] on textarea "Hey Will, Thank you for reaching out. Depending upon your vehicle, we can get y…" at bounding box center [863, 920] width 569 height 117
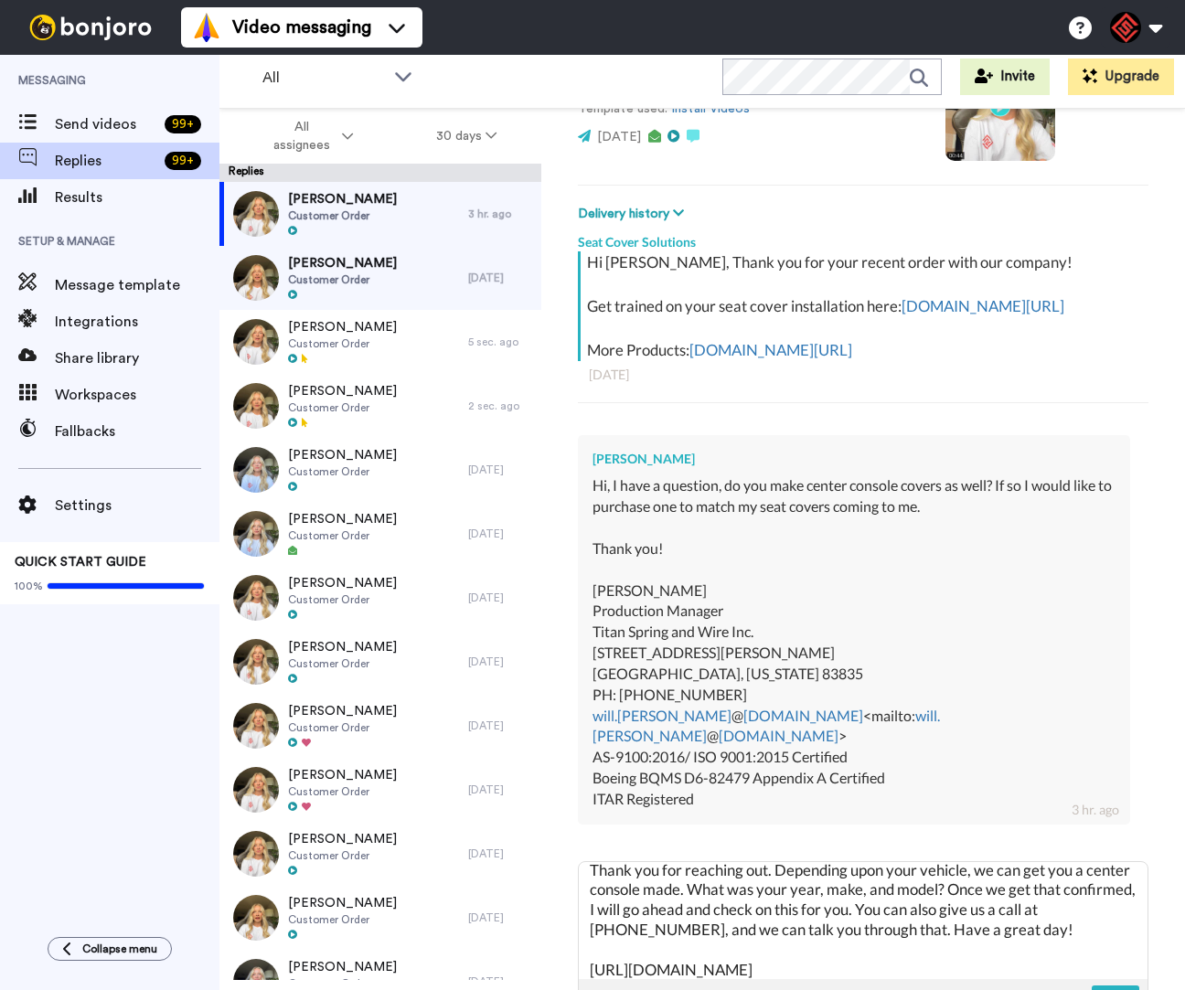
scroll to position [59, 0]
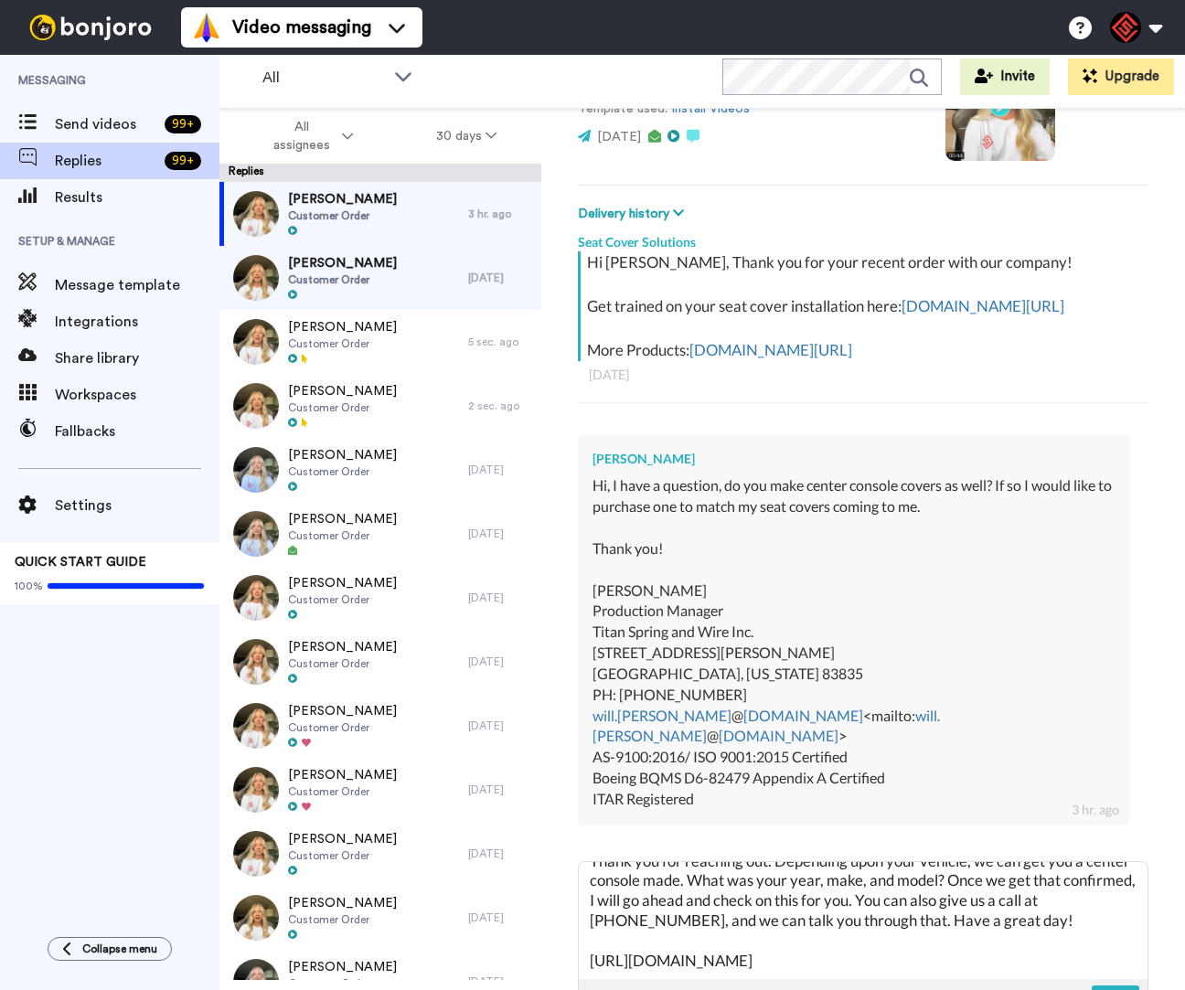
drag, startPoint x: 975, startPoint y: 961, endPoint x: 576, endPoint y: 965, distance: 398.7
click at [576, 965] on div "[PERSON_NAME] Titan Spring Delete Open original Resend Customer Order : [DATE] …" at bounding box center [863, 576] width 644 height 935
drag, startPoint x: 935, startPoint y: 956, endPoint x: 677, endPoint y: 946, distance: 259.0
click at [677, 946] on textarea "Hey Will, Thank you for reaching out. Depending upon your vehicle, we can get y…" at bounding box center [863, 920] width 569 height 117
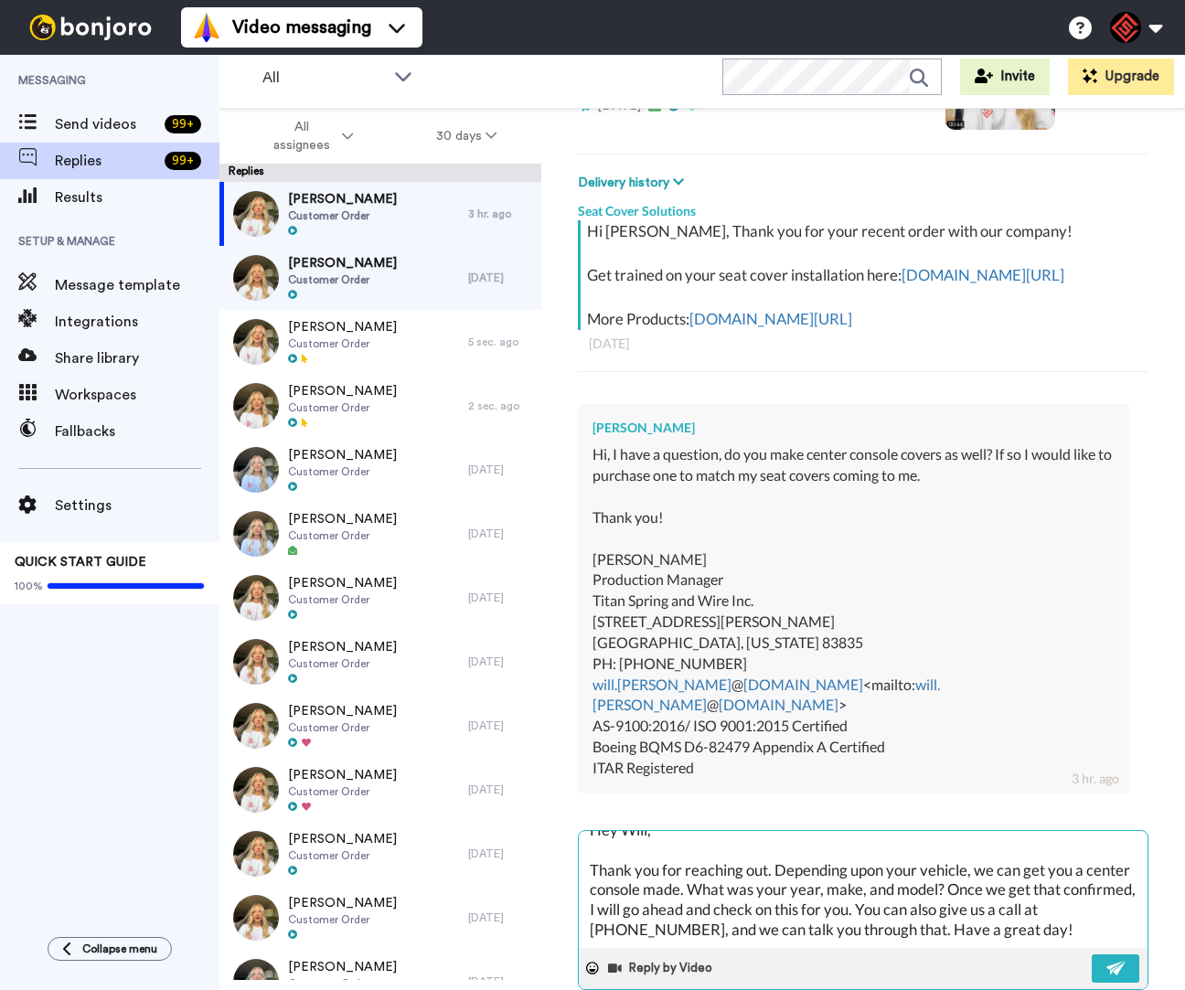
scroll to position [282, 0]
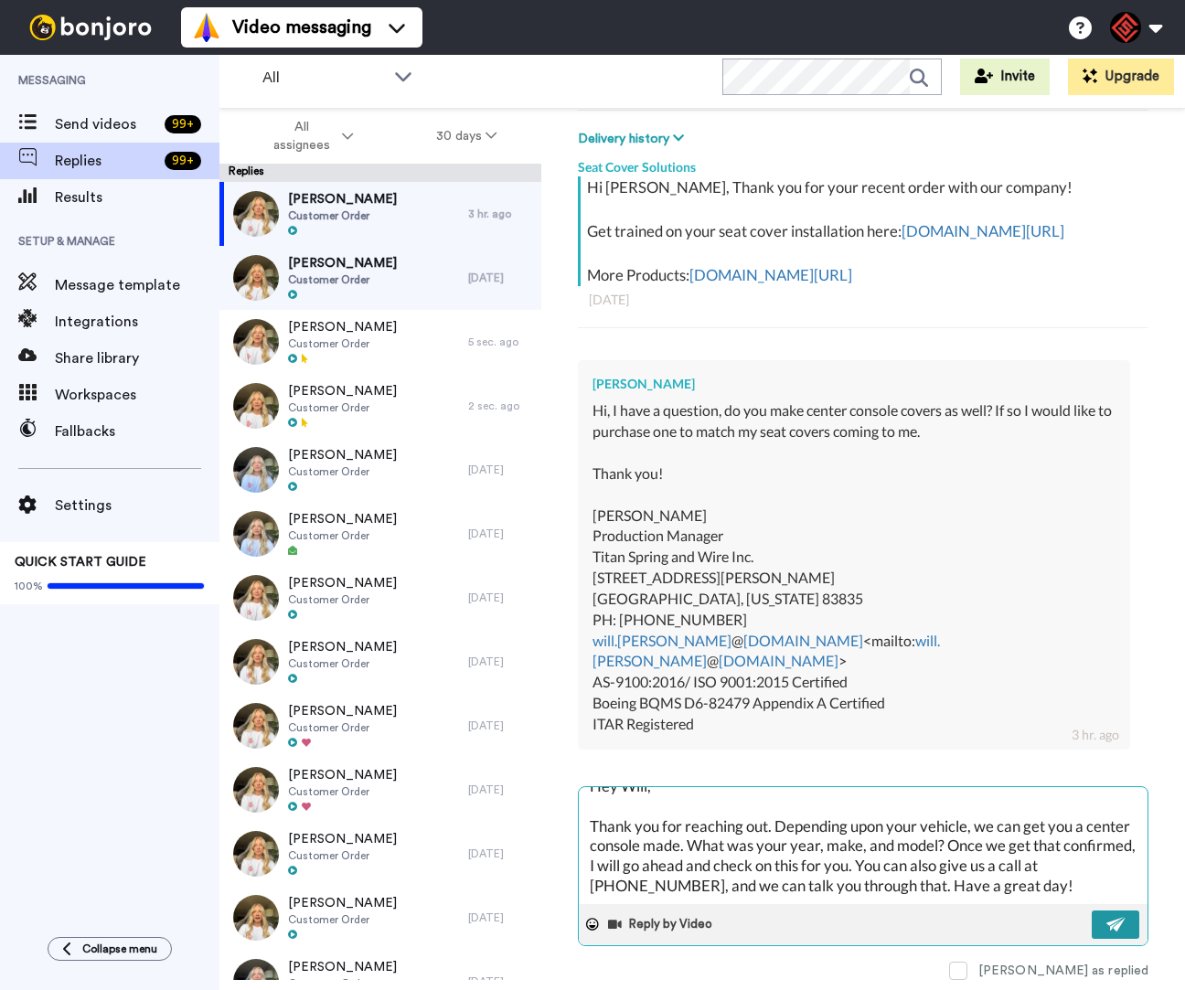
click at [1103, 911] on button at bounding box center [1116, 925] width 48 height 28
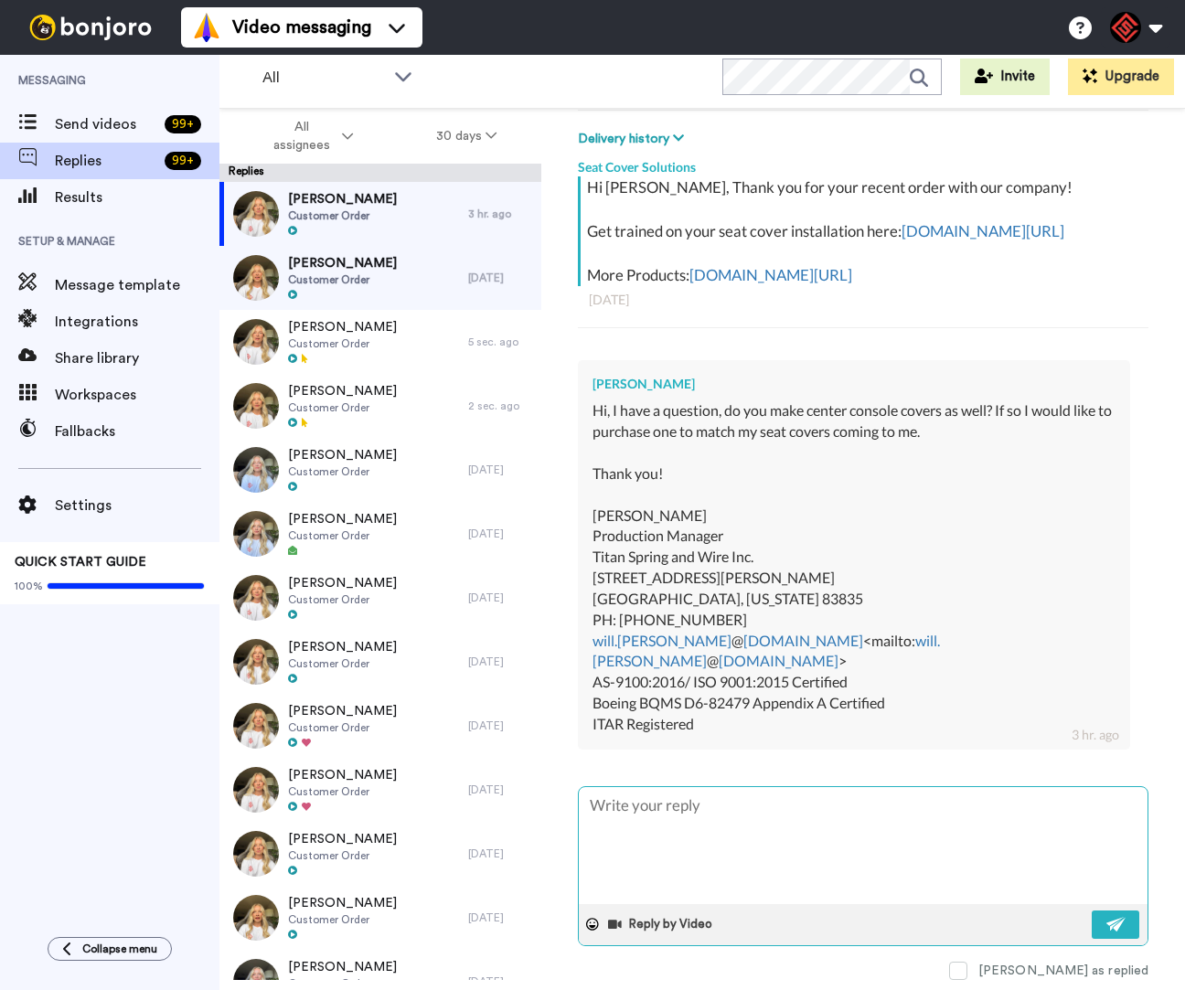
scroll to position [0, 0]
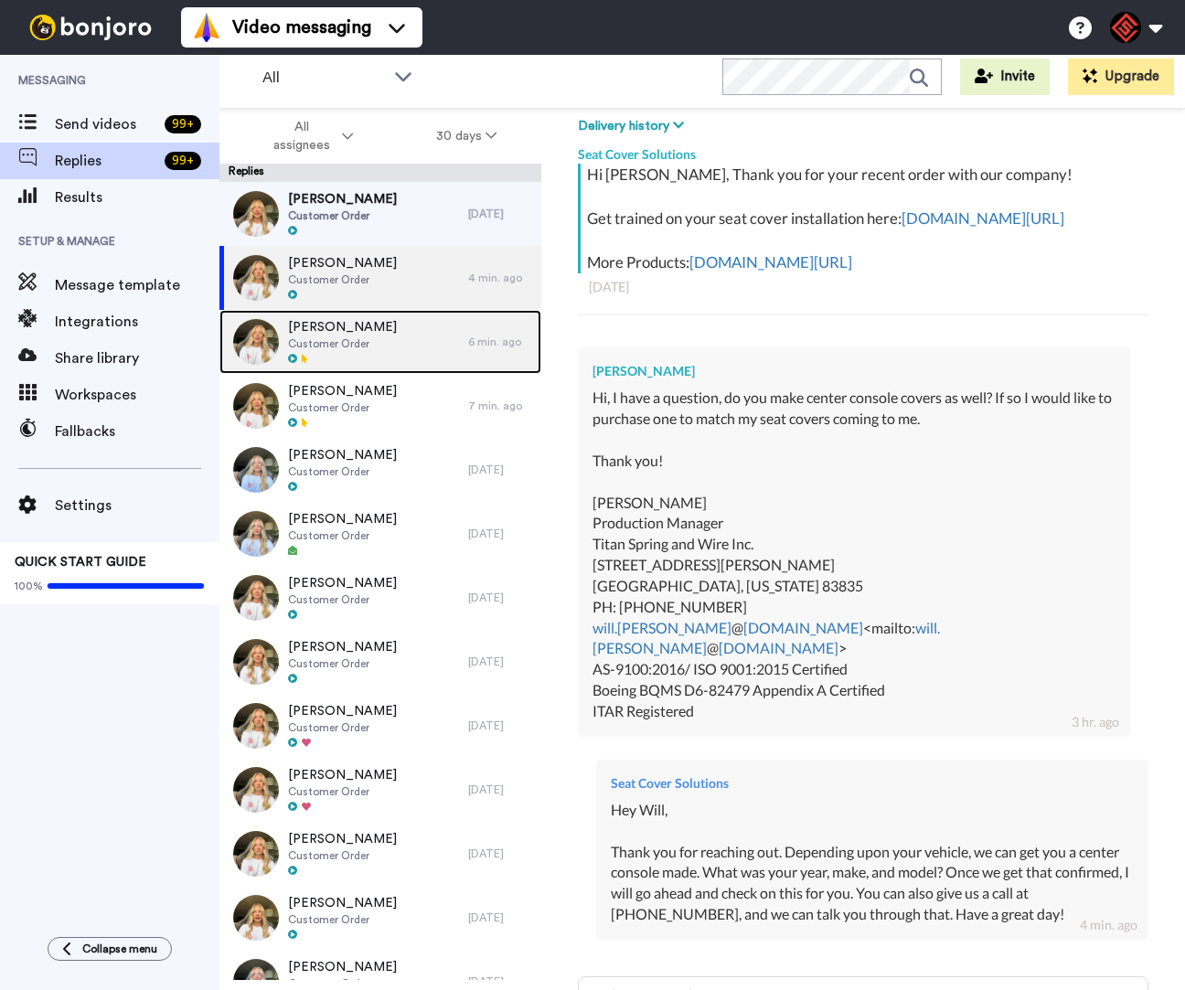
click at [422, 354] on div "[PERSON_NAME] Customer Order" at bounding box center [343, 342] width 249 height 64
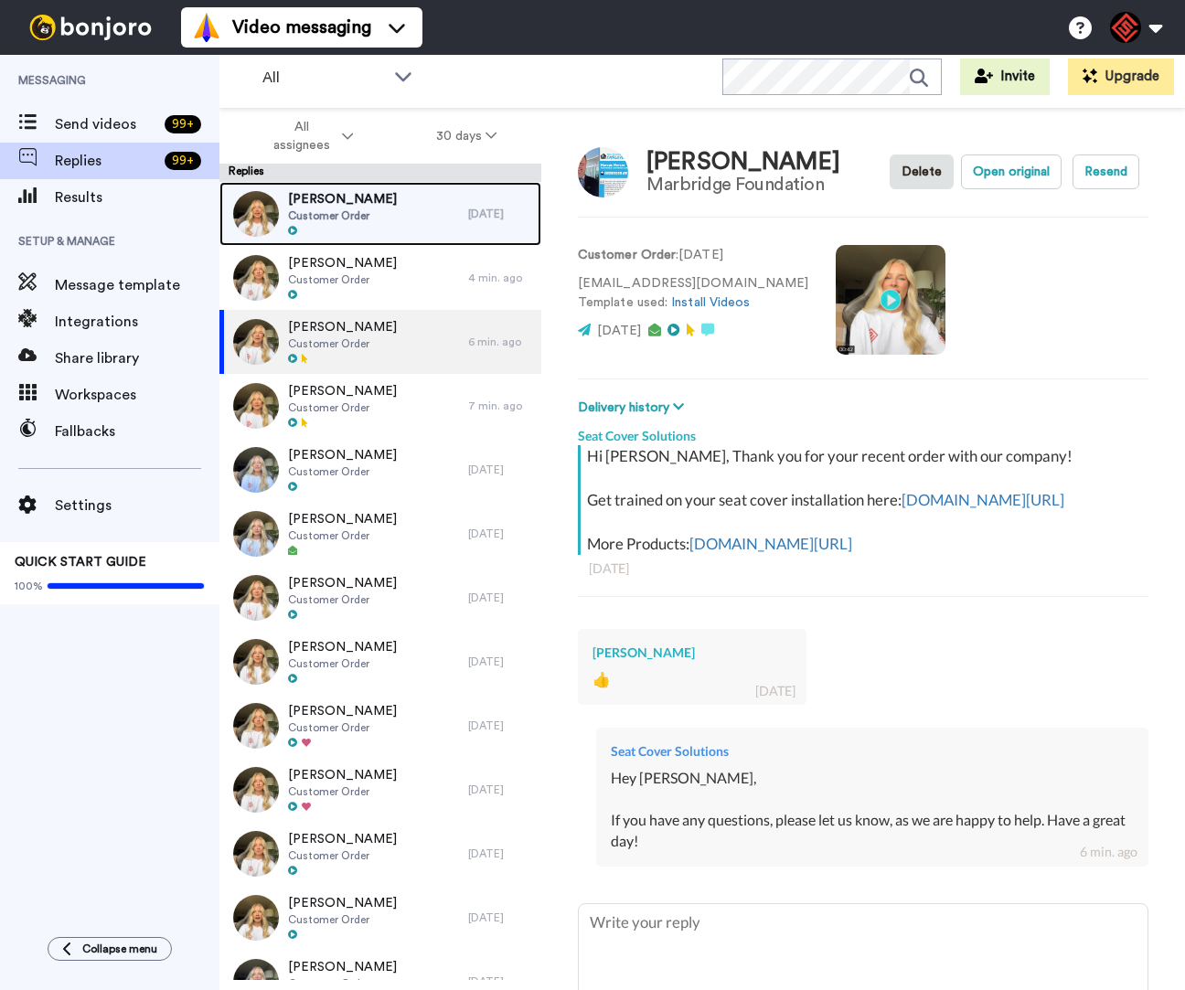
click at [411, 235] on div "[PERSON_NAME] Customer Order" at bounding box center [343, 214] width 249 height 64
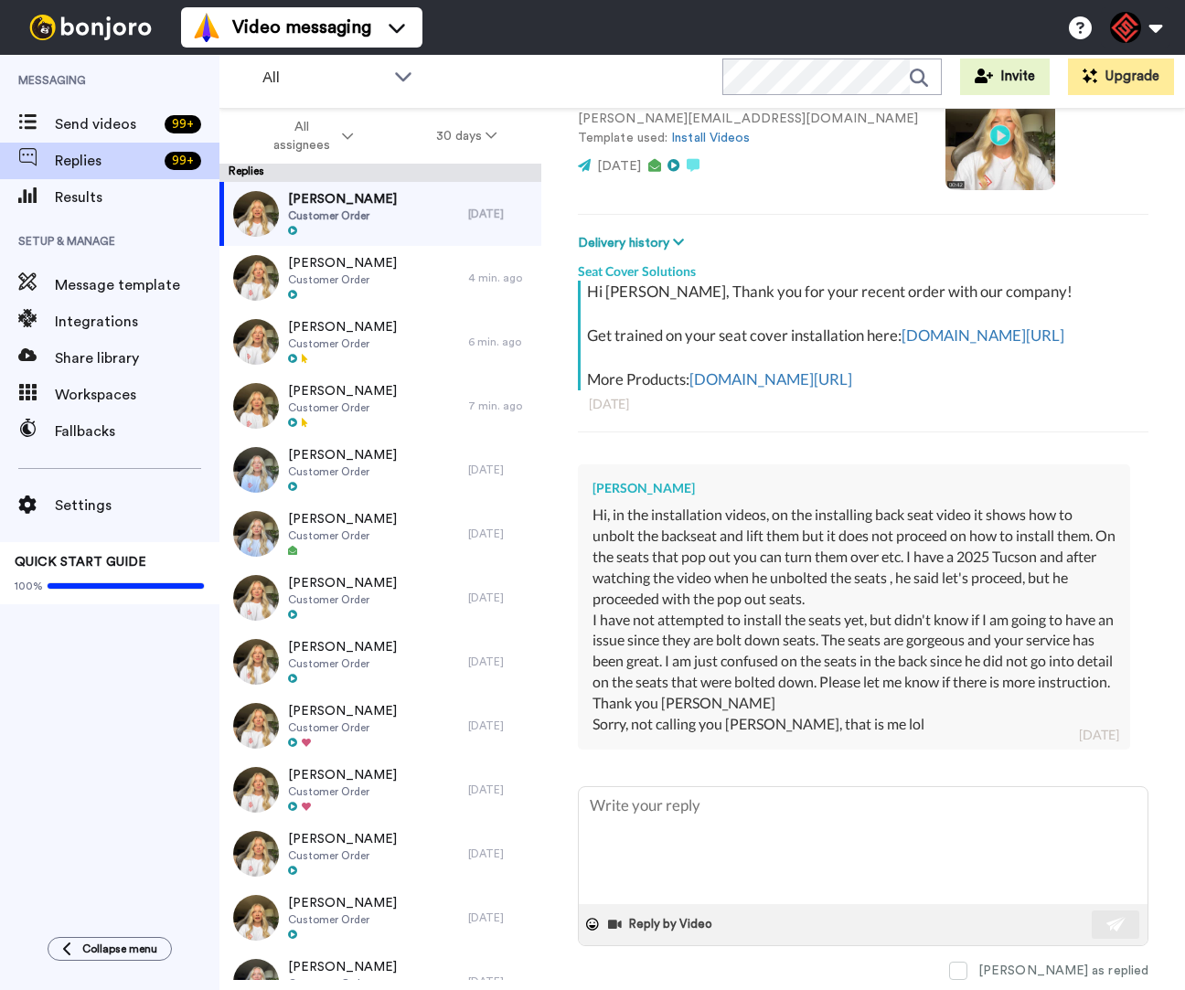
scroll to position [198, 0]
